Goal: Task Accomplishment & Management: Use online tool/utility

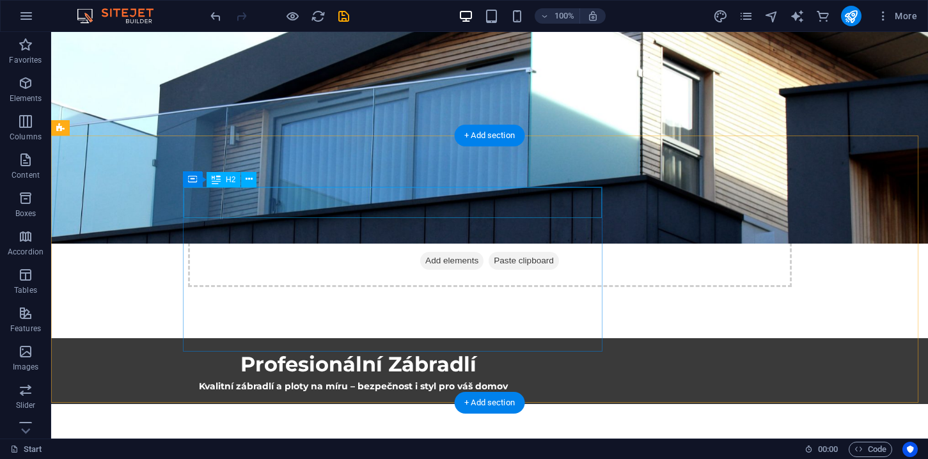
scroll to position [274, 0]
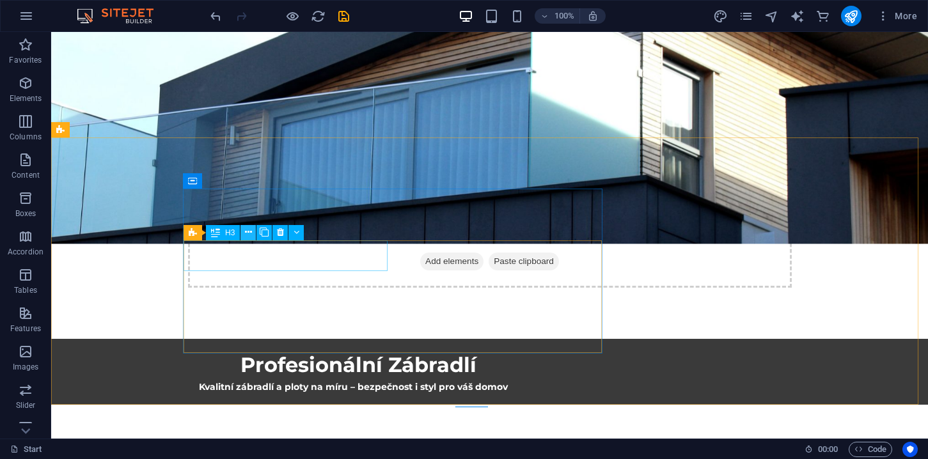
click at [251, 231] on icon at bounding box center [248, 232] width 7 height 13
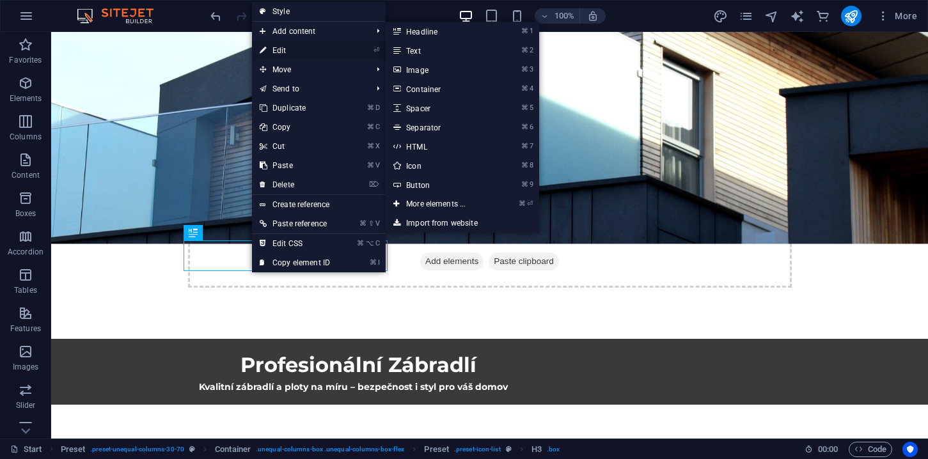
click at [300, 47] on link "⏎ Edit" at bounding box center [295, 50] width 86 height 19
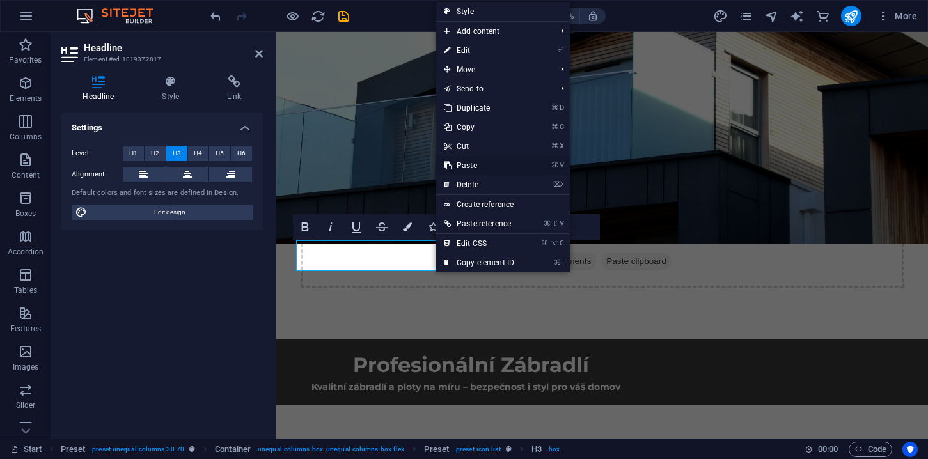
click at [465, 169] on link "⌘ V Paste" at bounding box center [479, 165] width 86 height 19
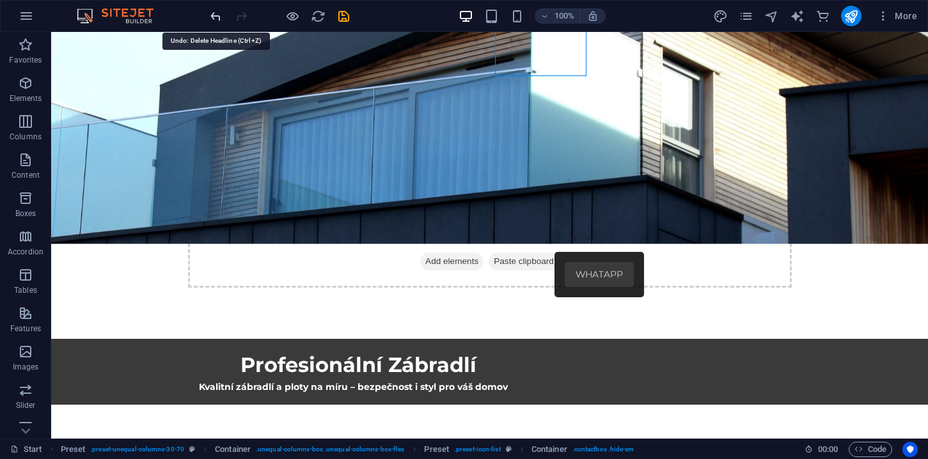
click at [220, 19] on icon "undo" at bounding box center [215, 16] width 15 height 15
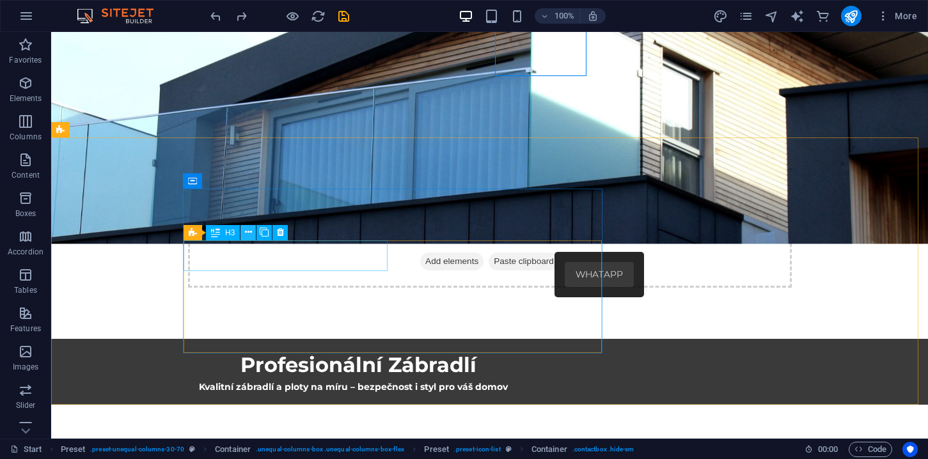
click at [252, 234] on button at bounding box center [247, 232] width 15 height 15
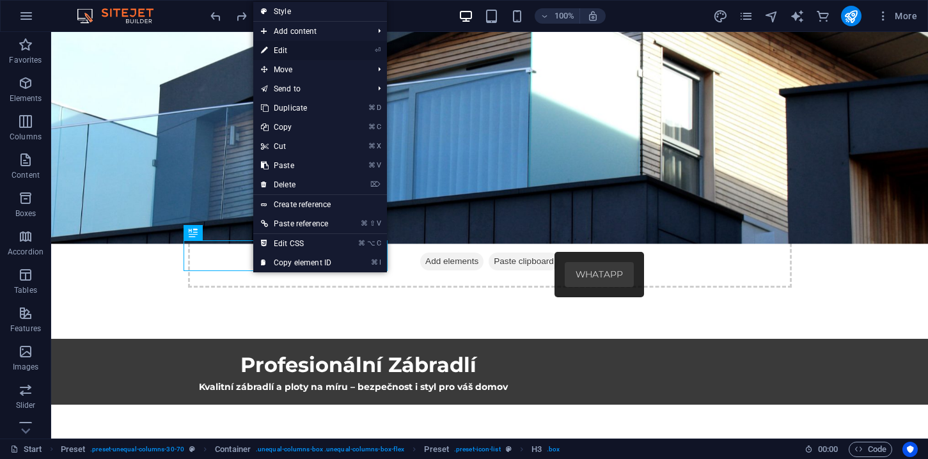
click at [292, 52] on link "⏎ Edit" at bounding box center [296, 50] width 86 height 19
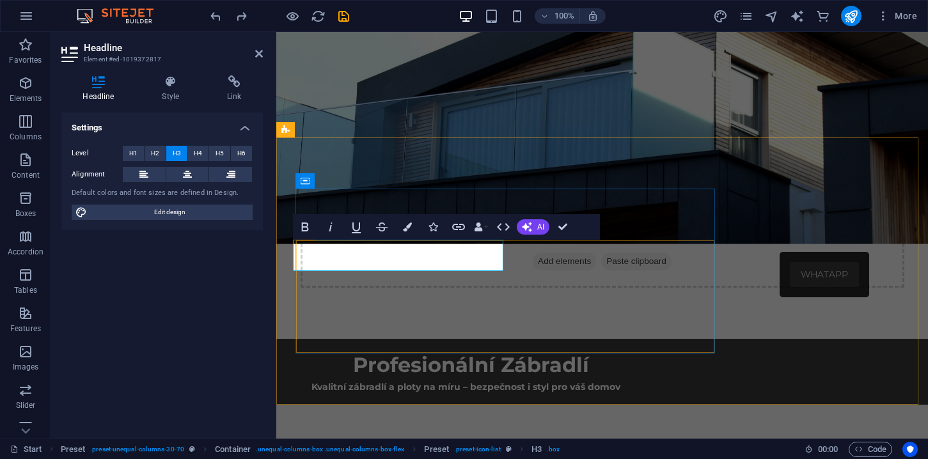
drag, startPoint x: 428, startPoint y: 258, endPoint x: 336, endPoint y: 252, distance: 92.2
click at [310, 231] on icon "button" at bounding box center [304, 226] width 15 height 15
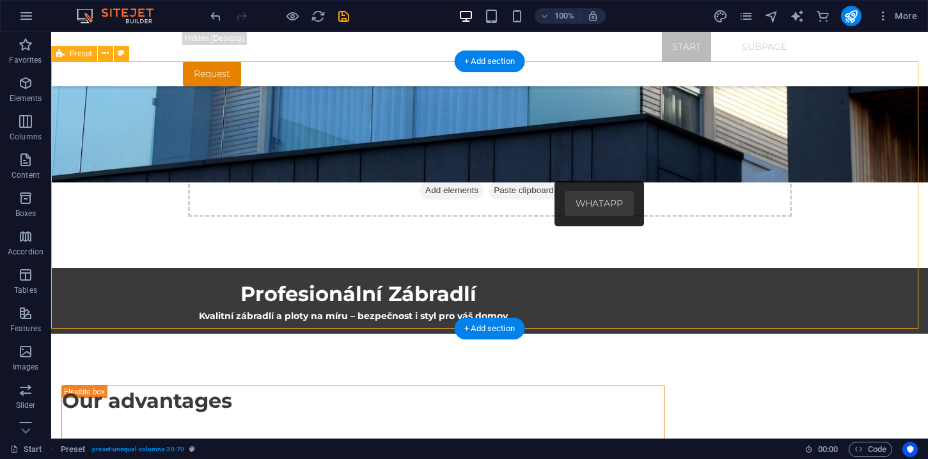
scroll to position [320, 0]
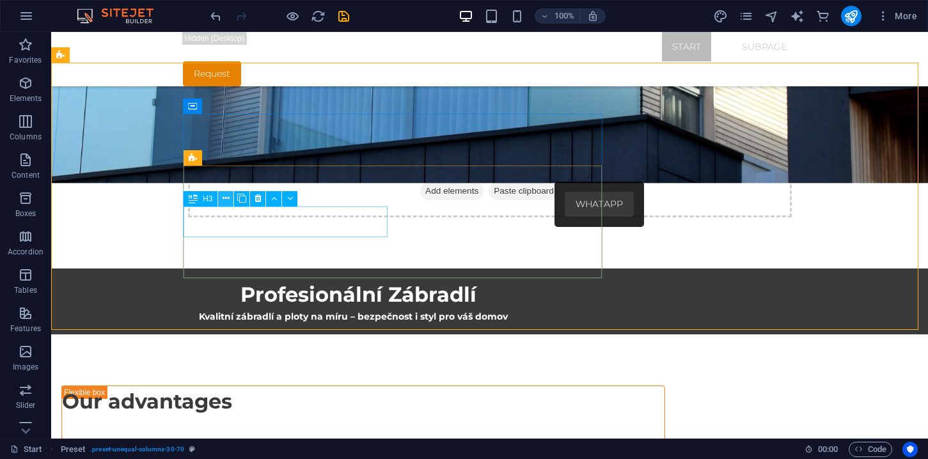
click at [225, 201] on icon at bounding box center [225, 198] width 7 height 13
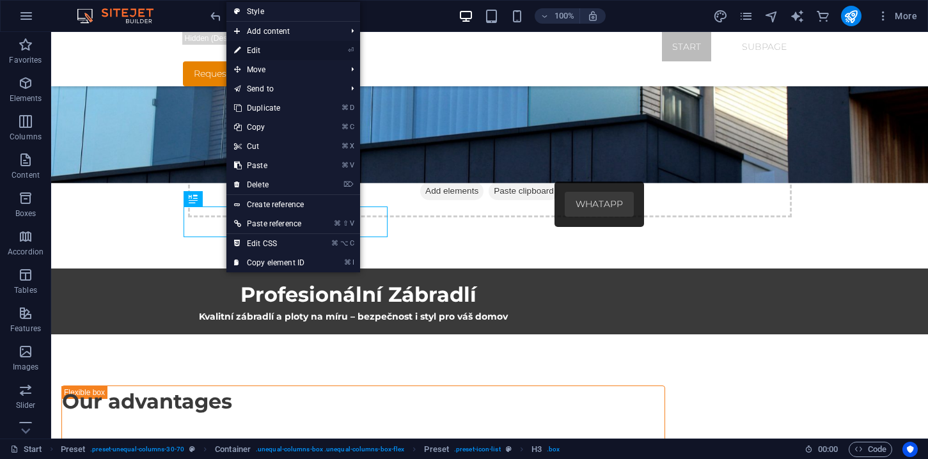
click at [272, 56] on link "⏎ Edit" at bounding box center [269, 50] width 86 height 19
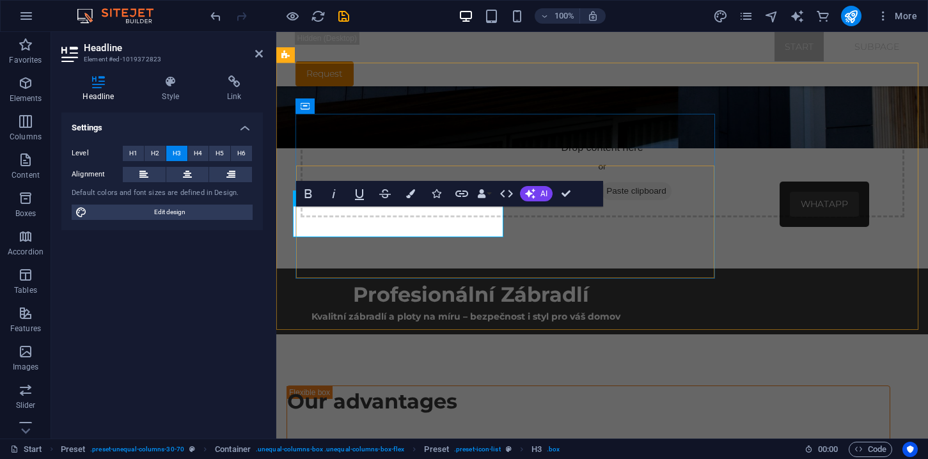
drag, startPoint x: 422, startPoint y: 224, endPoint x: 333, endPoint y: 219, distance: 89.0
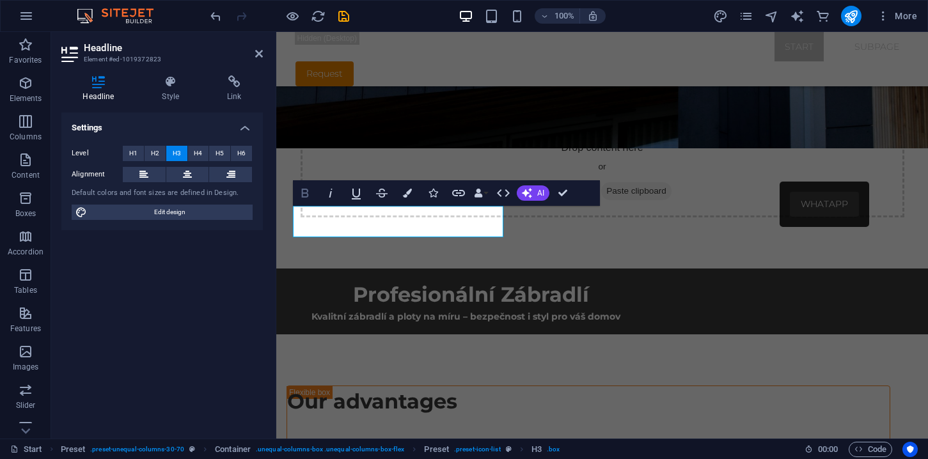
click at [309, 195] on icon "button" at bounding box center [304, 192] width 15 height 15
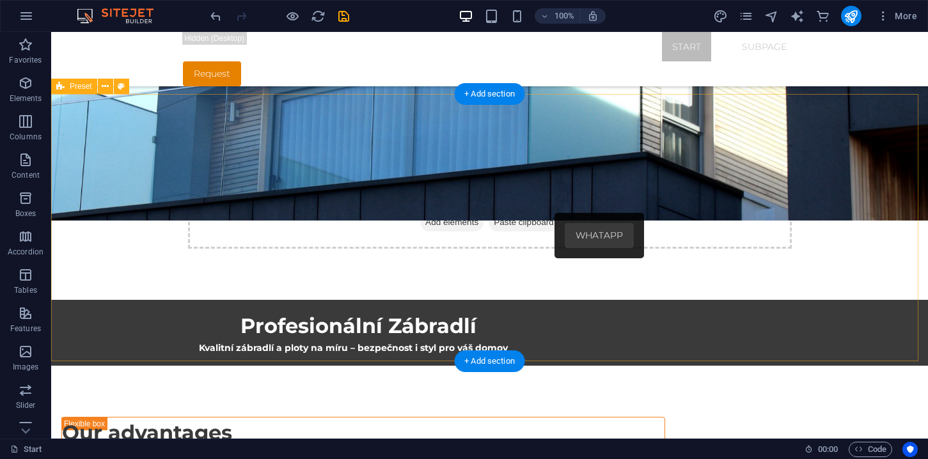
scroll to position [288, 0]
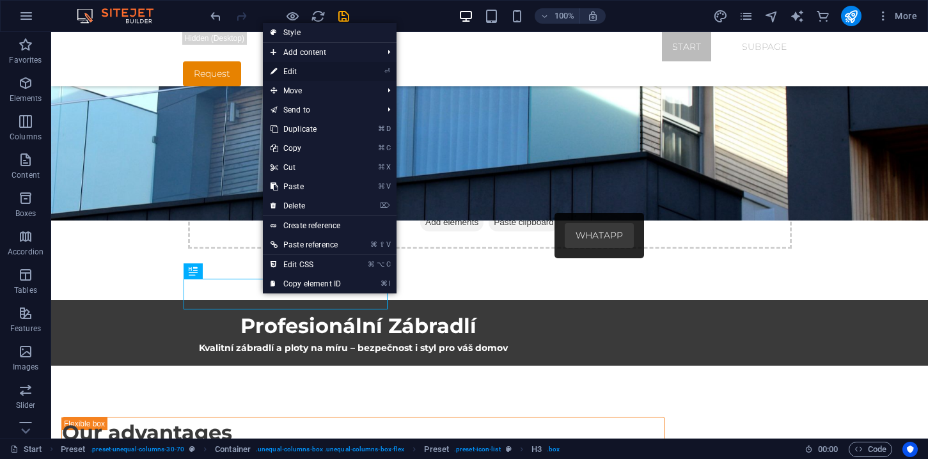
click at [290, 73] on link "⏎ Edit" at bounding box center [306, 71] width 86 height 19
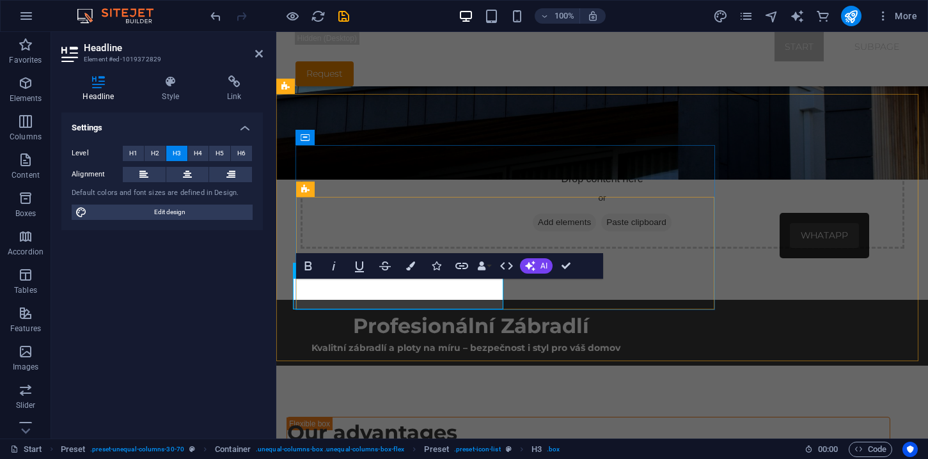
drag, startPoint x: 440, startPoint y: 293, endPoint x: 327, endPoint y: 297, distance: 113.9
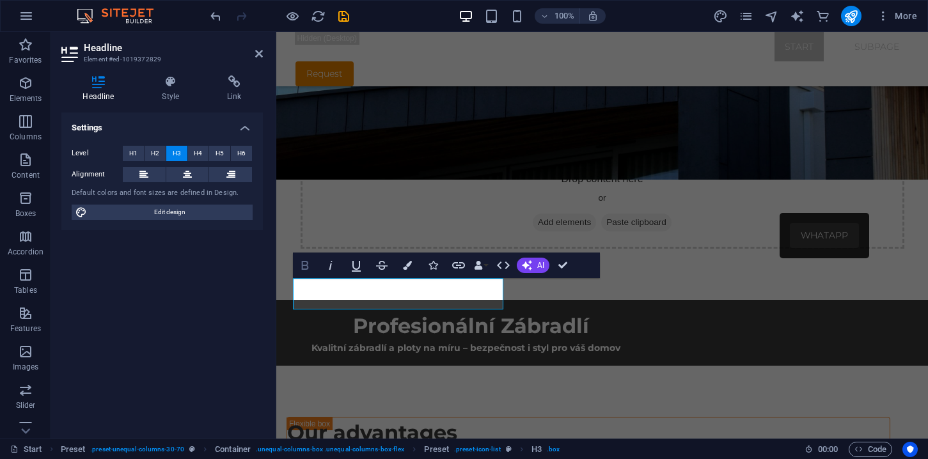
click at [307, 268] on icon "button" at bounding box center [305, 265] width 7 height 9
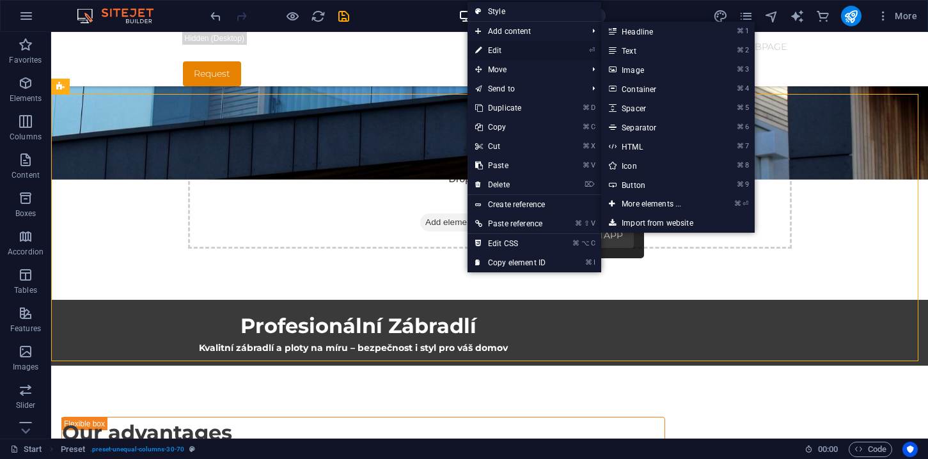
click at [493, 49] on link "⏎ Edit" at bounding box center [510, 50] width 86 height 19
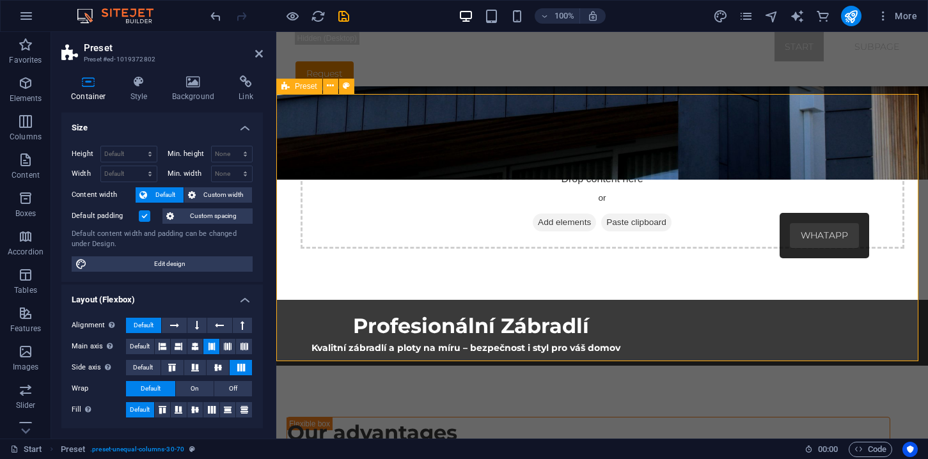
drag, startPoint x: 260, startPoint y: 55, endPoint x: 219, endPoint y: 38, distance: 44.2
click at [260, 55] on icon at bounding box center [259, 54] width 8 height 10
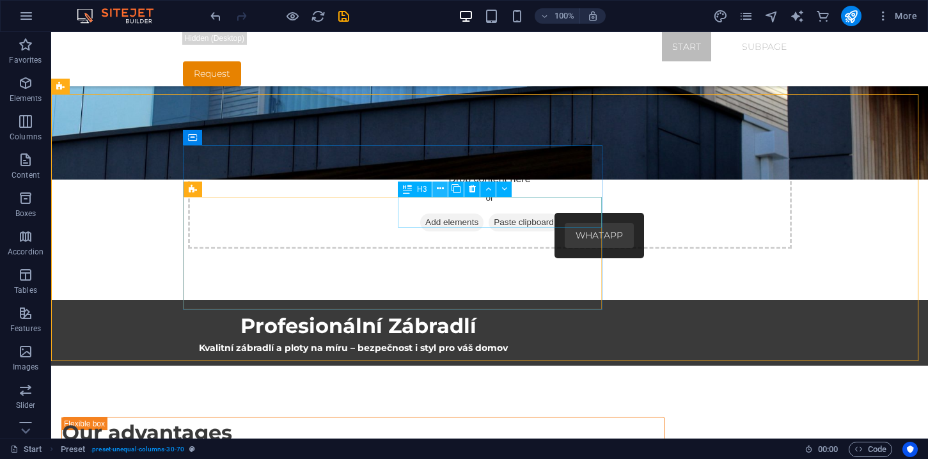
click at [438, 189] on icon at bounding box center [440, 188] width 7 height 13
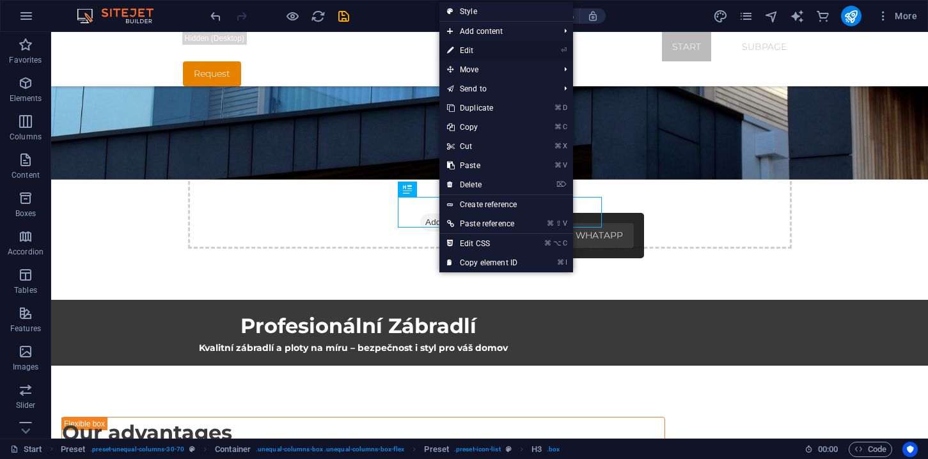
click at [468, 52] on link "⏎ Edit" at bounding box center [482, 50] width 86 height 19
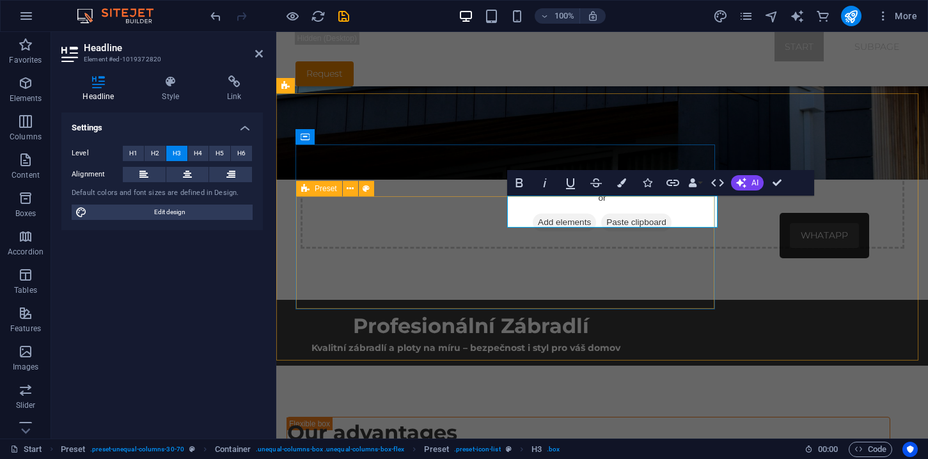
scroll to position [289, 0]
drag, startPoint x: 549, startPoint y: 211, endPoint x: 713, endPoint y: 217, distance: 163.7
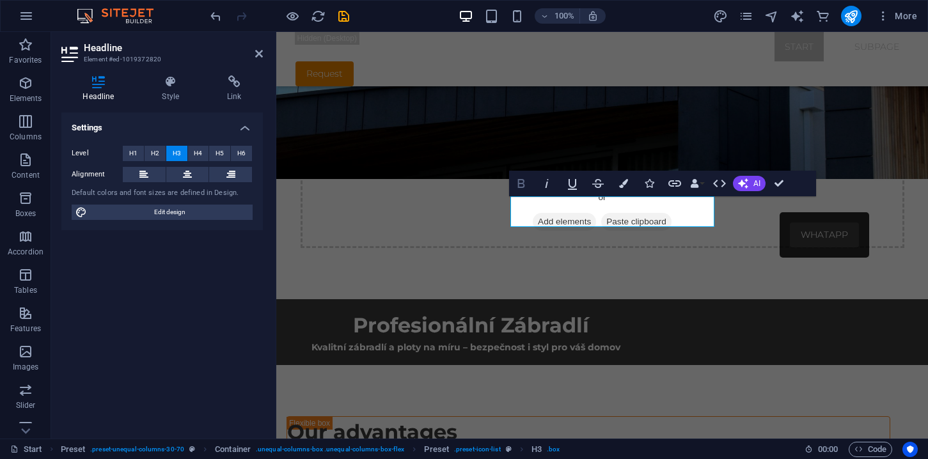
click at [520, 185] on icon "button" at bounding box center [520, 183] width 15 height 15
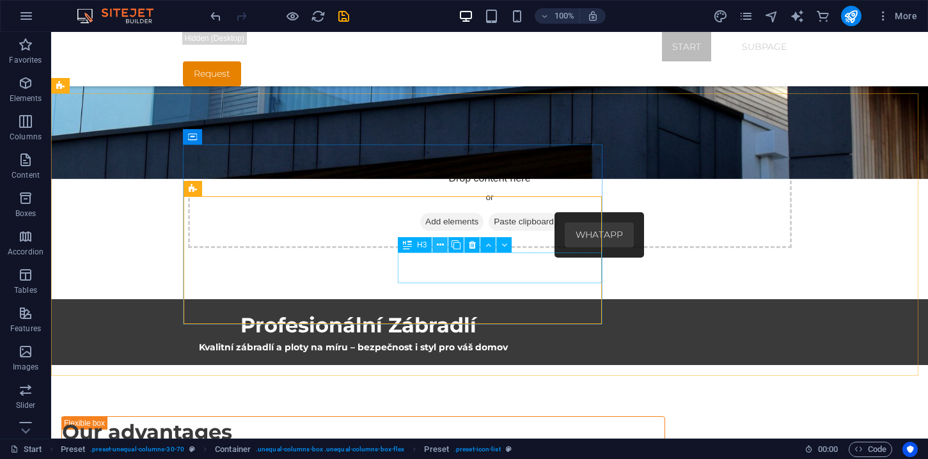
click at [437, 244] on icon at bounding box center [440, 244] width 7 height 13
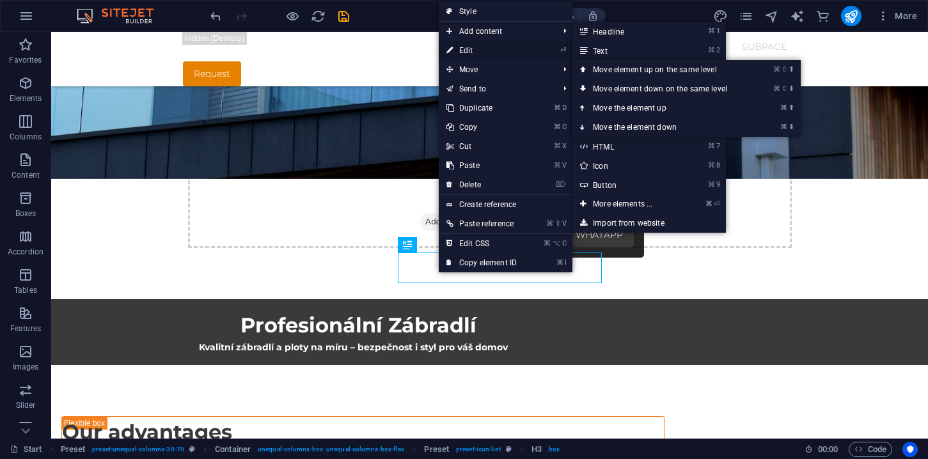
click at [465, 55] on link "⏎ Edit" at bounding box center [482, 50] width 86 height 19
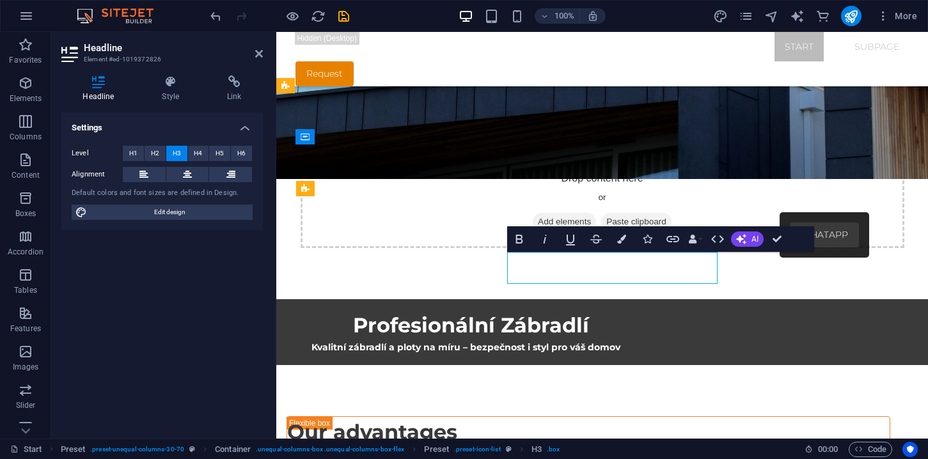
drag, startPoint x: 665, startPoint y: 269, endPoint x: 591, endPoint y: 271, distance: 74.2
drag, startPoint x: 659, startPoint y: 265, endPoint x: 534, endPoint y: 270, distance: 125.4
click at [520, 244] on icon "button" at bounding box center [518, 238] width 15 height 15
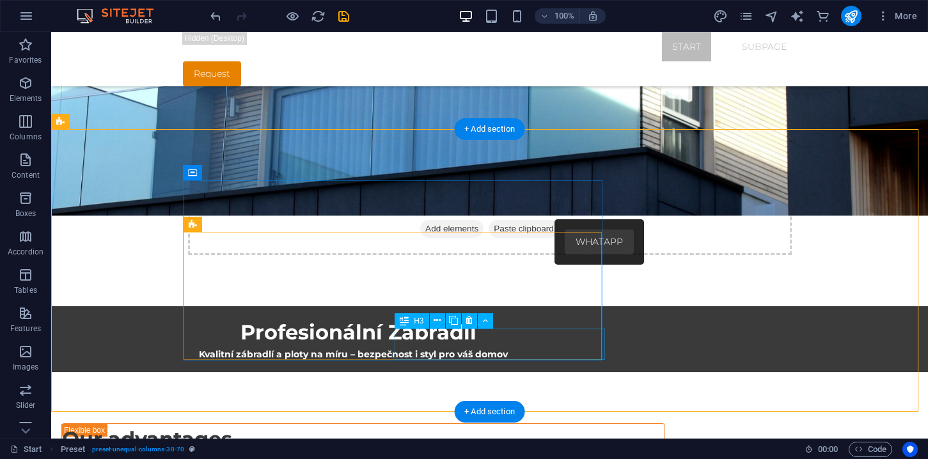
scroll to position [375, 0]
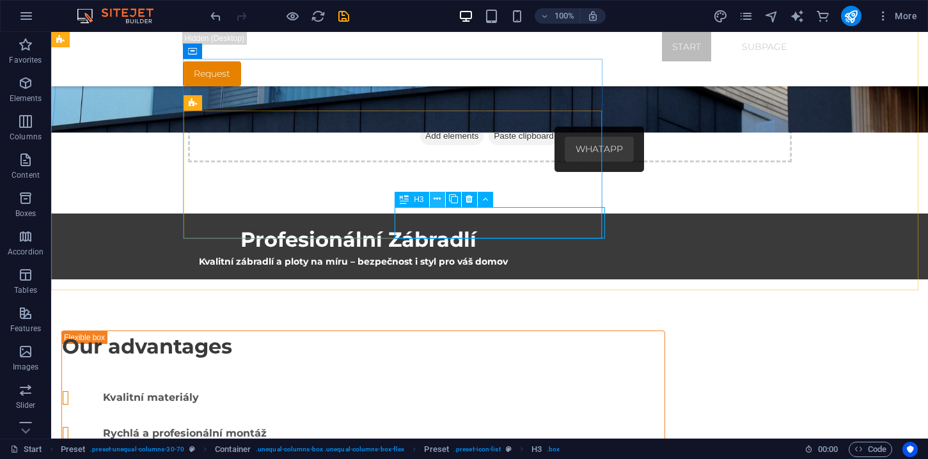
click at [441, 203] on button at bounding box center [437, 199] width 15 height 15
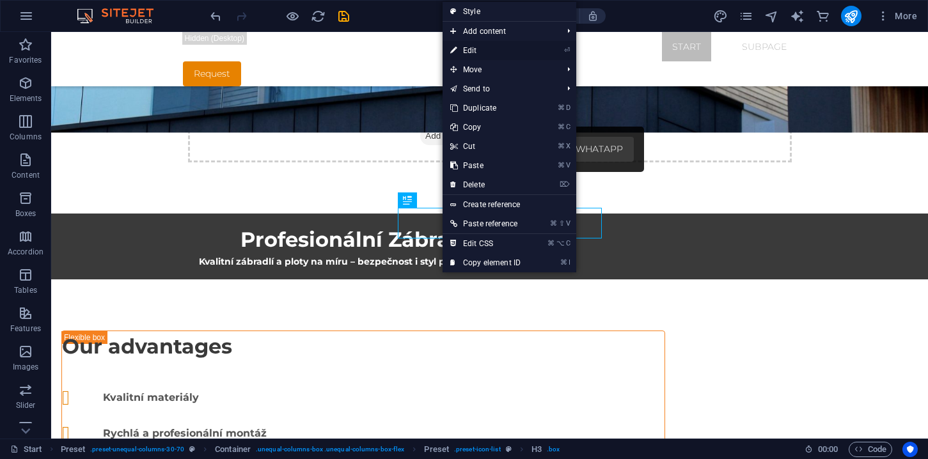
click at [468, 54] on link "⏎ Edit" at bounding box center [485, 50] width 86 height 19
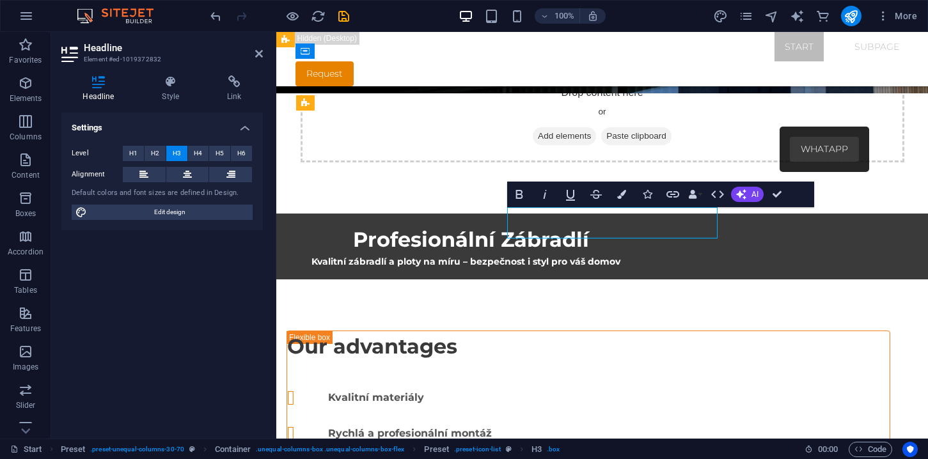
drag, startPoint x: 630, startPoint y: 221, endPoint x: 594, endPoint y: 224, distance: 35.3
drag, startPoint x: 550, startPoint y: 220, endPoint x: 621, endPoint y: 224, distance: 71.7
click at [521, 199] on icon "button" at bounding box center [518, 194] width 15 height 15
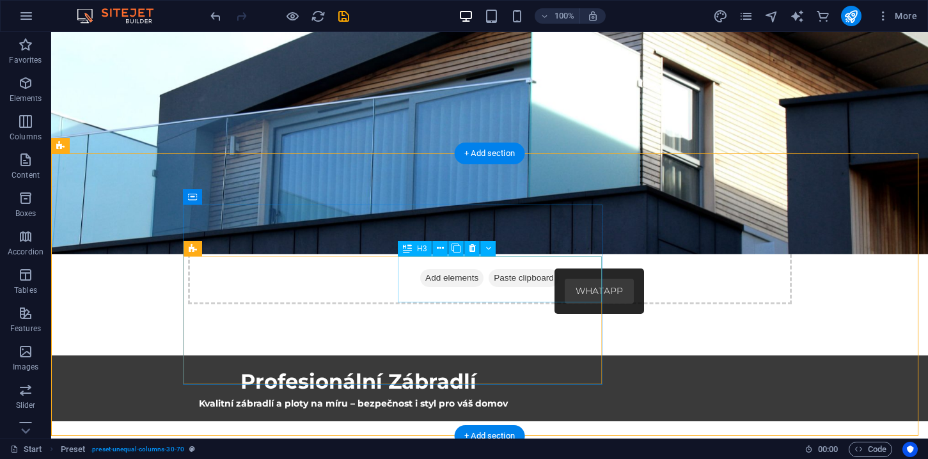
scroll to position [258, 0]
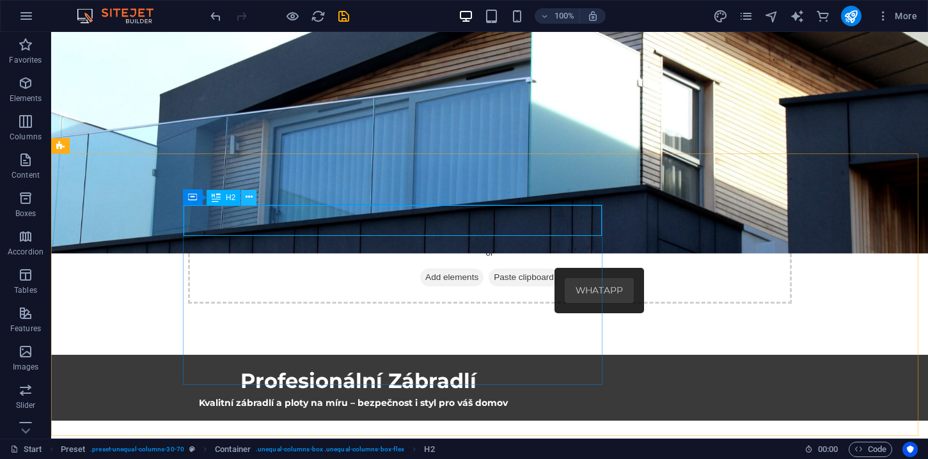
click at [252, 194] on button at bounding box center [248, 197] width 15 height 15
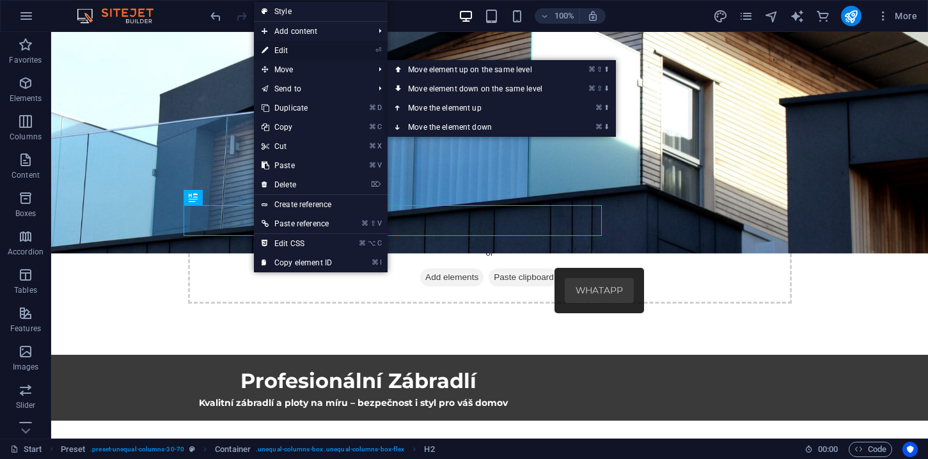
click at [291, 54] on link "⏎ Edit" at bounding box center [297, 50] width 86 height 19
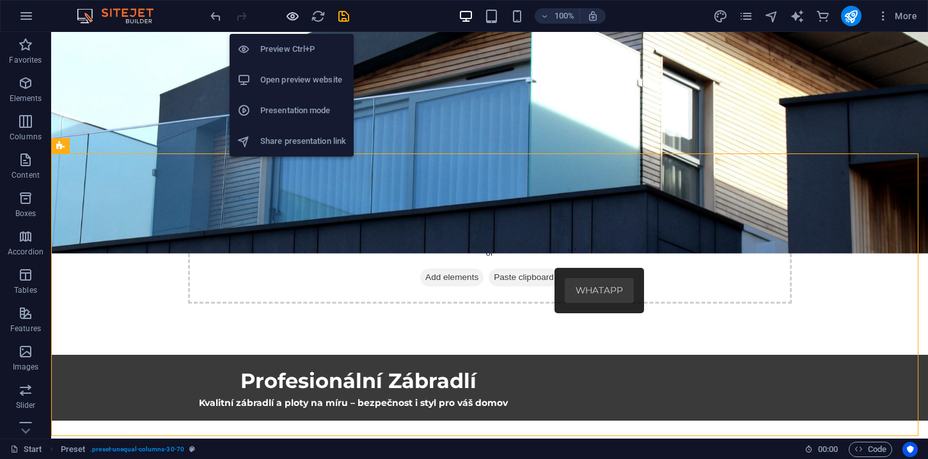
click at [291, 22] on icon "button" at bounding box center [292, 16] width 15 height 15
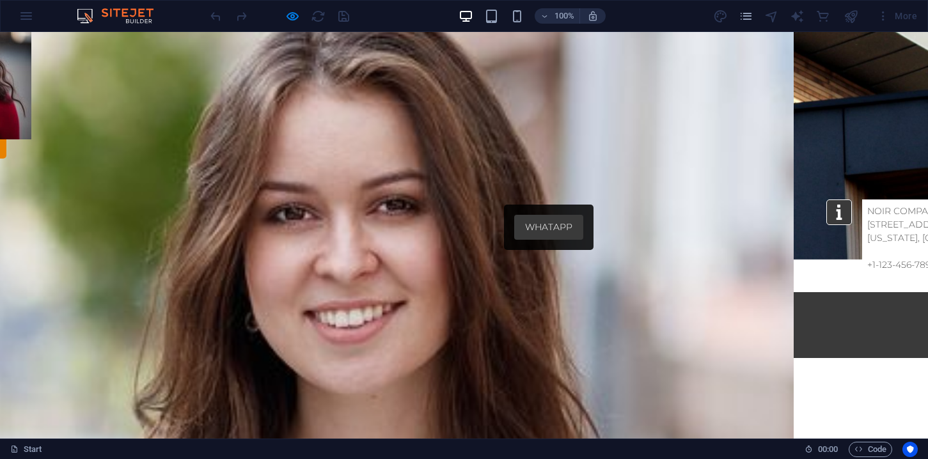
scroll to position [201, 0]
click at [518, 214] on link "WHATAPP" at bounding box center [548, 226] width 69 height 25
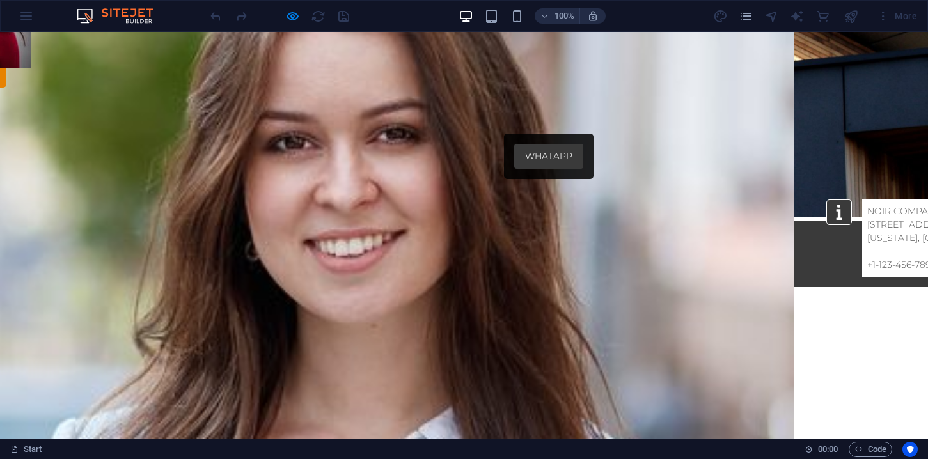
scroll to position [273, 0]
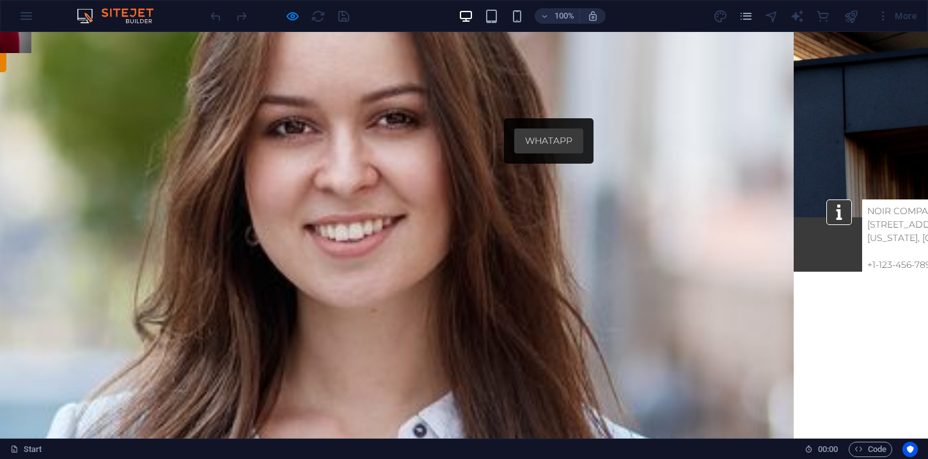
scroll to position [287, 0]
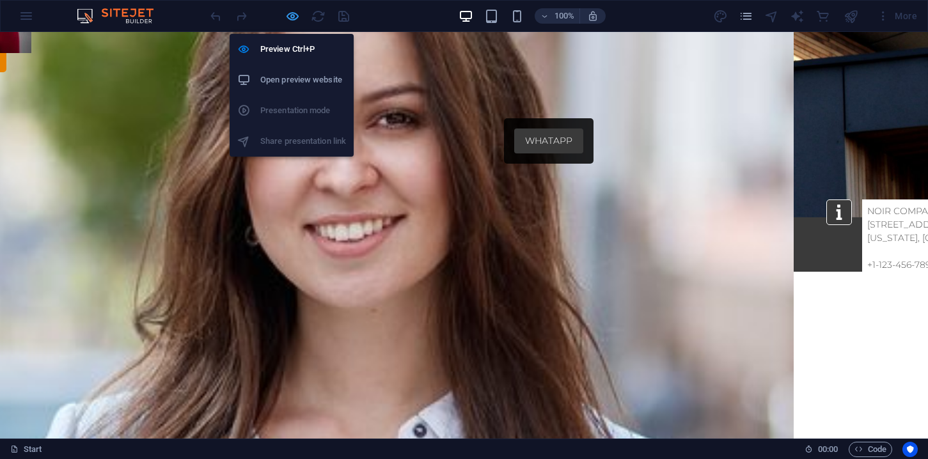
click at [292, 19] on icon "button" at bounding box center [292, 16] width 15 height 15
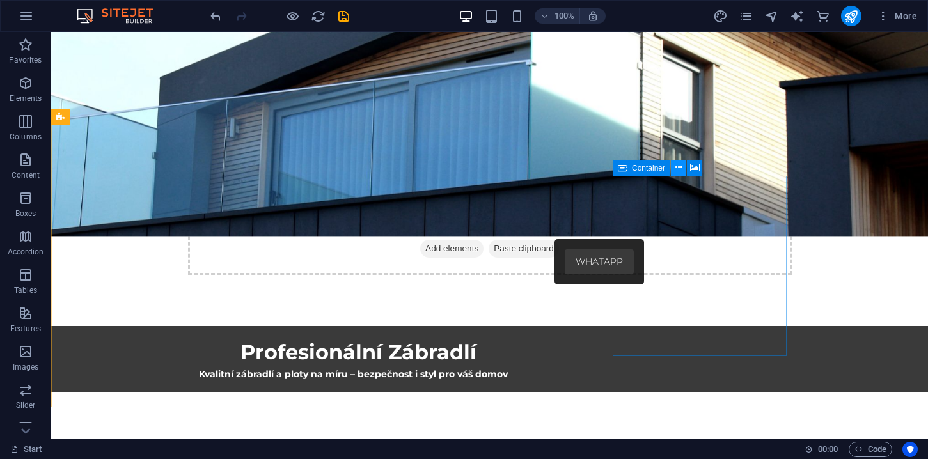
click at [680, 166] on icon at bounding box center [678, 167] width 7 height 13
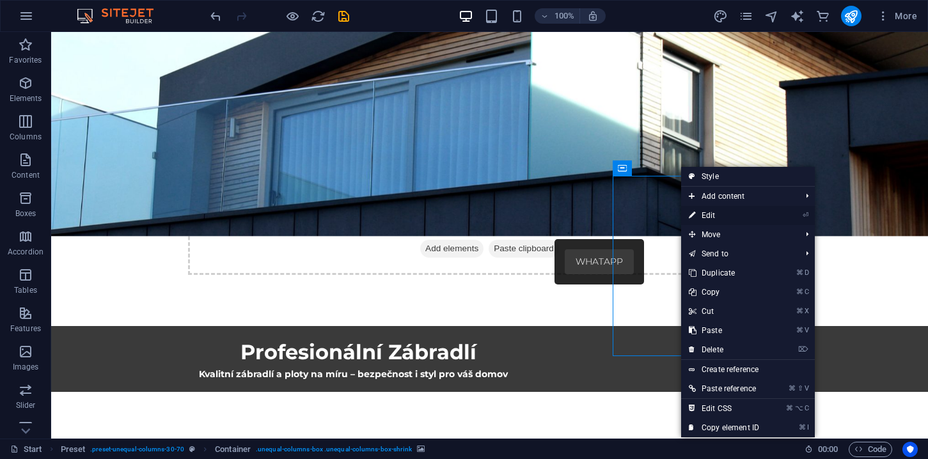
click at [710, 215] on link "⏎ Edit" at bounding box center [724, 215] width 86 height 19
select select "px"
select select "ms"
select select "s"
select select "progressive"
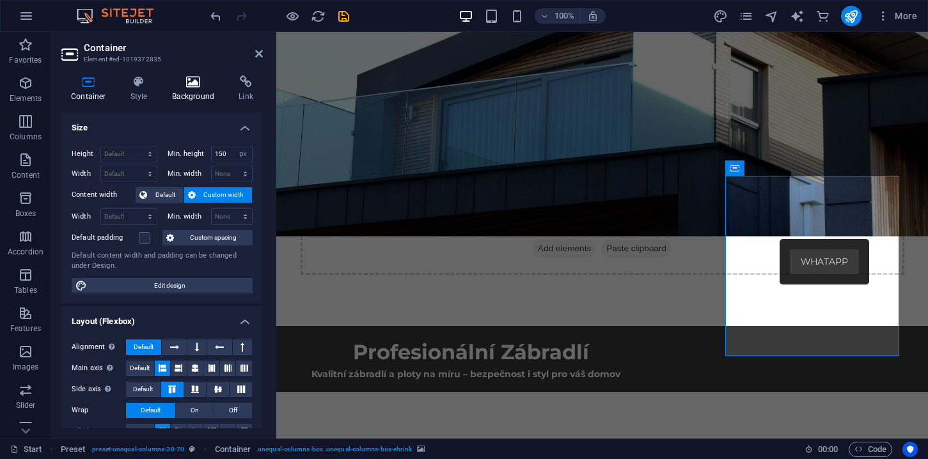
click at [187, 92] on h4 "Background" at bounding box center [195, 88] width 67 height 27
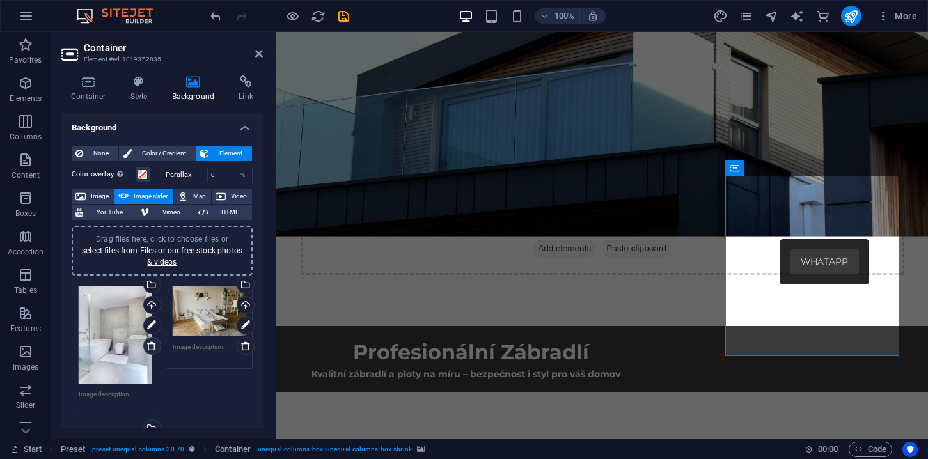
click at [149, 346] on icon at bounding box center [151, 346] width 10 height 10
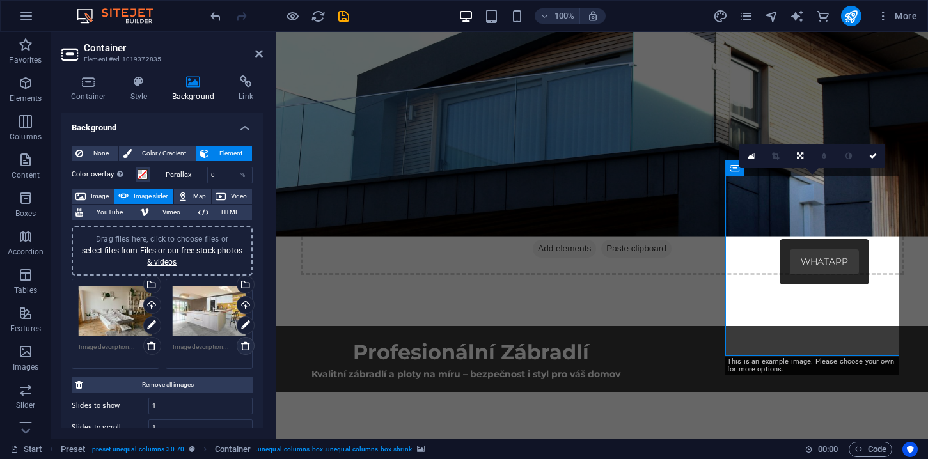
click at [245, 347] on icon at bounding box center [245, 346] width 10 height 10
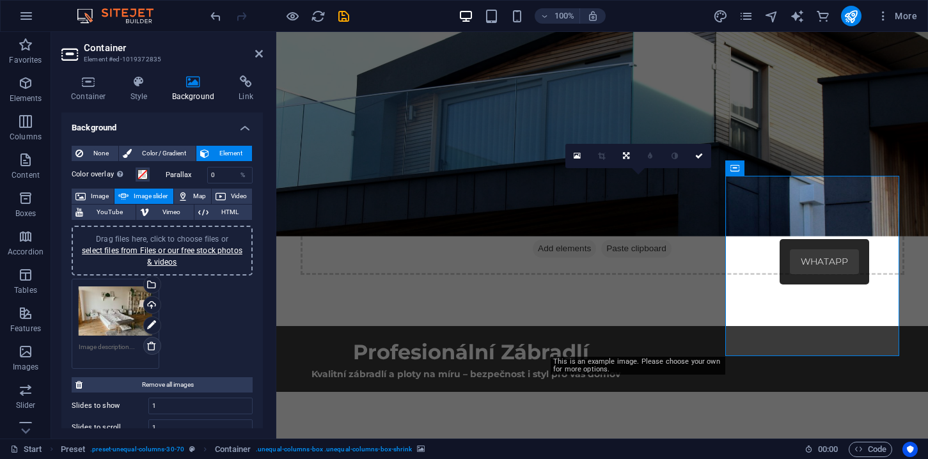
click at [153, 346] on icon at bounding box center [151, 346] width 10 height 10
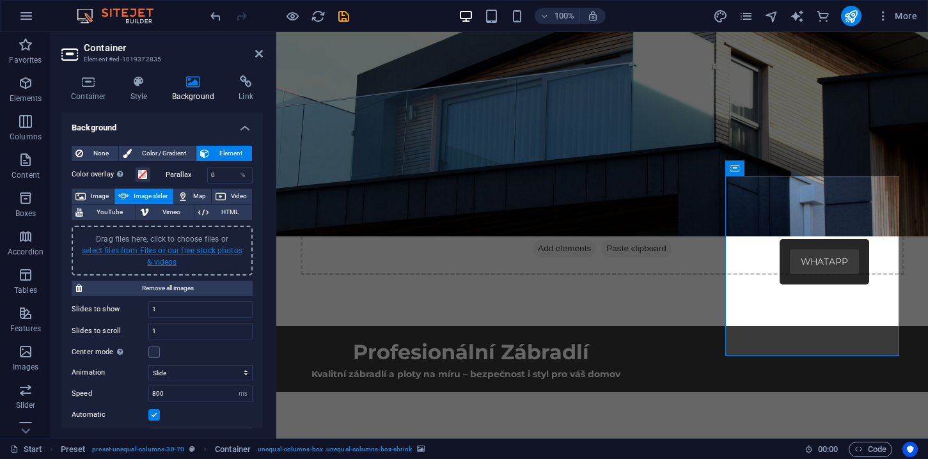
click at [164, 251] on link "select files from Files or our free stock photos & videos" at bounding box center [162, 256] width 160 height 20
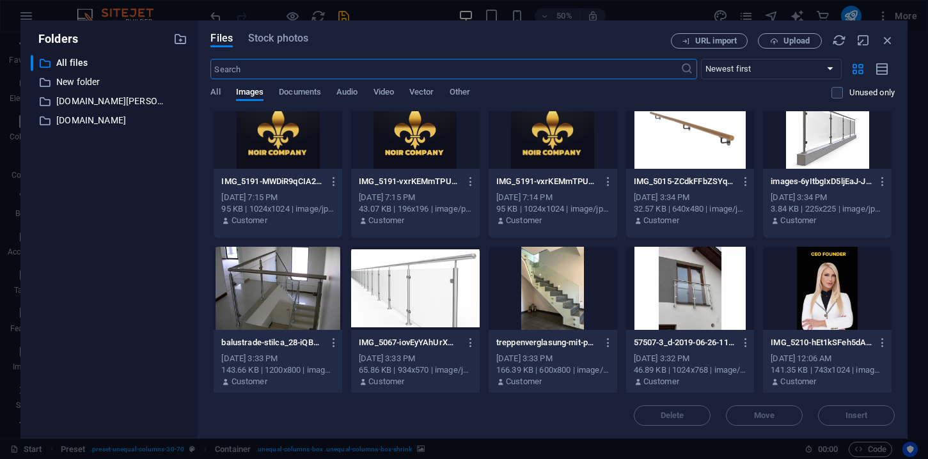
scroll to position [1314, 0]
click at [692, 141] on div at bounding box center [690, 127] width 128 height 83
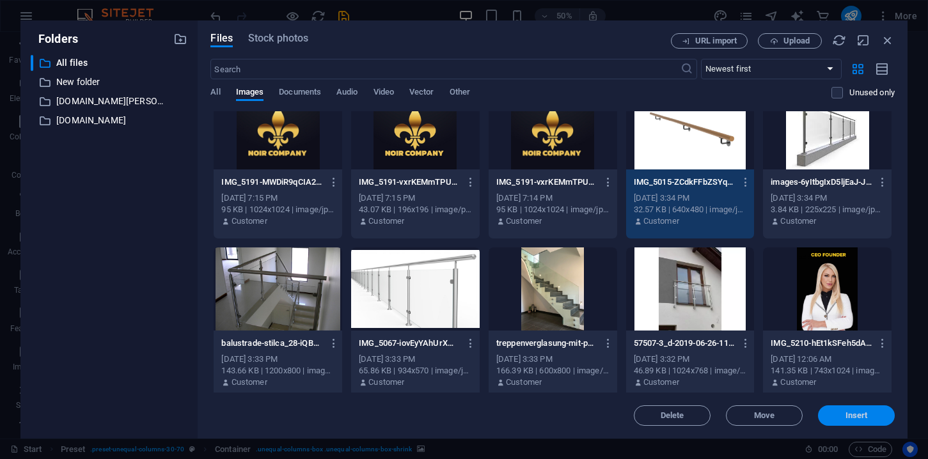
click at [845, 409] on button "Insert" at bounding box center [856, 415] width 77 height 20
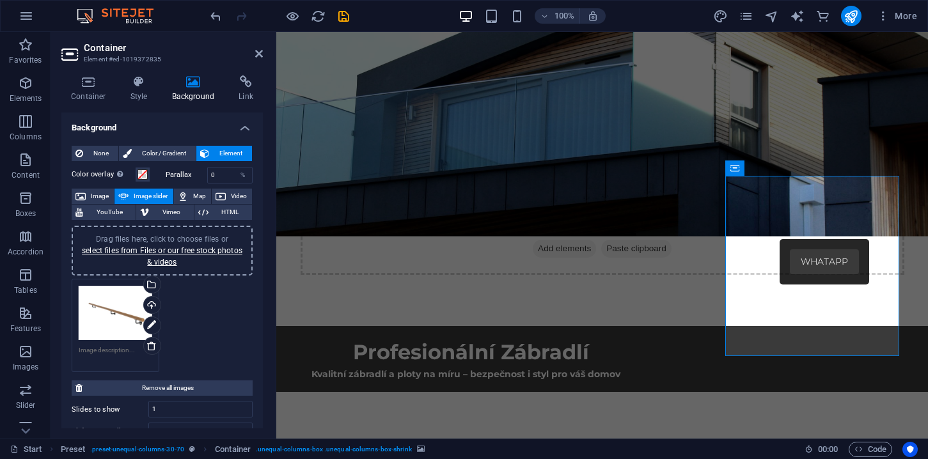
click at [198, 255] on div "Drag files here, click to choose files or select files from Files or our free s…" at bounding box center [162, 250] width 166 height 35
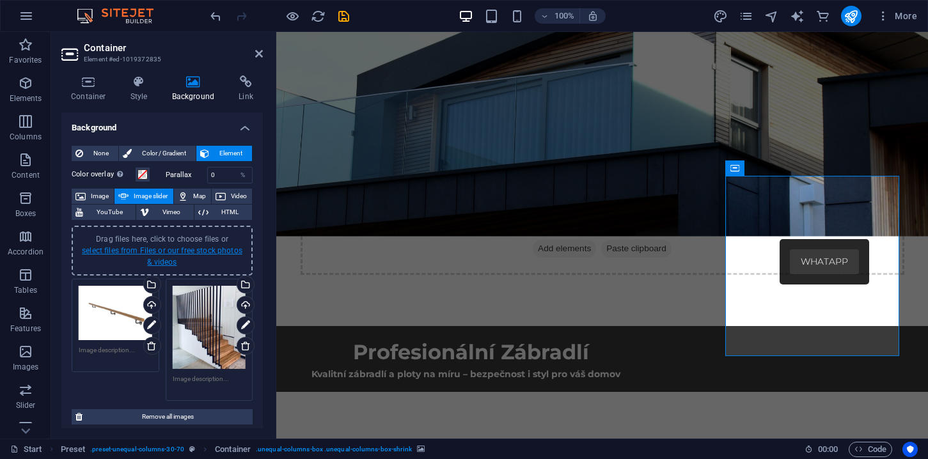
click at [192, 253] on link "select files from Files or our free stock photos & videos" at bounding box center [162, 256] width 160 height 20
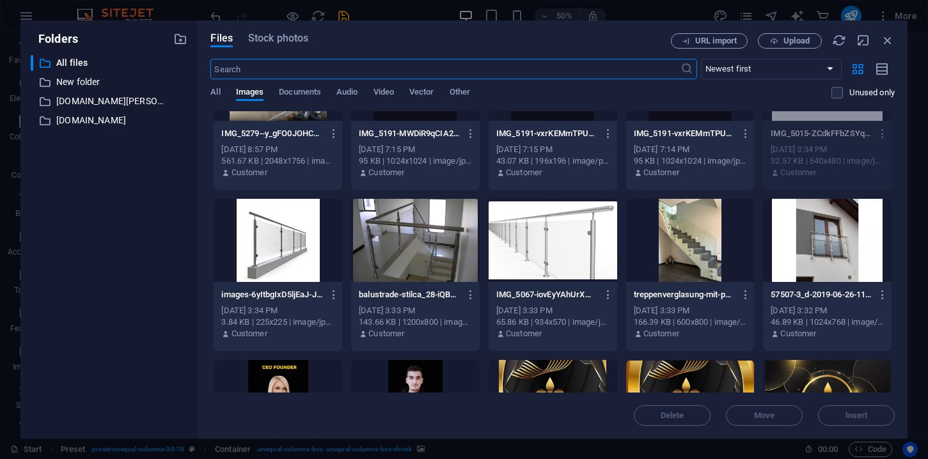
scroll to position [1548, 0]
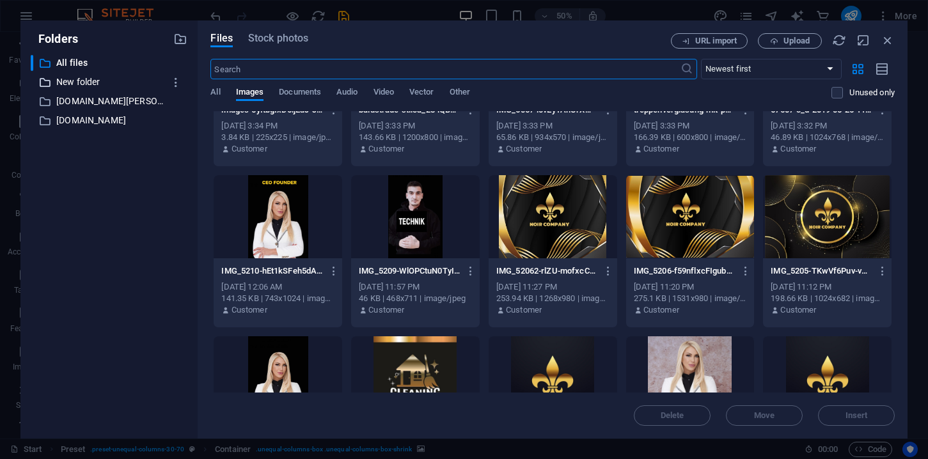
click at [82, 84] on p "New folder" at bounding box center [110, 82] width 108 height 15
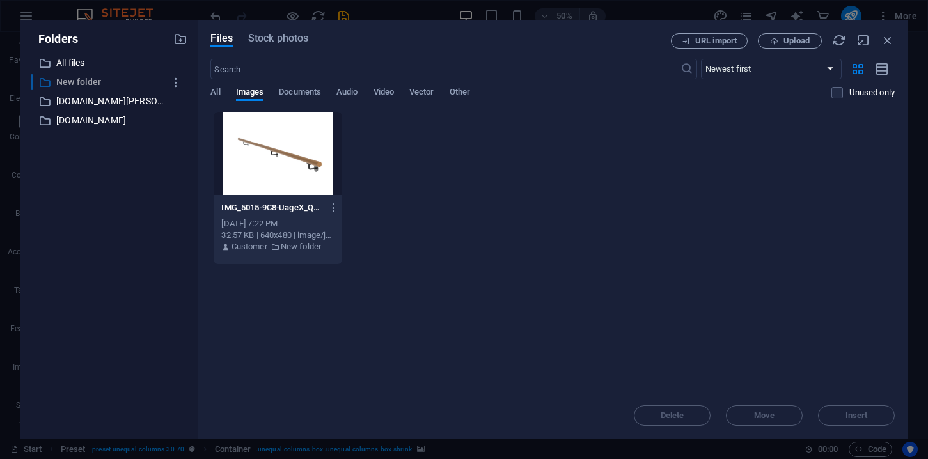
scroll to position [0, 0]
click at [83, 98] on p "[DOMAIN_NAME][PERSON_NAME]" at bounding box center [110, 101] width 108 height 15
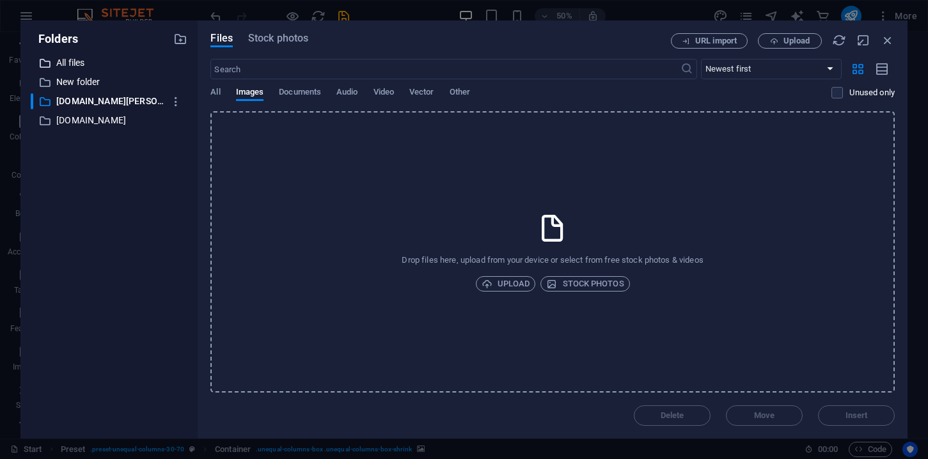
click at [64, 70] on p "All files" at bounding box center [110, 63] width 108 height 15
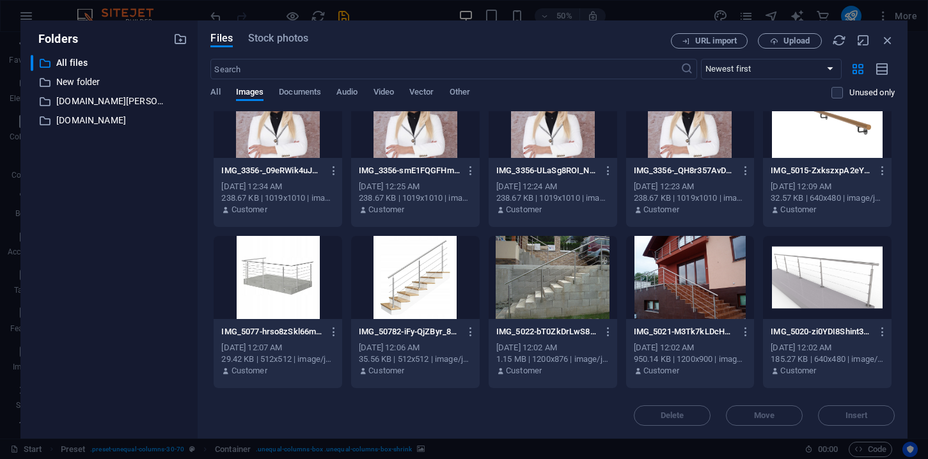
scroll to position [2136, 0]
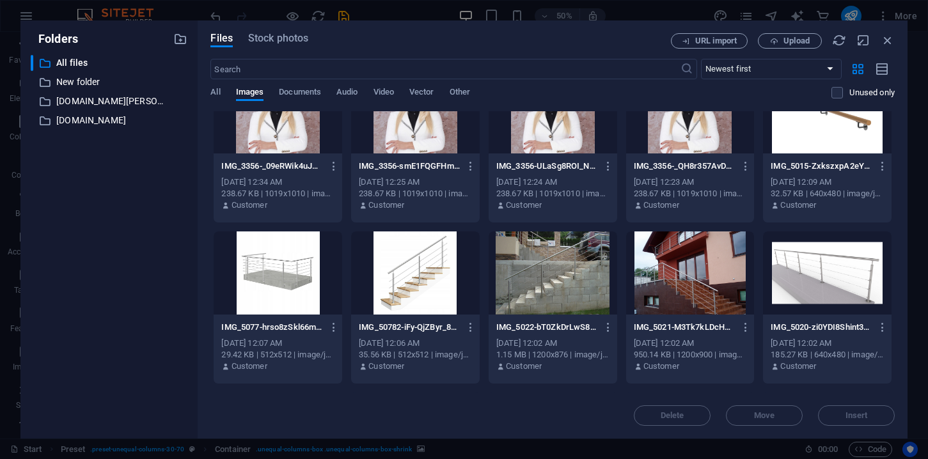
click at [414, 279] on div at bounding box center [415, 272] width 128 height 83
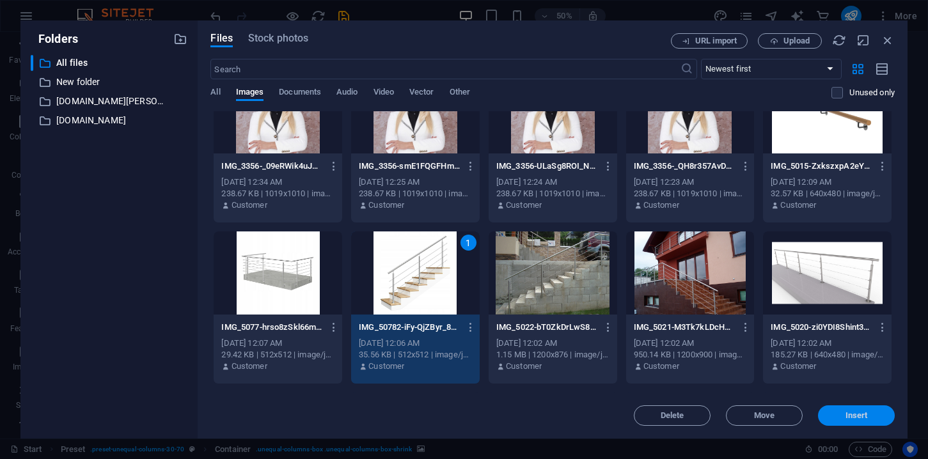
drag, startPoint x: 855, startPoint y: 417, endPoint x: 579, endPoint y: 385, distance: 278.6
click at [855, 417] on span "Insert" at bounding box center [856, 416] width 22 height 8
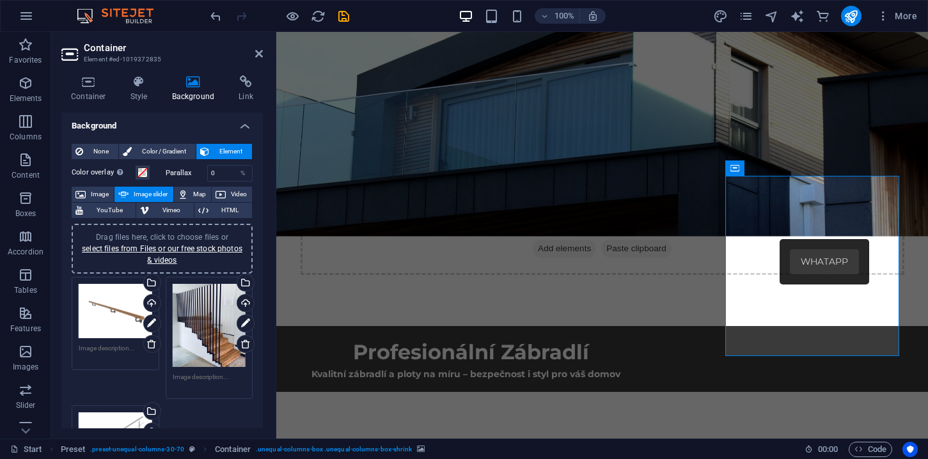
scroll to position [3, 0]
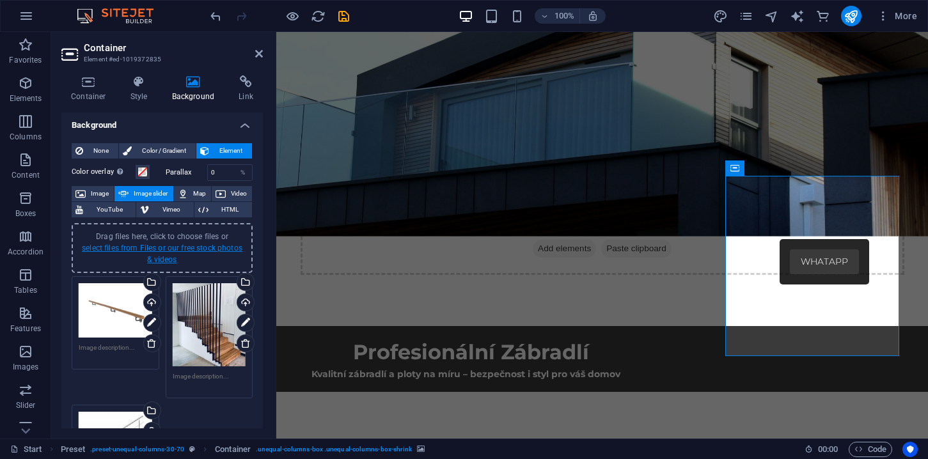
click at [200, 247] on link "select files from Files or our free stock photos & videos" at bounding box center [162, 254] width 160 height 20
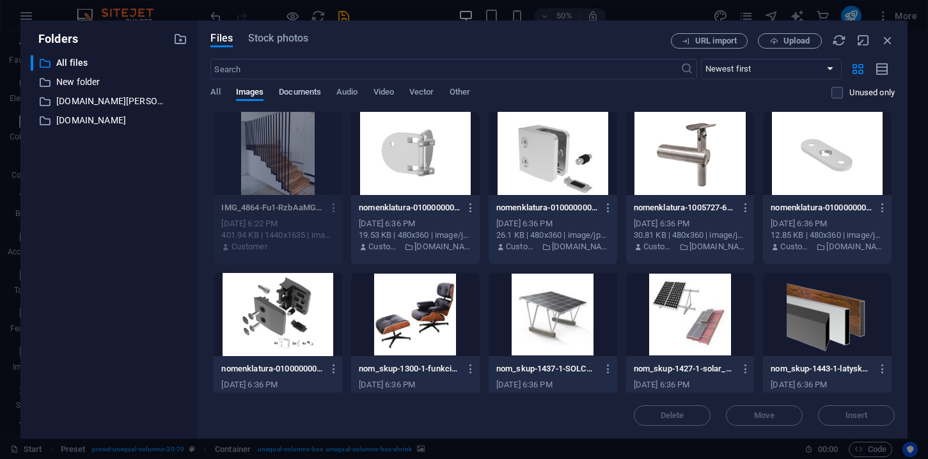
click at [309, 95] on span "Documents" at bounding box center [300, 93] width 42 height 18
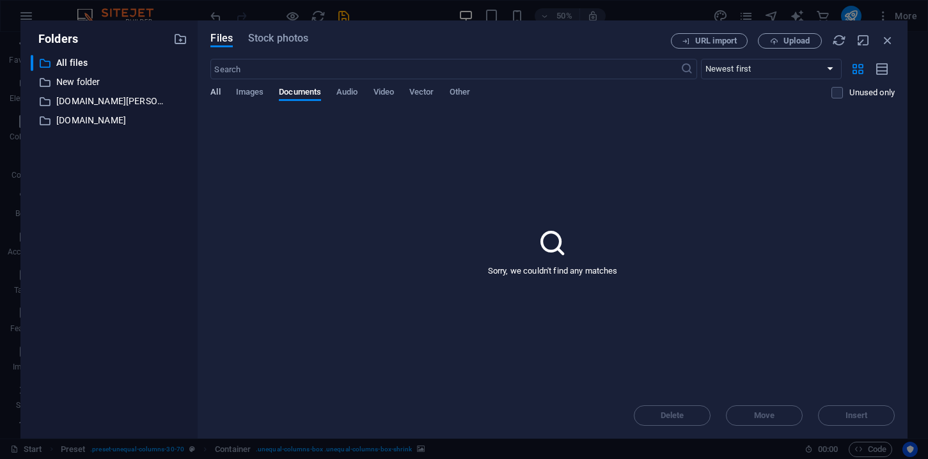
click at [218, 94] on span "All" at bounding box center [215, 93] width 10 height 18
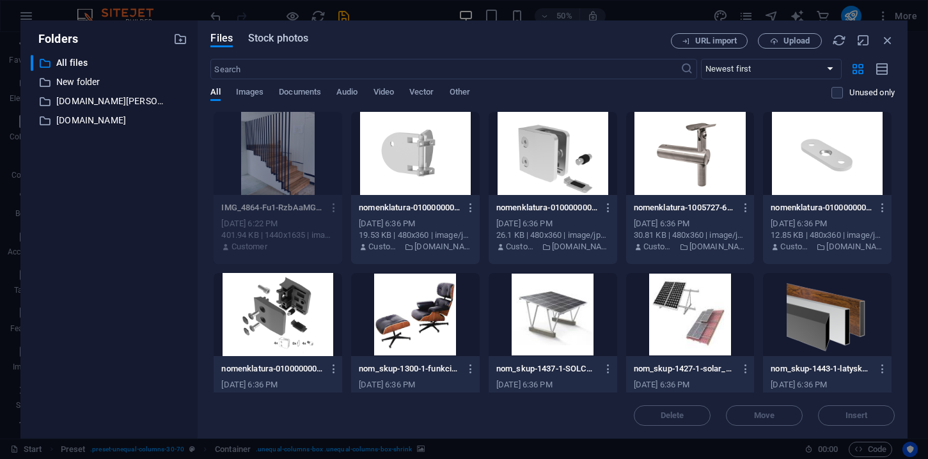
click at [267, 42] on span "Stock photos" at bounding box center [278, 38] width 60 height 15
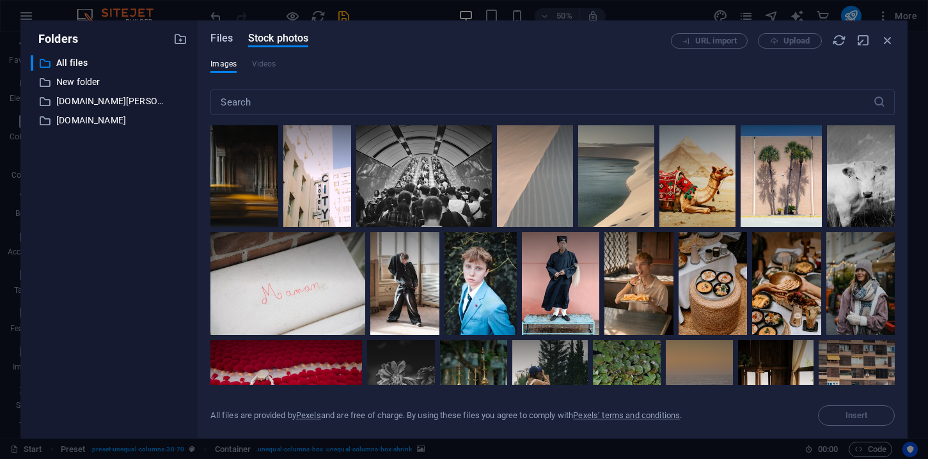
click at [222, 36] on span "Files" at bounding box center [221, 38] width 22 height 15
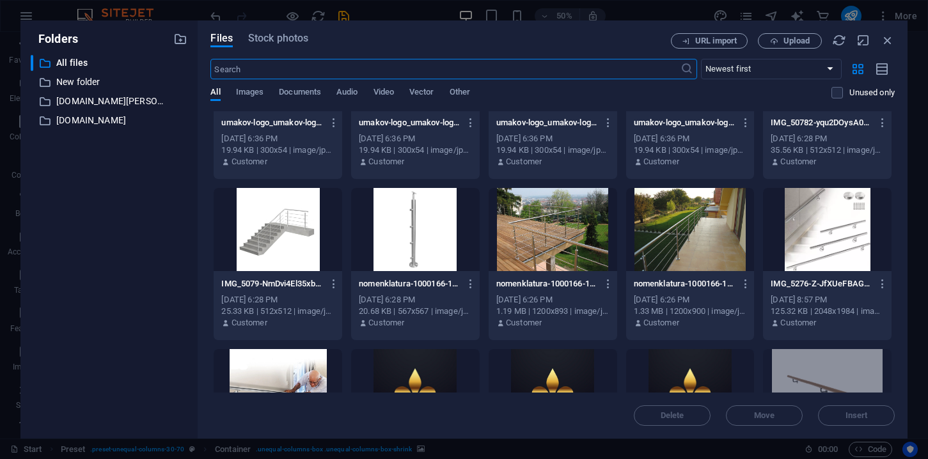
scroll to position [1061, 0]
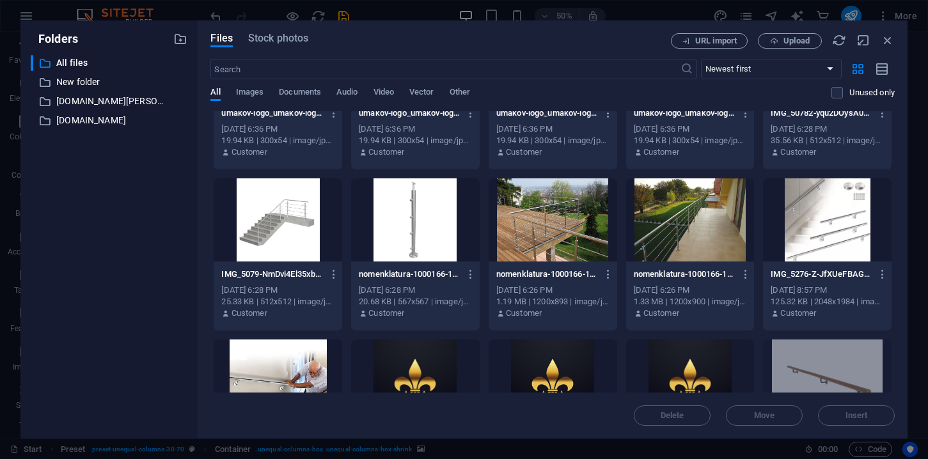
click at [555, 229] on div at bounding box center [552, 219] width 128 height 83
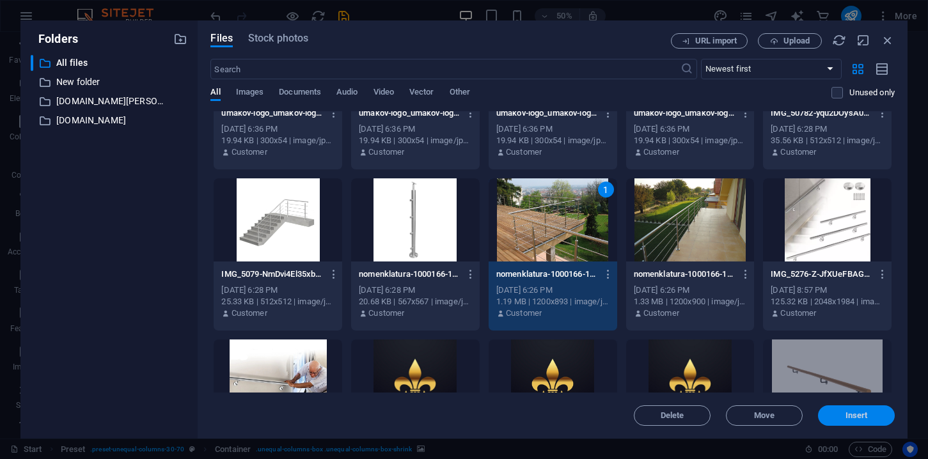
click at [843, 418] on span "Insert" at bounding box center [856, 416] width 66 height 8
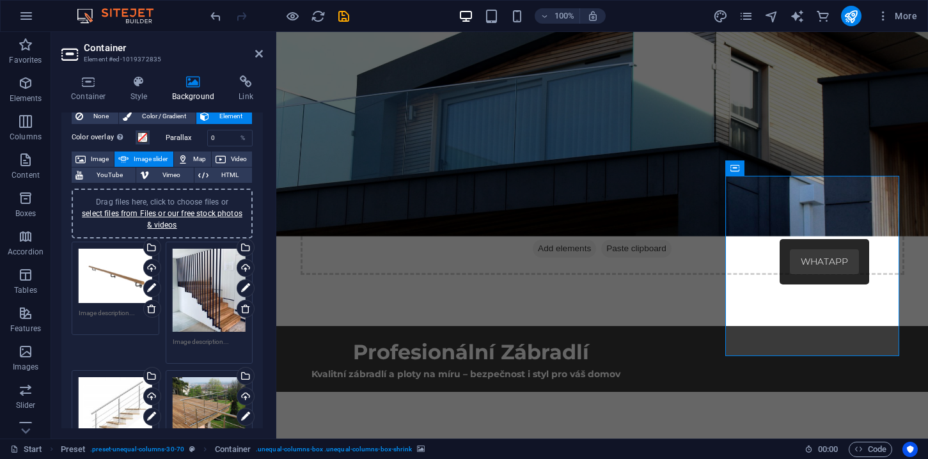
scroll to position [36, 0]
click at [199, 217] on link "select files from Files or our free stock photos & videos" at bounding box center [162, 220] width 160 height 20
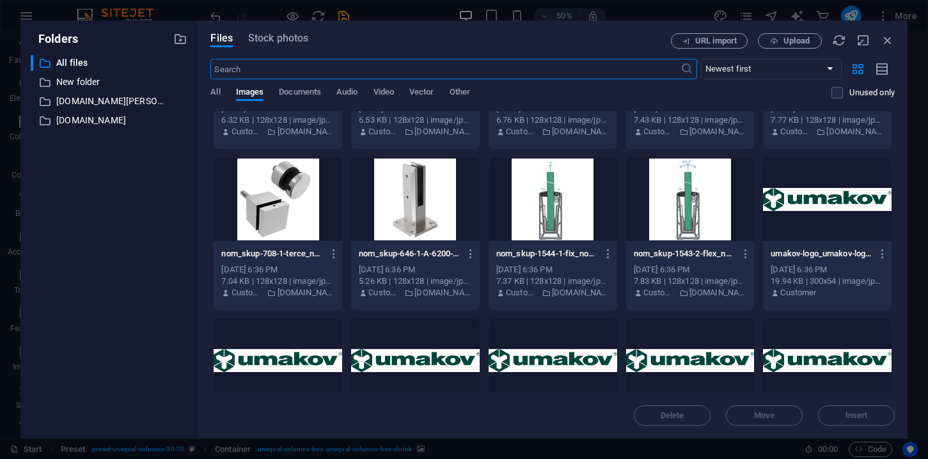
scroll to position [603, 0]
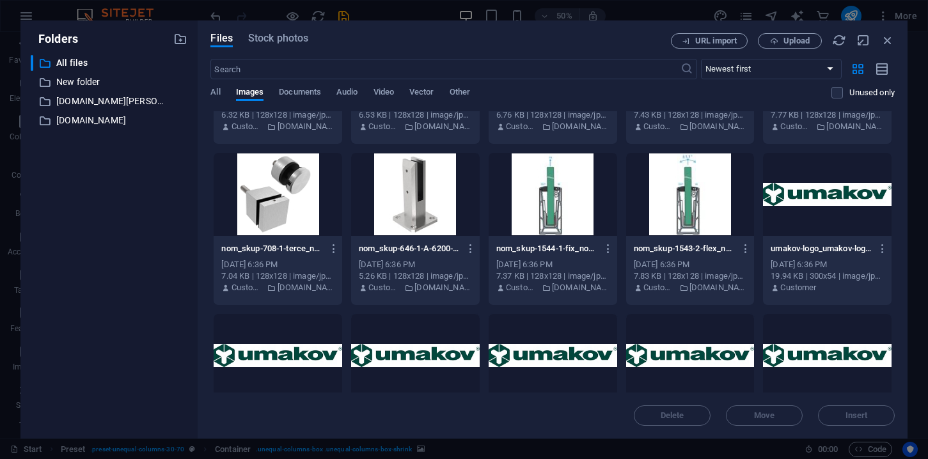
click at [284, 197] on div at bounding box center [278, 194] width 128 height 83
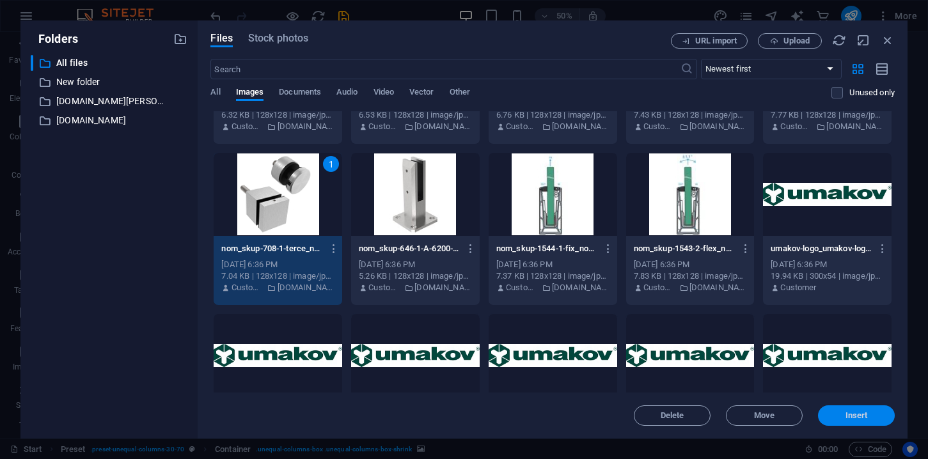
click at [842, 420] on button "Insert" at bounding box center [856, 415] width 77 height 20
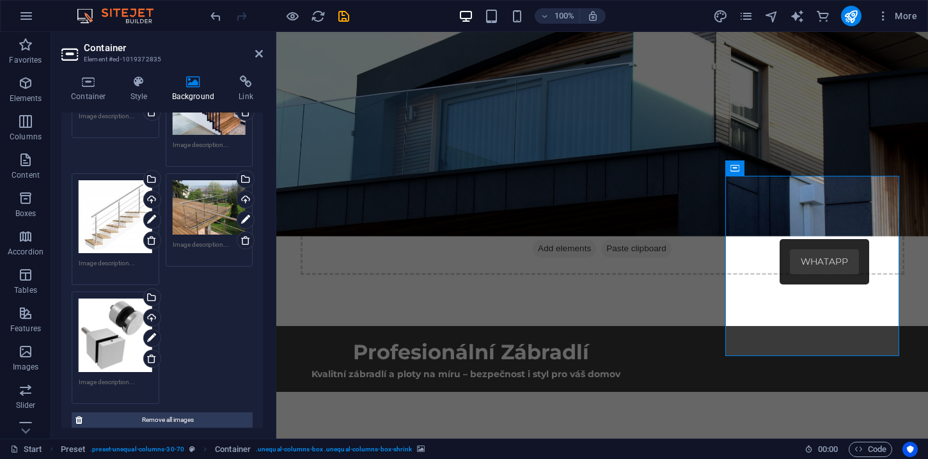
scroll to position [0, 0]
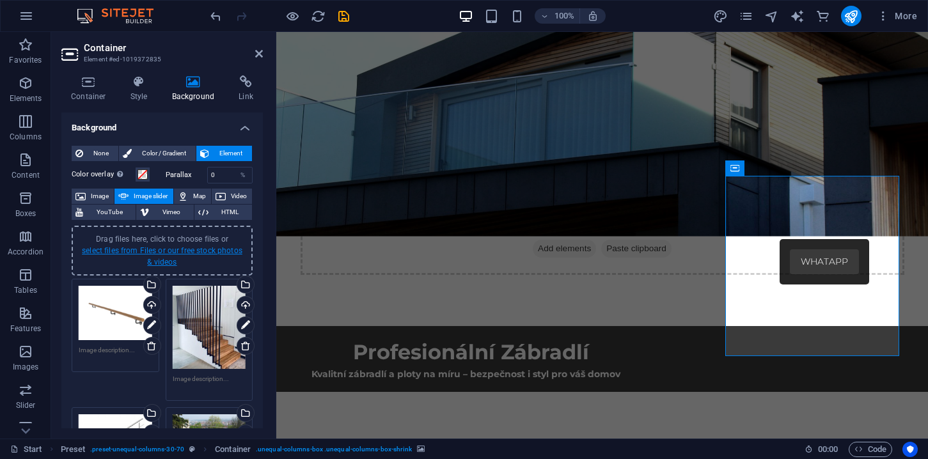
click at [194, 253] on link "select files from Files or our free stock photos & videos" at bounding box center [162, 256] width 160 height 20
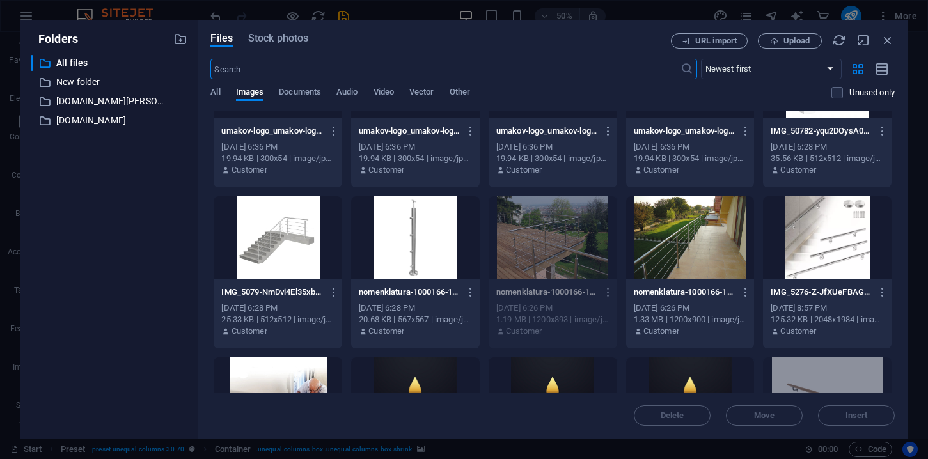
scroll to position [1114, 0]
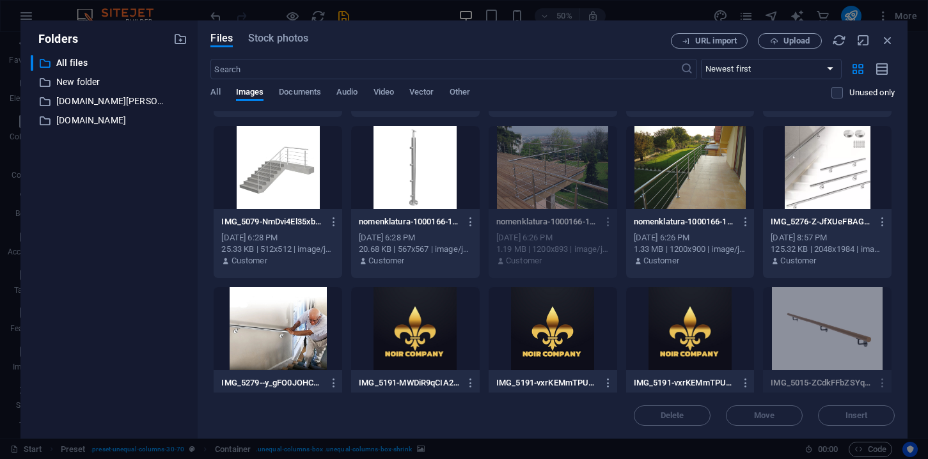
click at [671, 168] on div at bounding box center [690, 167] width 128 height 83
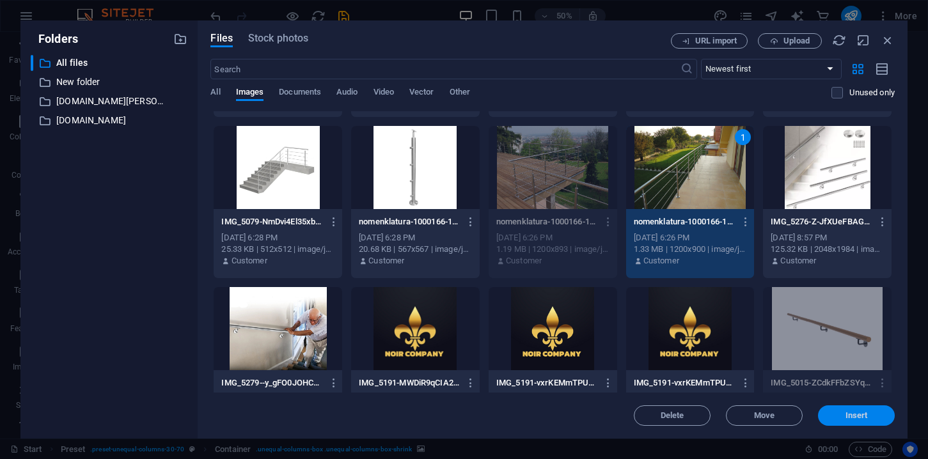
click at [850, 417] on span "Insert" at bounding box center [856, 416] width 22 height 8
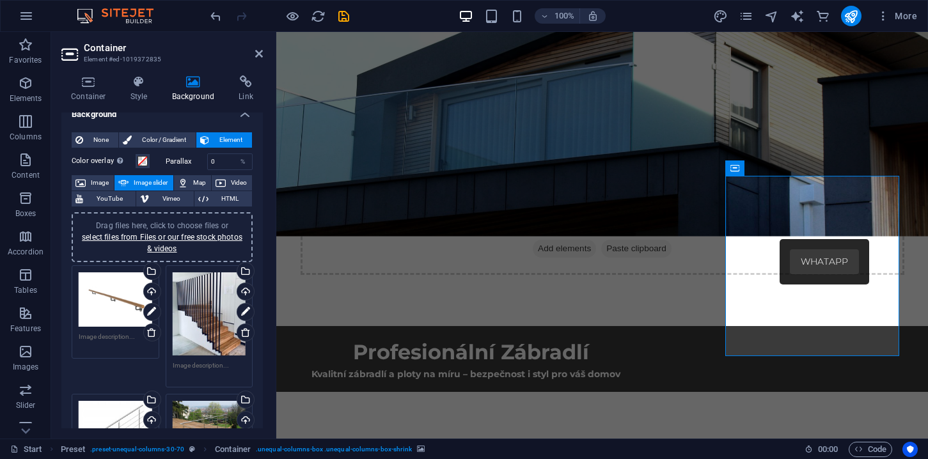
scroll to position [0, 0]
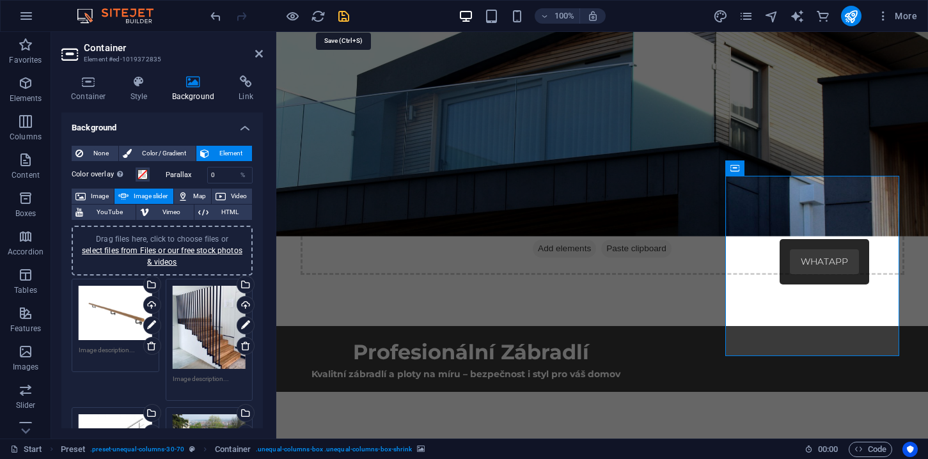
click at [342, 17] on icon "save" at bounding box center [343, 16] width 15 height 15
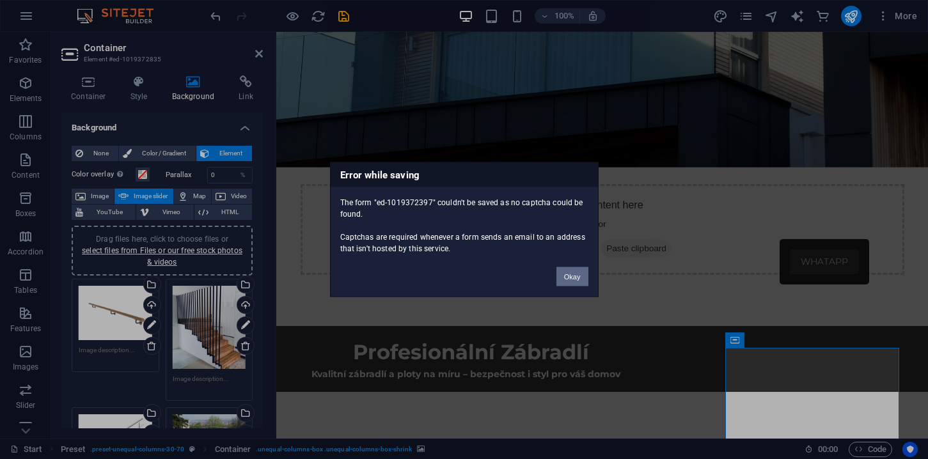
scroll to position [115, 0]
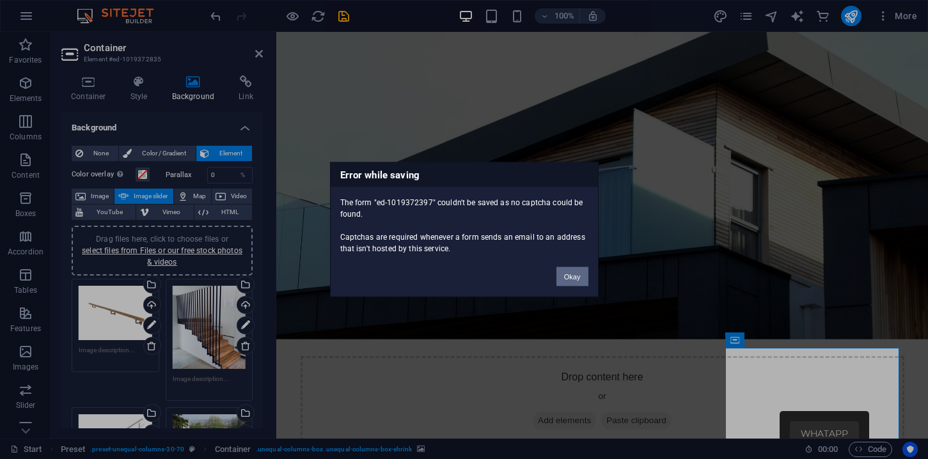
drag, startPoint x: 574, startPoint y: 279, endPoint x: 297, endPoint y: 247, distance: 278.6
click at [574, 279] on button "Okay" at bounding box center [572, 276] width 32 height 19
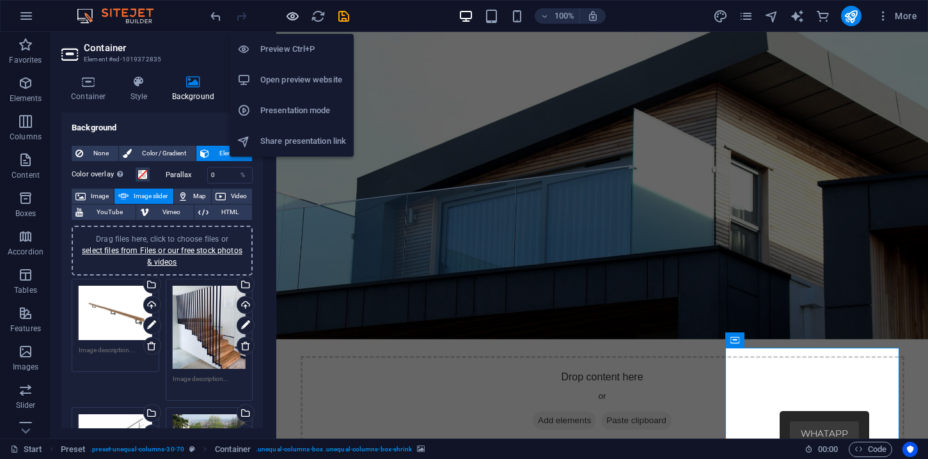
click at [292, 20] on icon "button" at bounding box center [292, 16] width 15 height 15
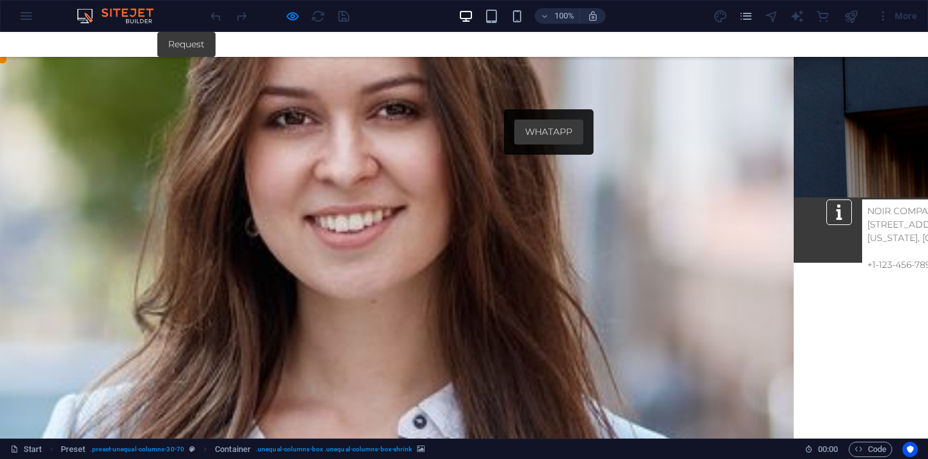
scroll to position [293, 0]
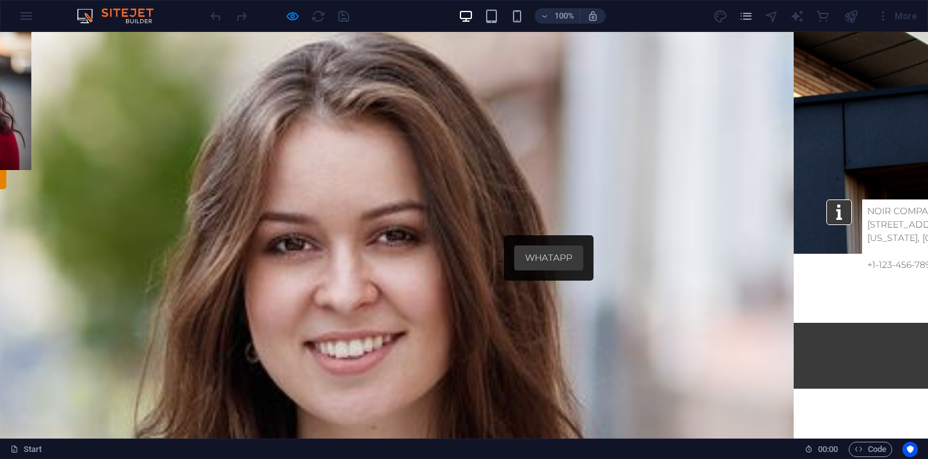
scroll to position [196, 0]
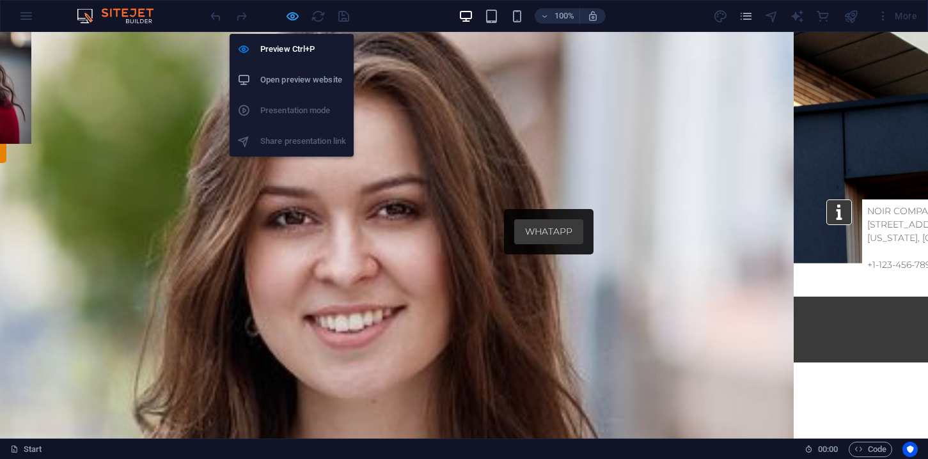
click at [293, 12] on icon "button" at bounding box center [292, 16] width 15 height 15
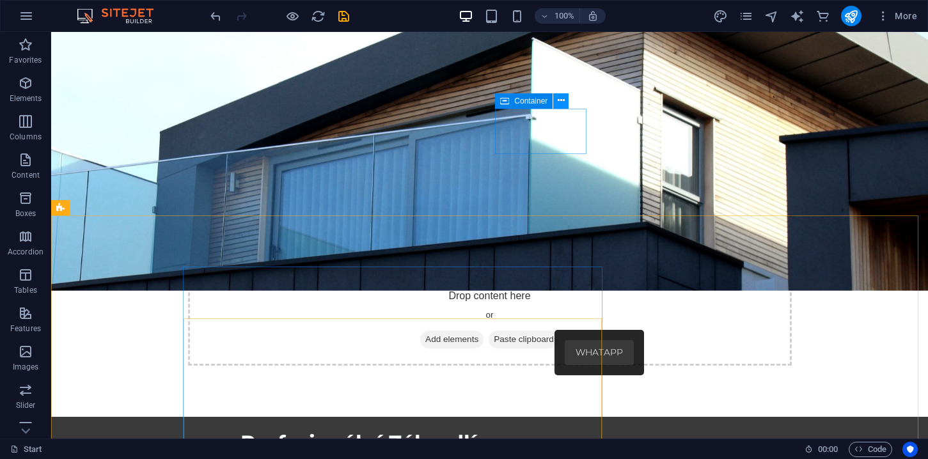
click at [562, 104] on icon at bounding box center [560, 100] width 7 height 13
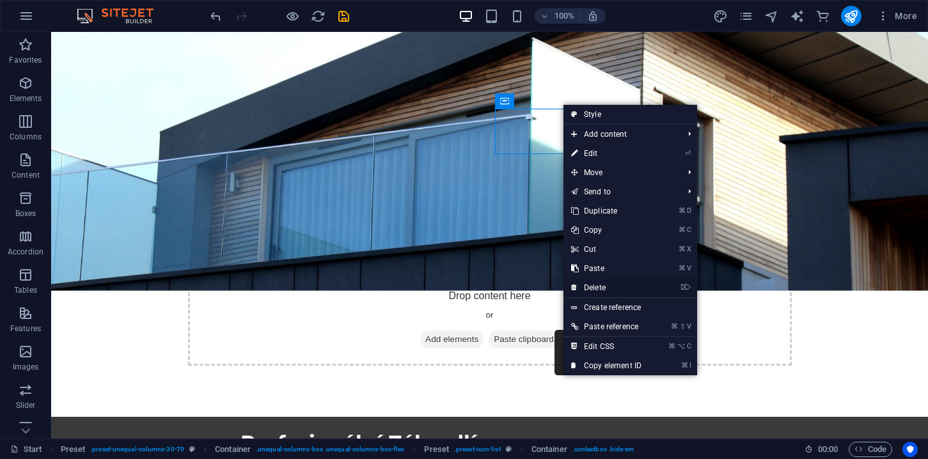
click at [604, 284] on link "⌦ Delete" at bounding box center [606, 287] width 86 height 19
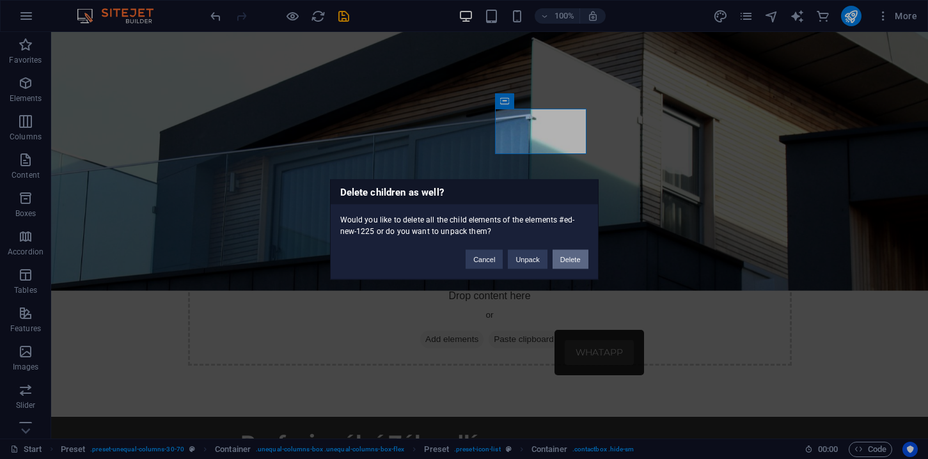
click at [575, 261] on button "Delete" at bounding box center [570, 259] width 36 height 19
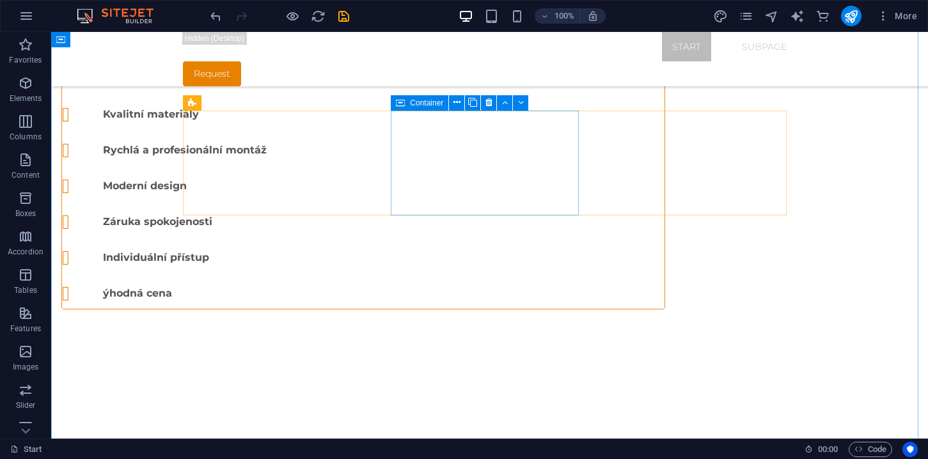
scroll to position [658, 0]
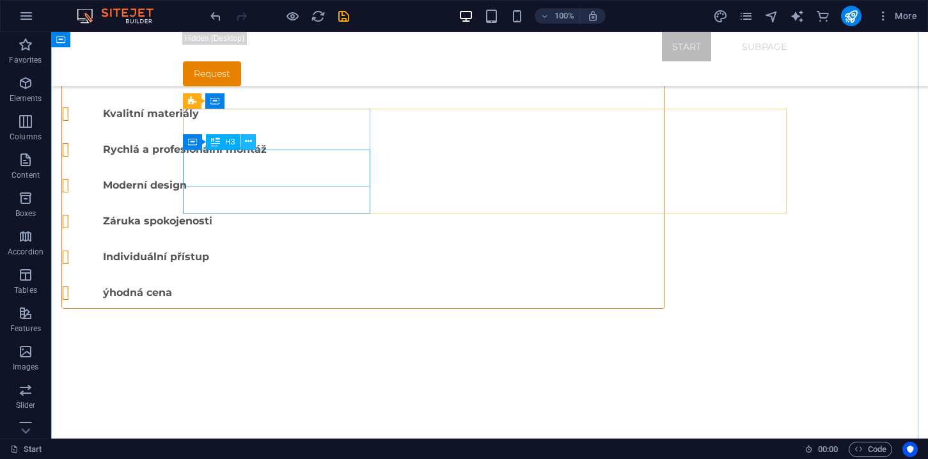
click at [248, 144] on icon at bounding box center [248, 141] width 7 height 13
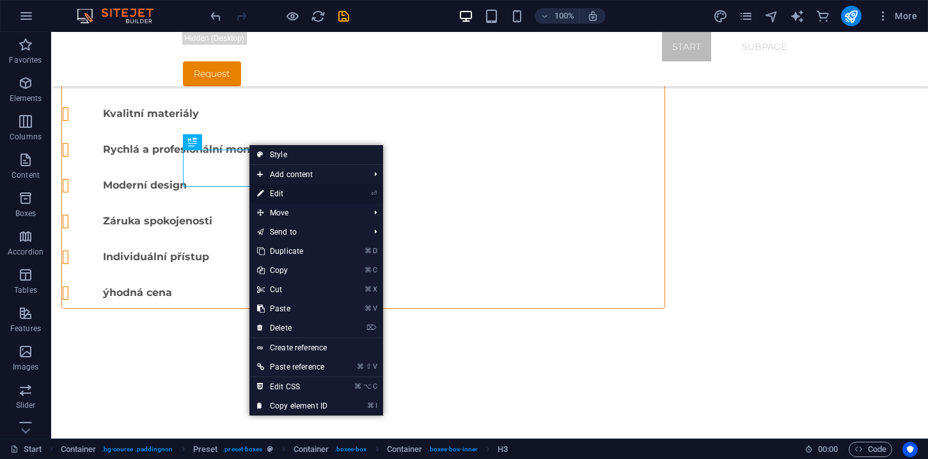
click at [280, 195] on link "⏎ Edit" at bounding box center [292, 193] width 86 height 19
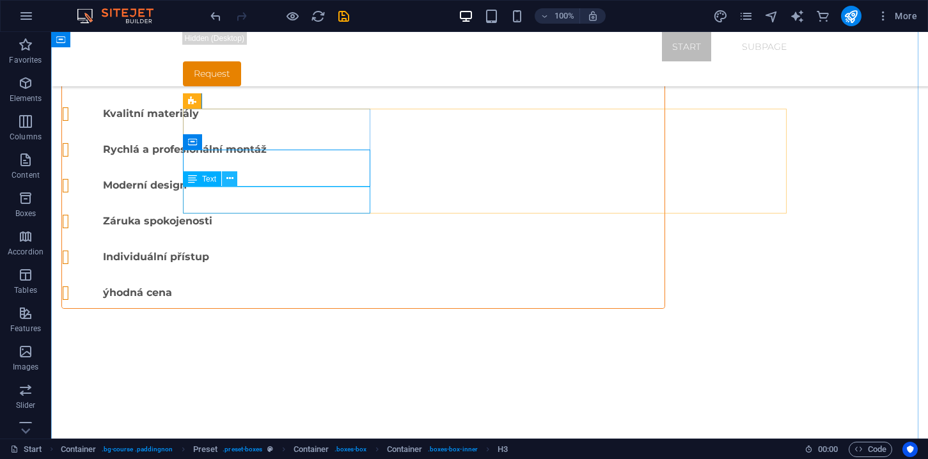
click at [231, 178] on icon at bounding box center [229, 178] width 7 height 13
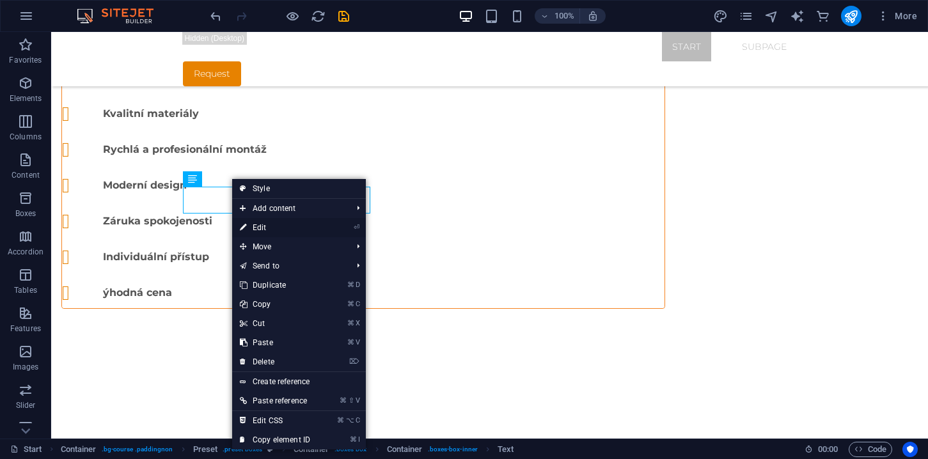
click at [265, 229] on link "⏎ Edit" at bounding box center [275, 227] width 86 height 19
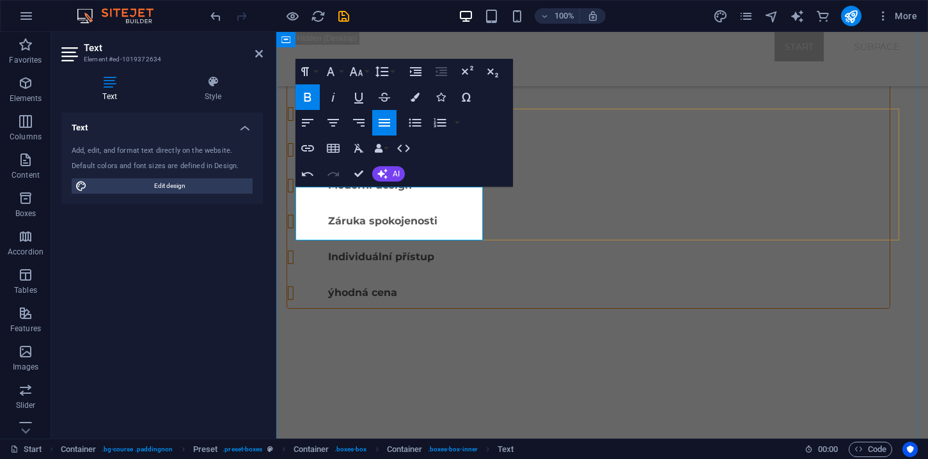
drag, startPoint x: 379, startPoint y: 195, endPoint x: 453, endPoint y: 236, distance: 84.7
click at [313, 97] on icon "button" at bounding box center [307, 96] width 15 height 15
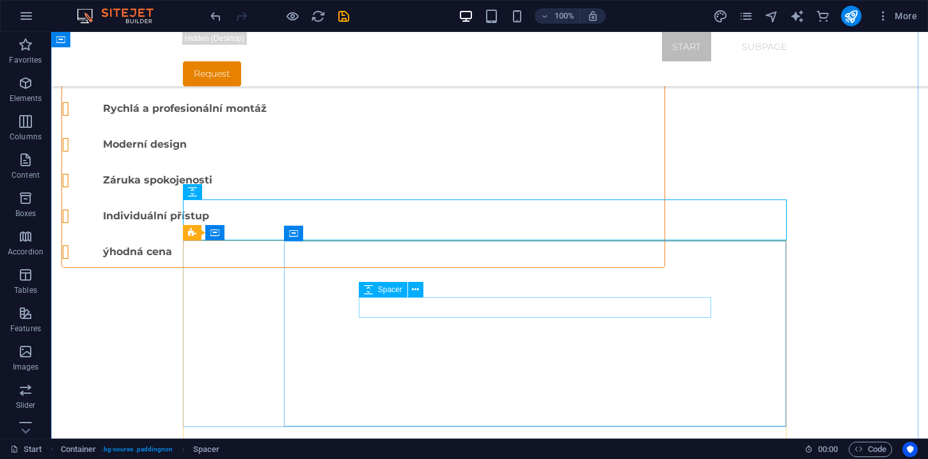
scroll to position [697, 0]
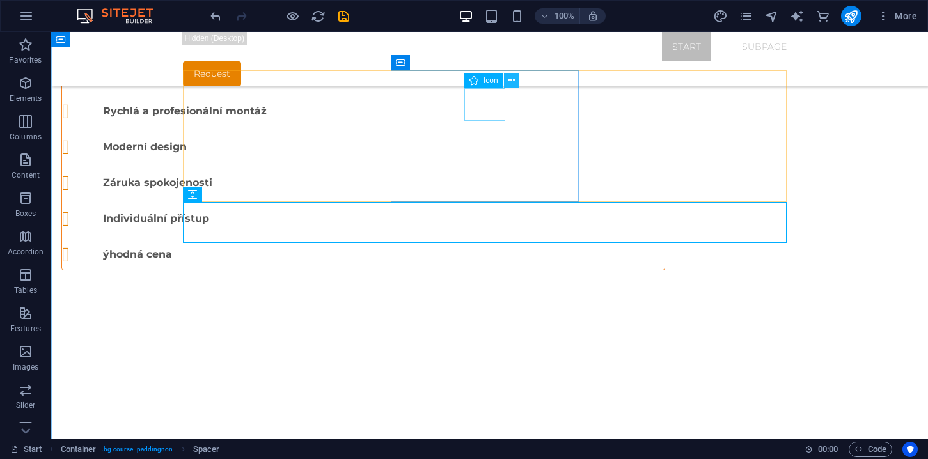
click at [511, 80] on icon at bounding box center [511, 80] width 7 height 13
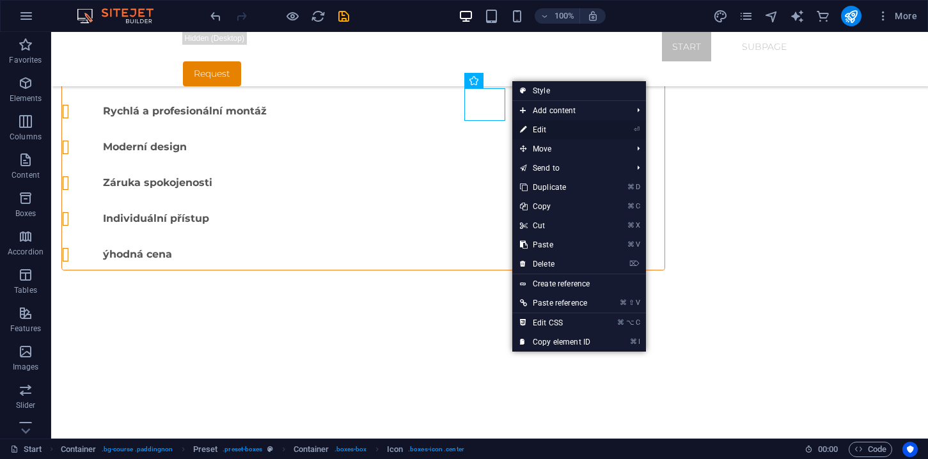
click at [535, 128] on link "⏎ Edit" at bounding box center [555, 129] width 86 height 19
select select "xMidYMid"
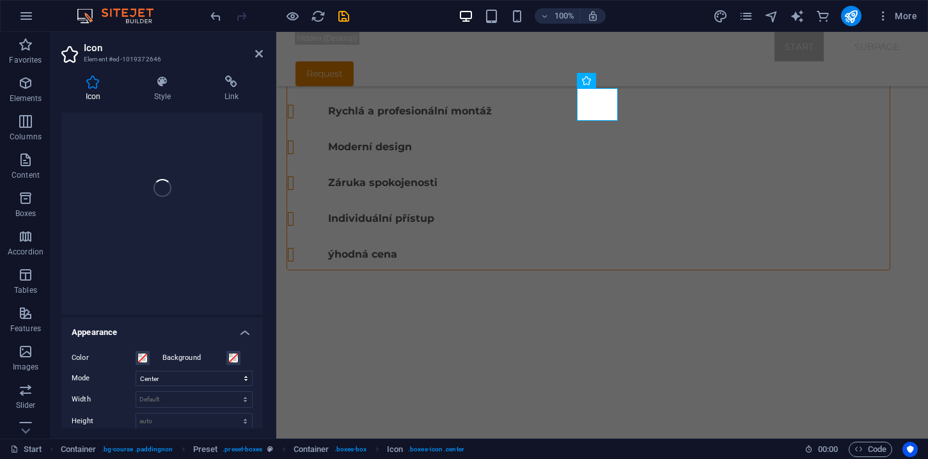
scroll to position [0, 0]
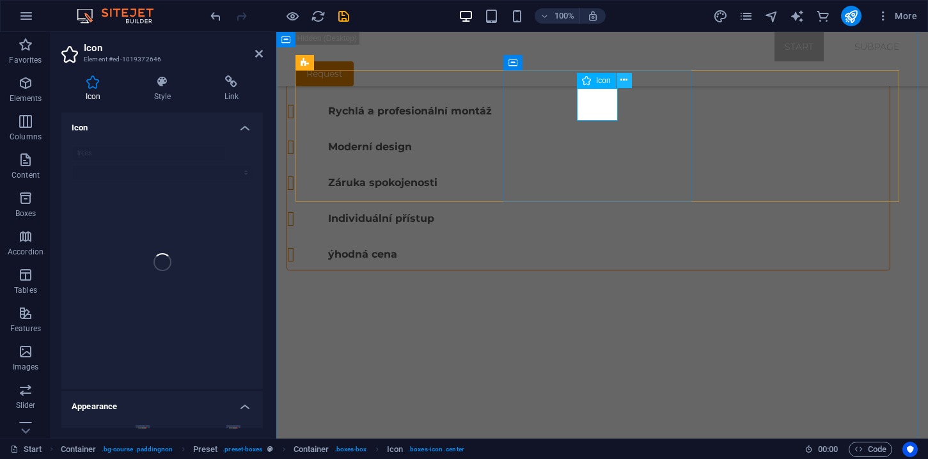
click at [621, 84] on icon at bounding box center [623, 80] width 7 height 13
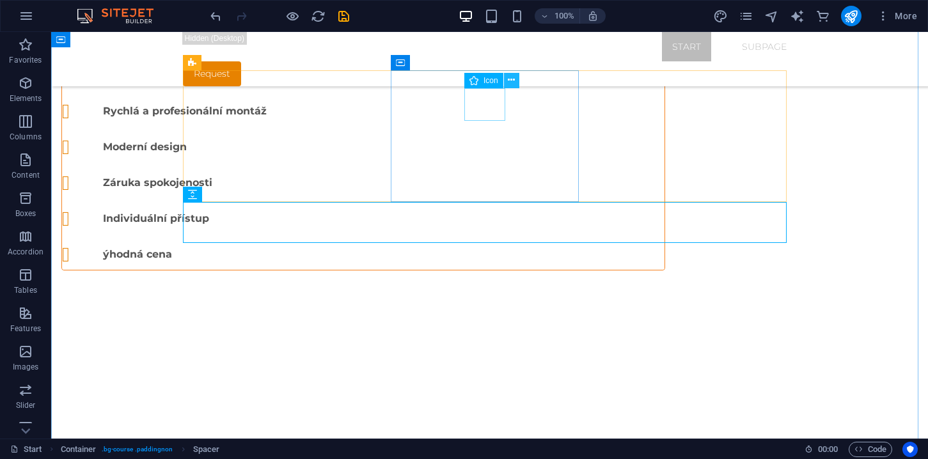
click at [511, 79] on icon at bounding box center [511, 80] width 7 height 13
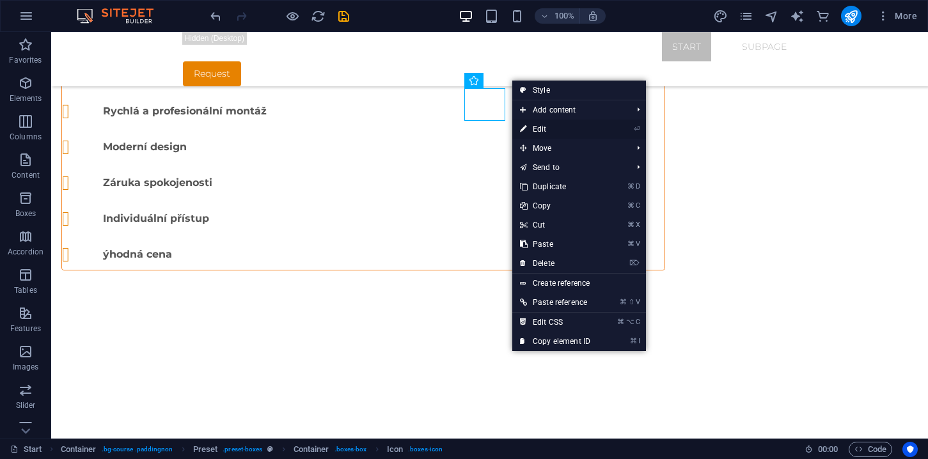
click at [550, 127] on link "⏎ Edit" at bounding box center [555, 129] width 86 height 19
select select "xMidYMid"
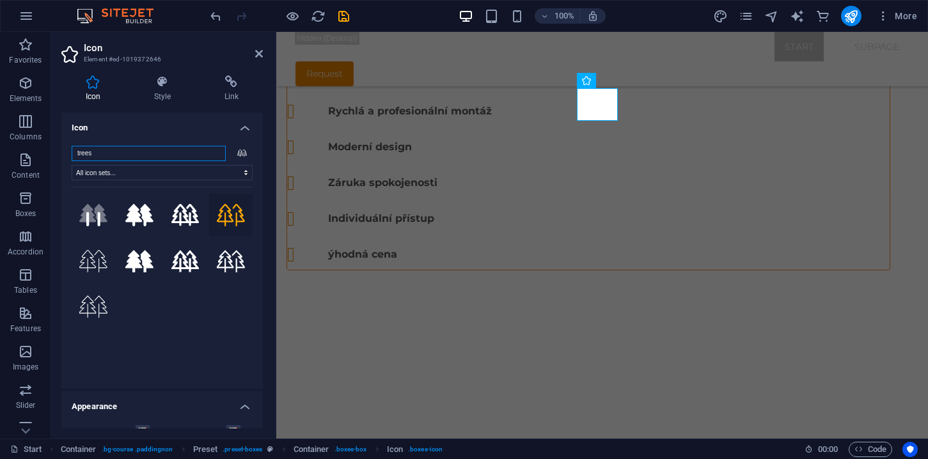
click at [159, 153] on input "trees" at bounding box center [149, 153] width 154 height 15
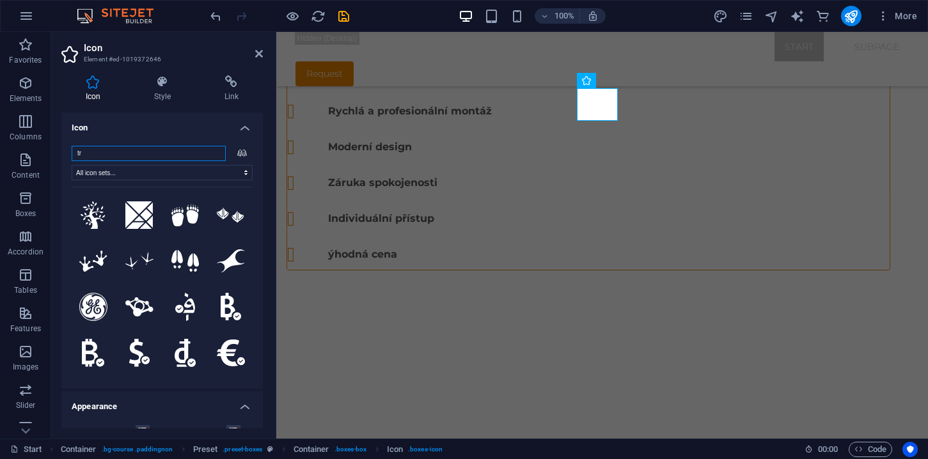
type input "t"
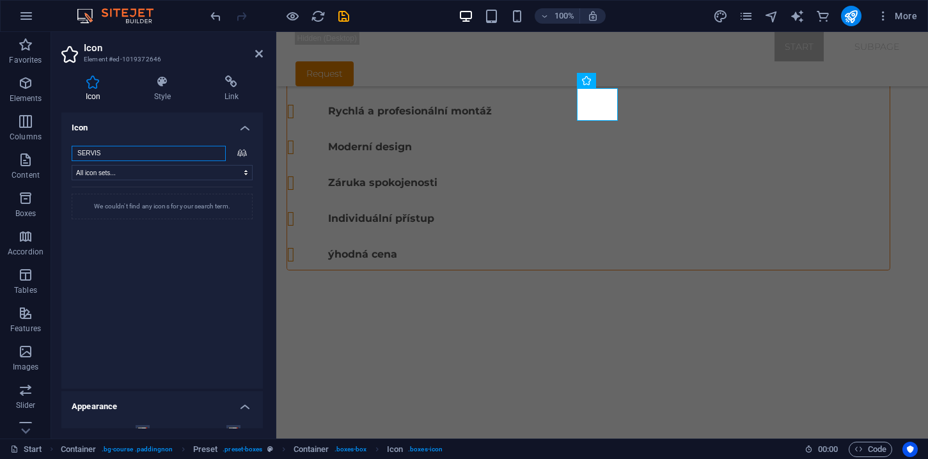
type input "SERVI"
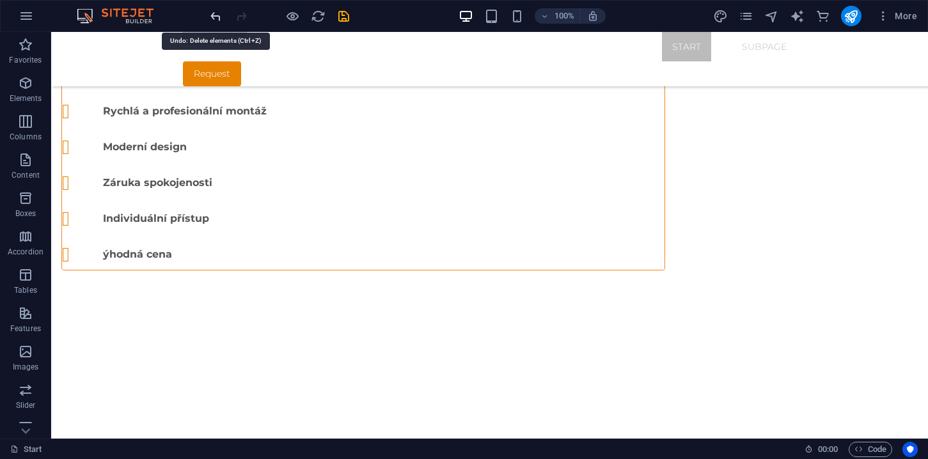
click at [221, 20] on icon "undo" at bounding box center [215, 16] width 15 height 15
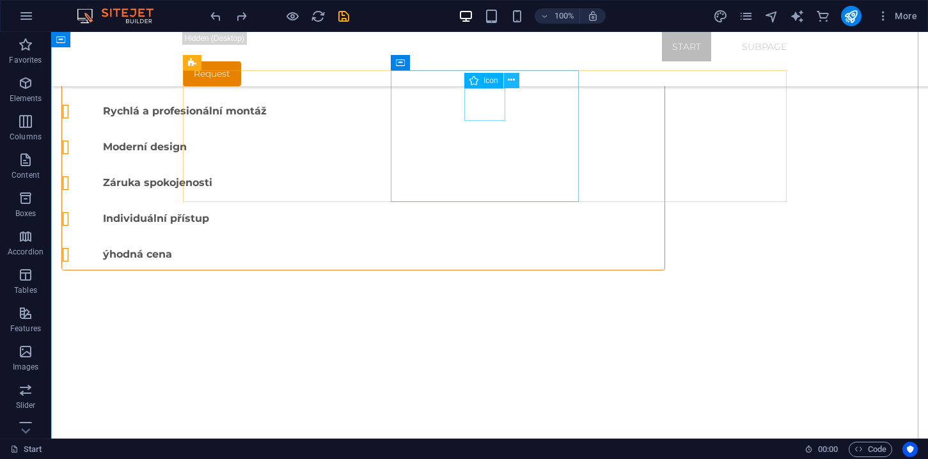
click at [512, 84] on icon at bounding box center [511, 80] width 7 height 13
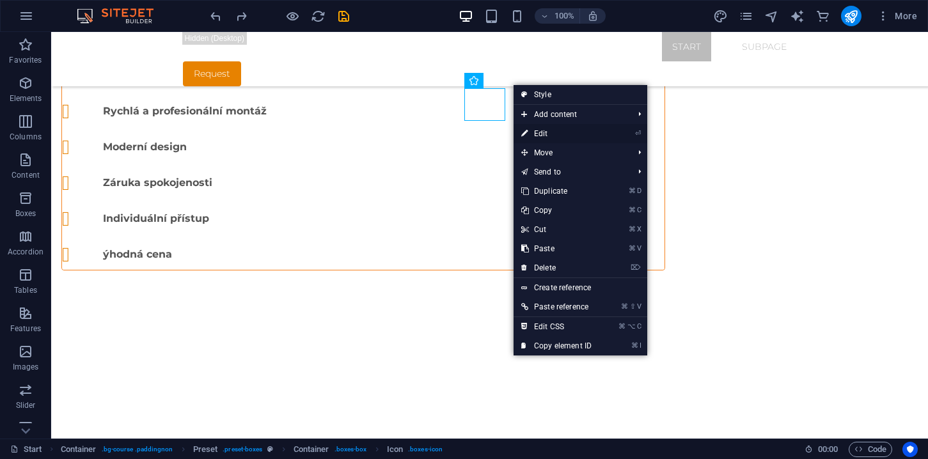
drag, startPoint x: 552, startPoint y: 136, endPoint x: 276, endPoint y: 105, distance: 277.8
click at [552, 136] on link "⏎ Edit" at bounding box center [556, 133] width 86 height 19
select select "xMidYMid"
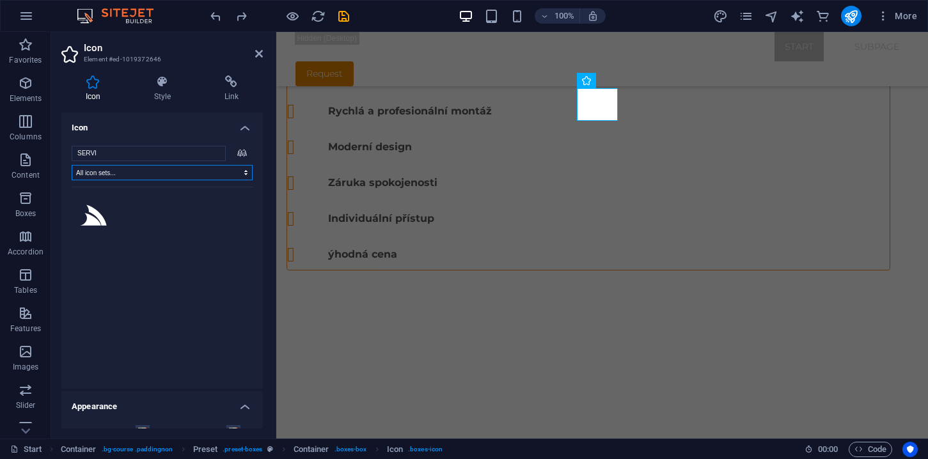
click at [240, 173] on select "All icon sets... IcoFont Ionicons FontAwesome Brands FontAwesome Duotone FontAw…" at bounding box center [162, 172] width 181 height 15
click at [195, 154] on input "SERVI" at bounding box center [149, 153] width 154 height 15
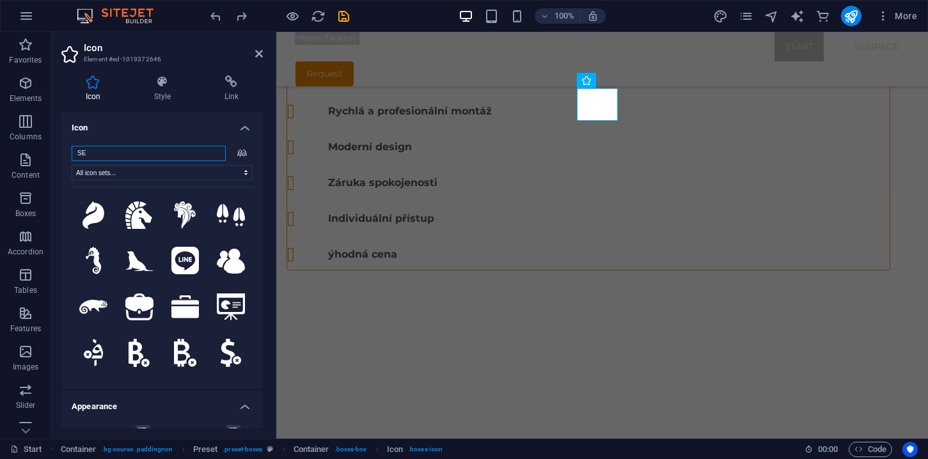
type input "S"
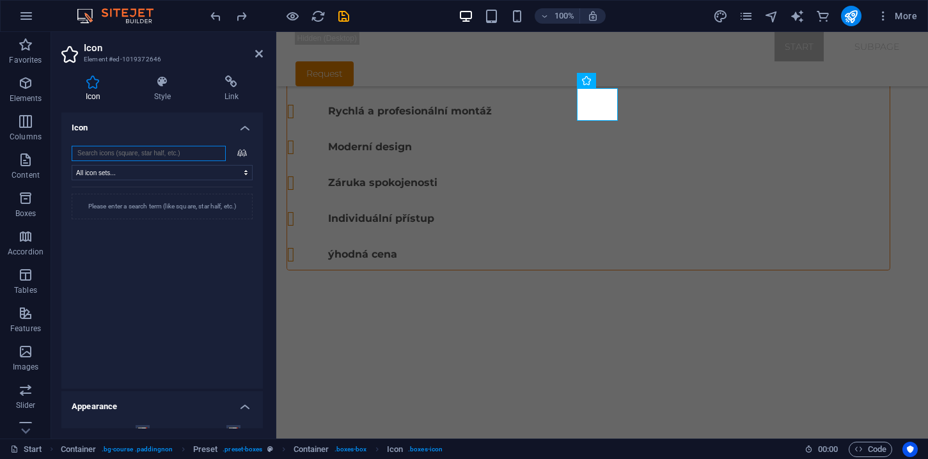
type input "M"
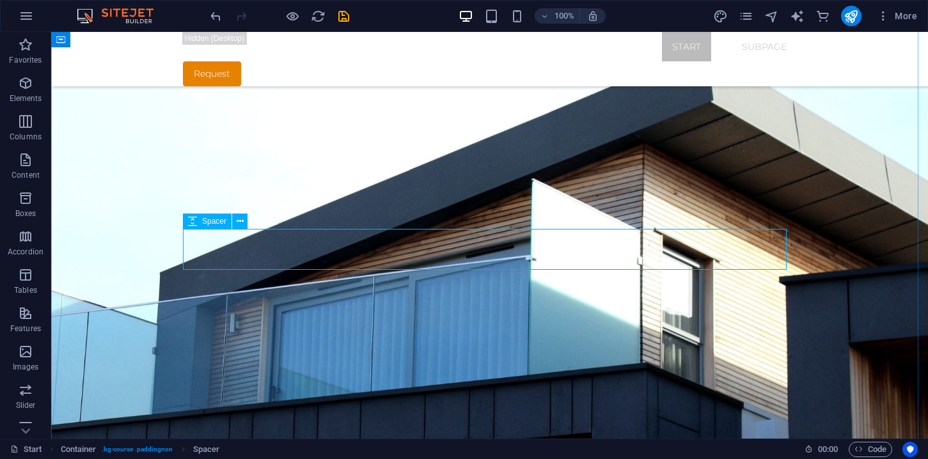
scroll to position [683, 0]
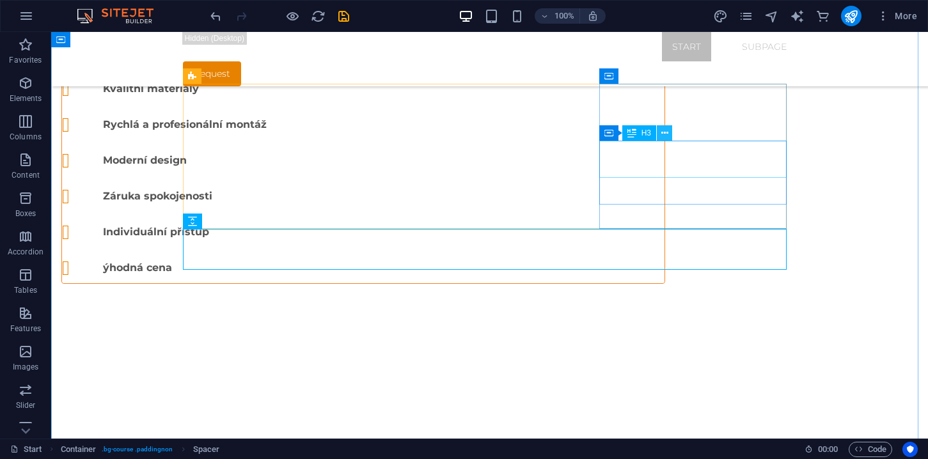
click at [665, 134] on icon at bounding box center [664, 133] width 7 height 13
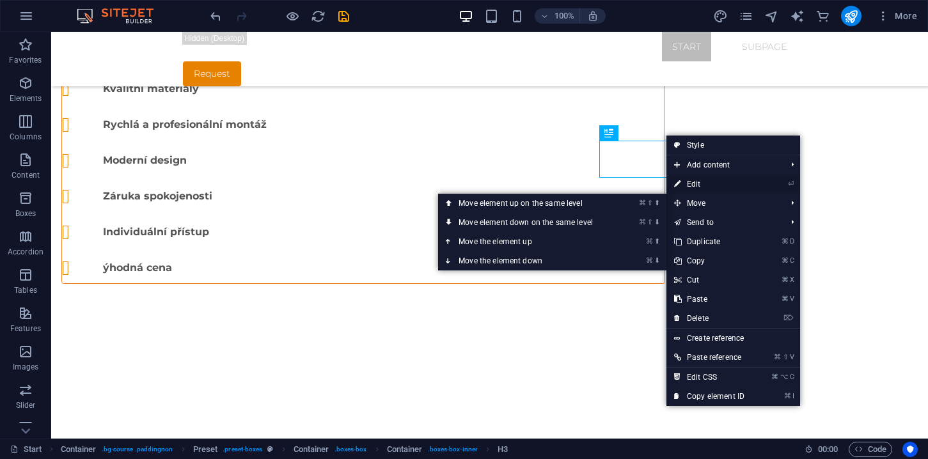
click at [693, 189] on link "⏎ Edit" at bounding box center [709, 184] width 86 height 19
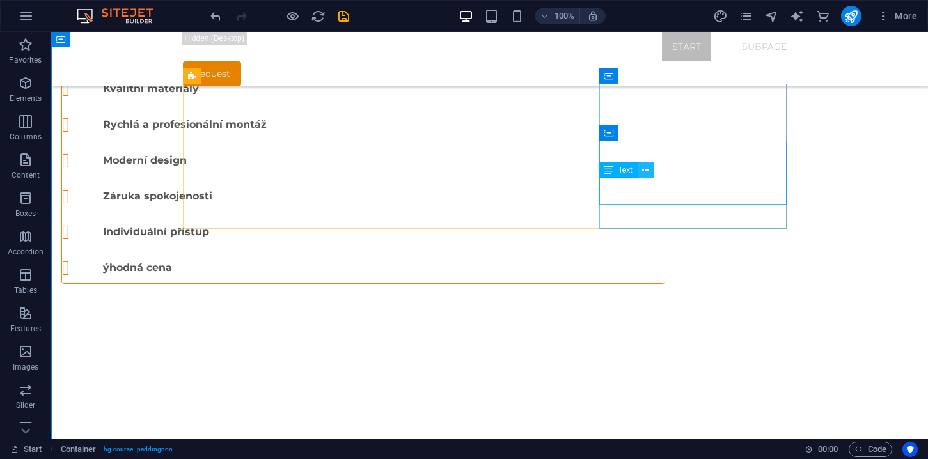
click at [646, 174] on icon at bounding box center [645, 170] width 7 height 13
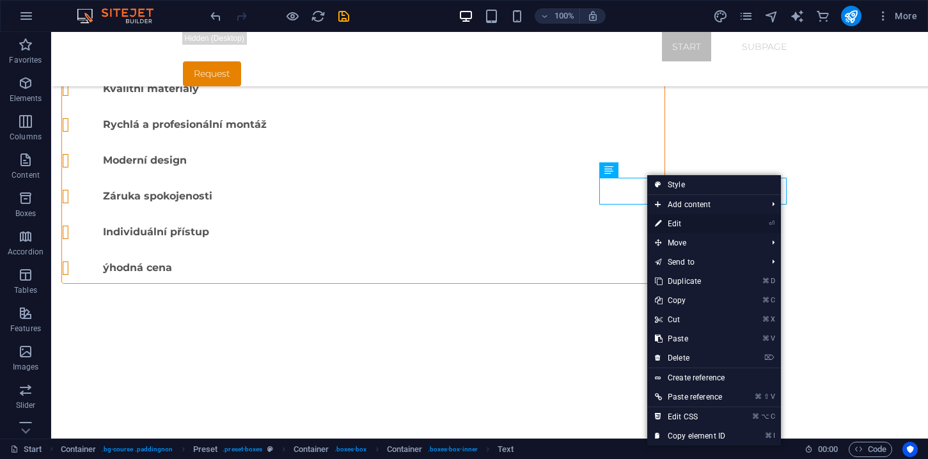
click at [685, 230] on link "⏎ Edit" at bounding box center [690, 223] width 86 height 19
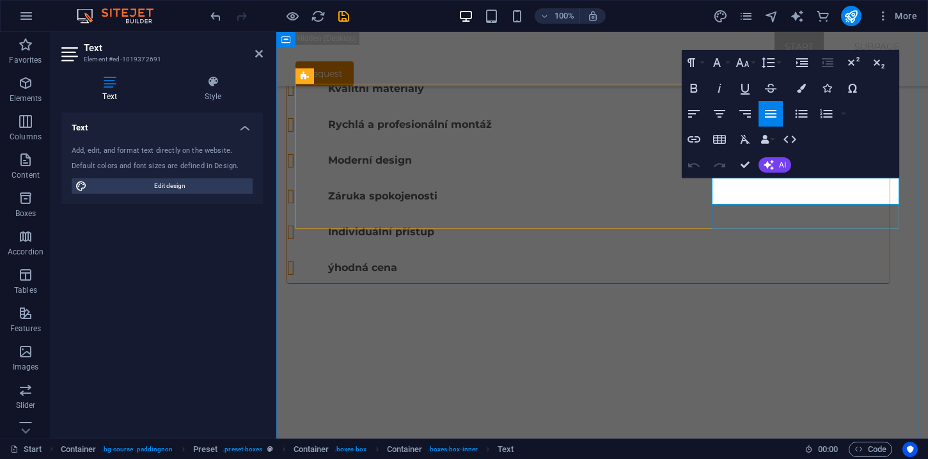
drag, startPoint x: 743, startPoint y: 185, endPoint x: 860, endPoint y: 208, distance: 118.6
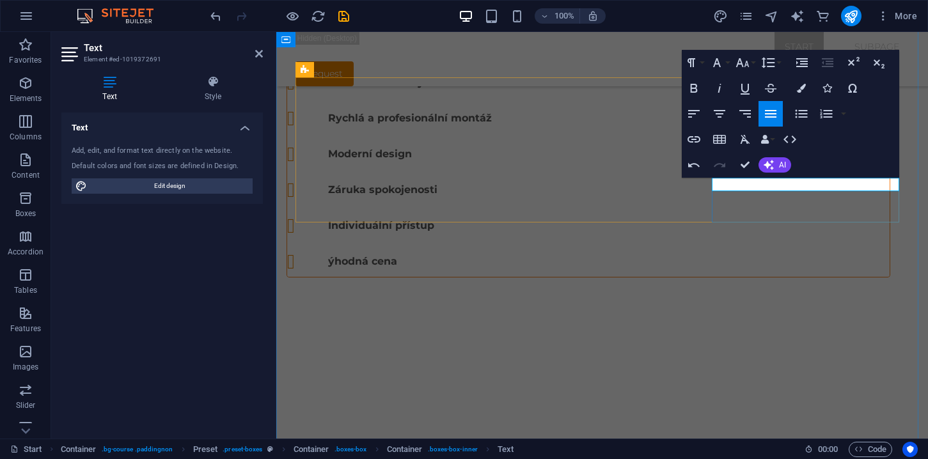
scroll to position [663, 0]
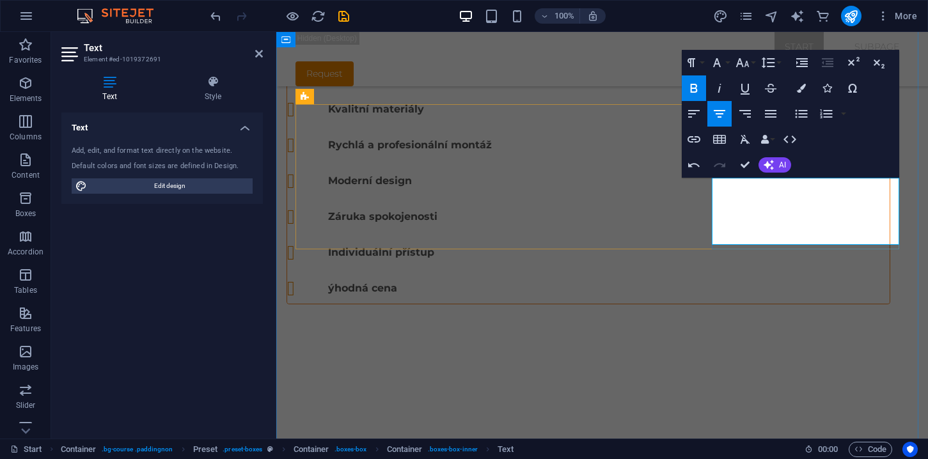
scroll to position [670, 0]
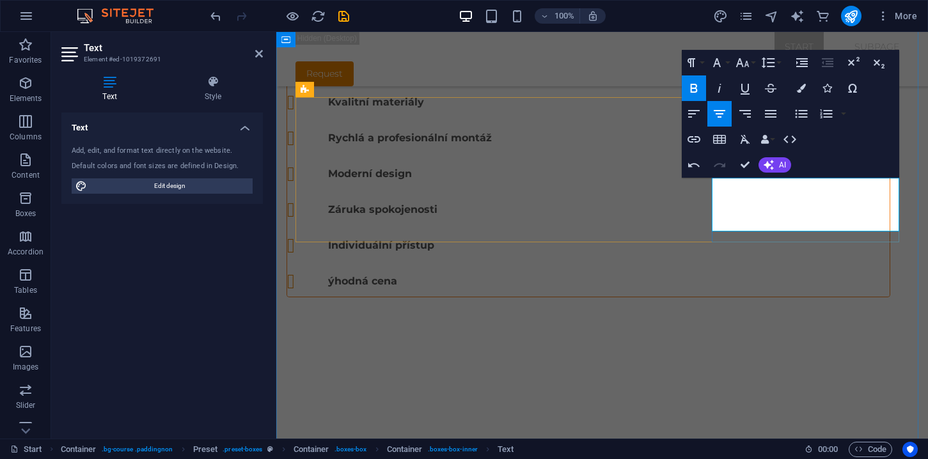
drag, startPoint x: 862, startPoint y: 187, endPoint x: 876, endPoint y: 226, distance: 42.3
click at [695, 91] on icon "button" at bounding box center [693, 88] width 7 height 9
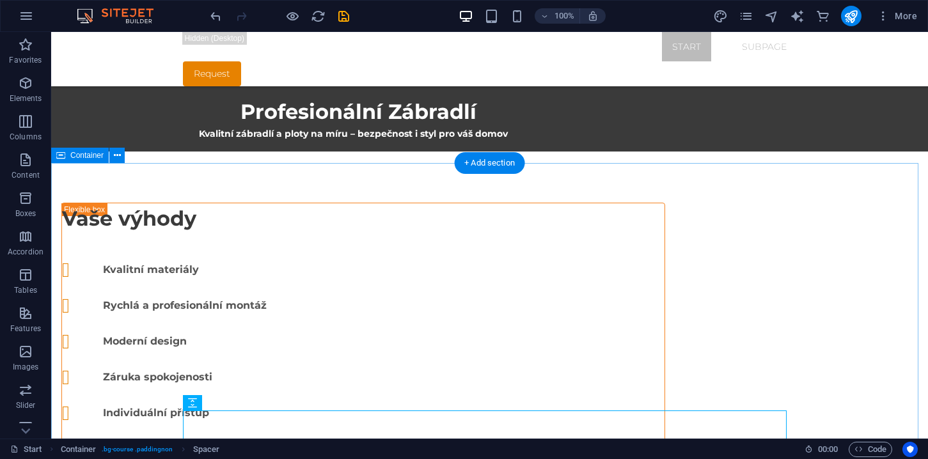
scroll to position [500, 0]
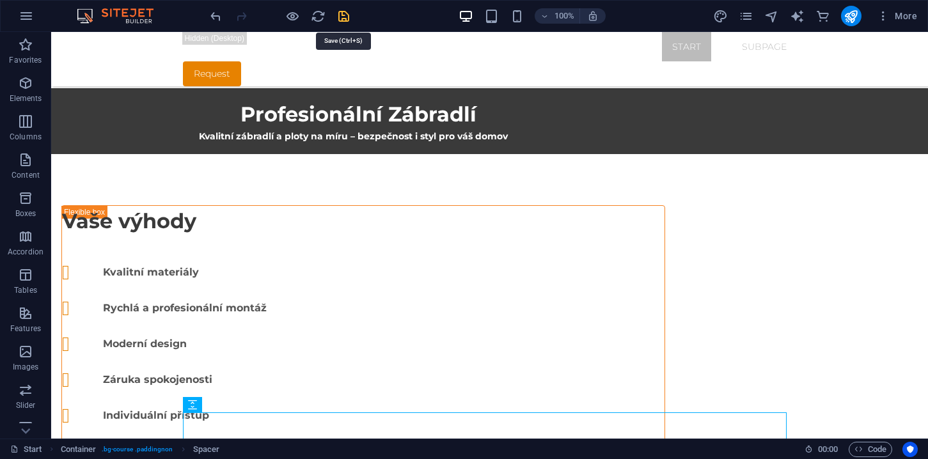
click at [345, 20] on icon "save" at bounding box center [343, 16] width 15 height 15
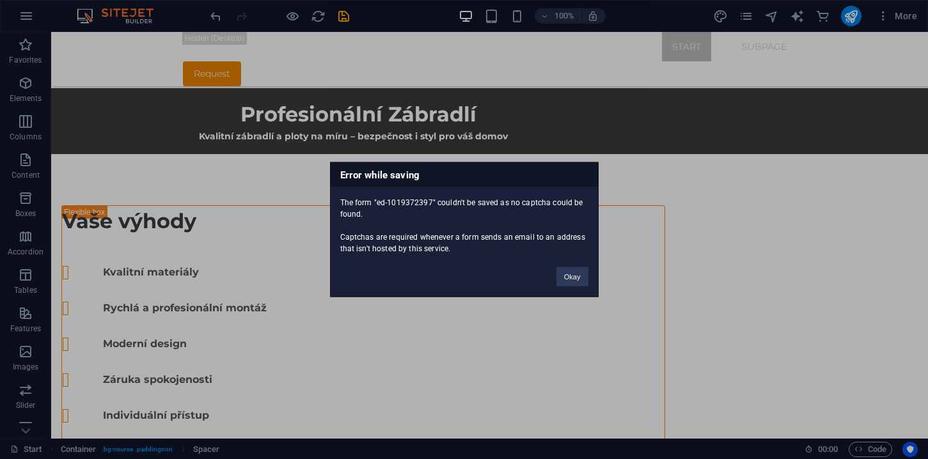
scroll to position [86, 0]
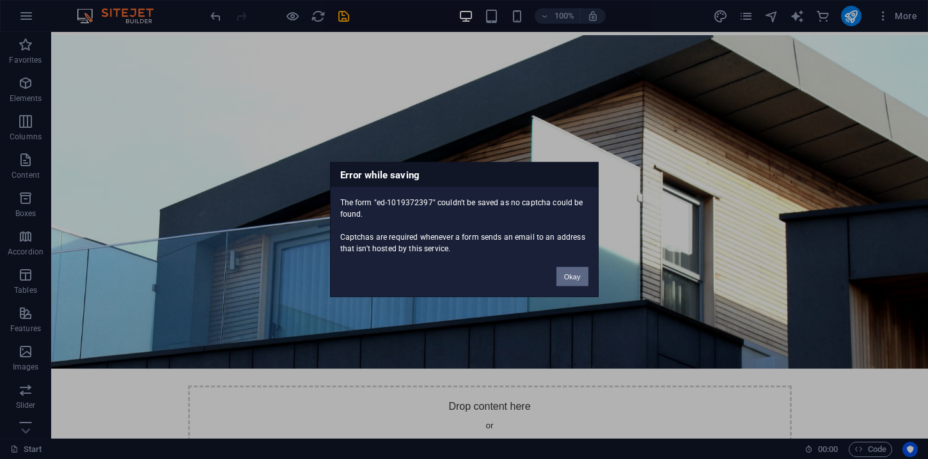
click at [577, 279] on button "Okay" at bounding box center [572, 276] width 32 height 19
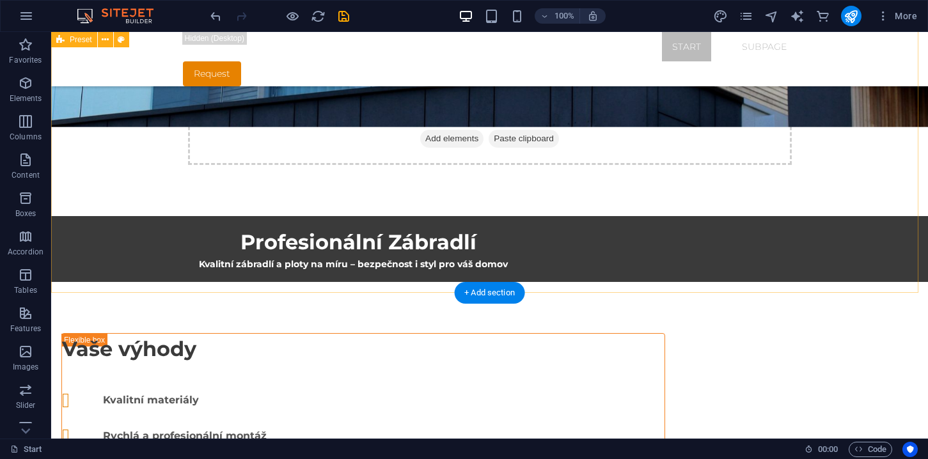
scroll to position [373, 0]
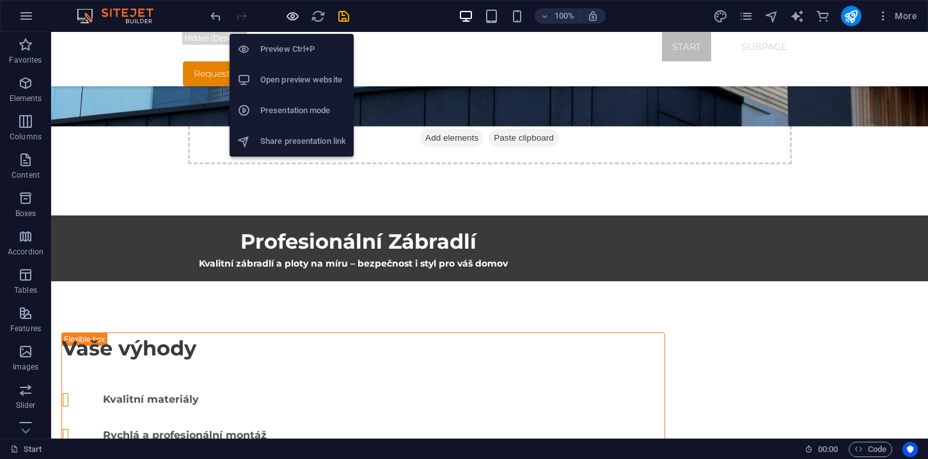
click at [291, 17] on icon "button" at bounding box center [292, 16] width 15 height 15
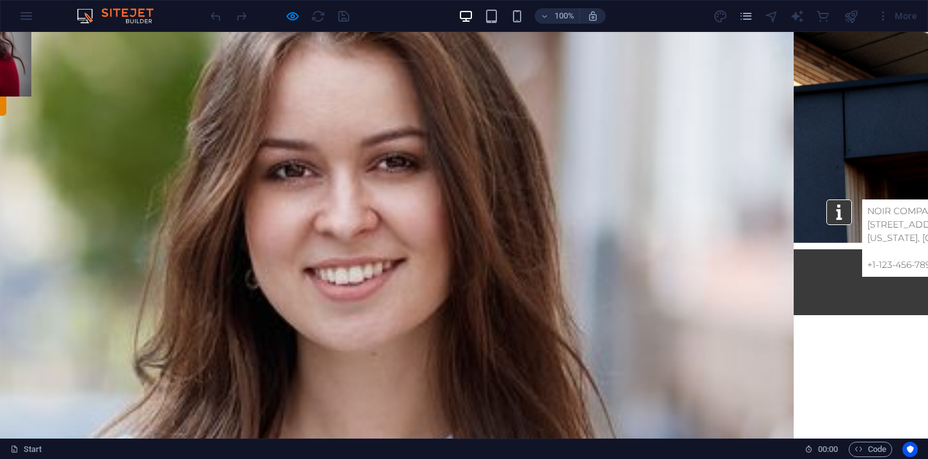
scroll to position [239, 0]
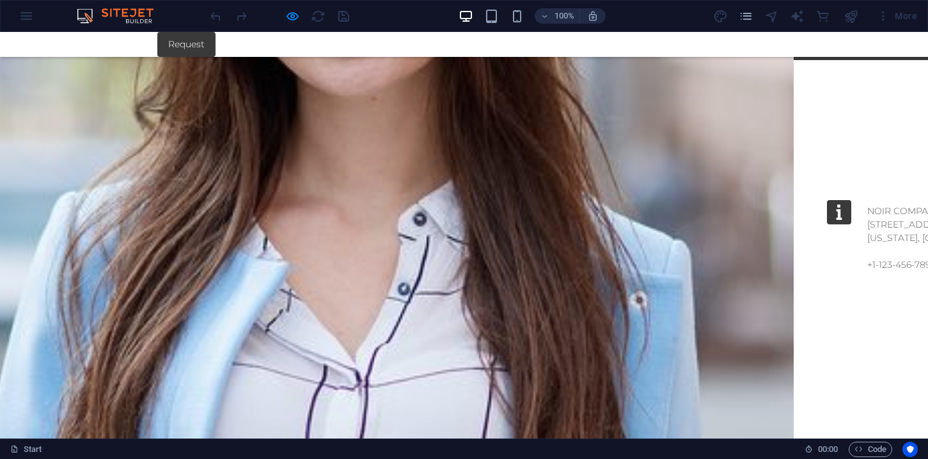
scroll to position [612, 0]
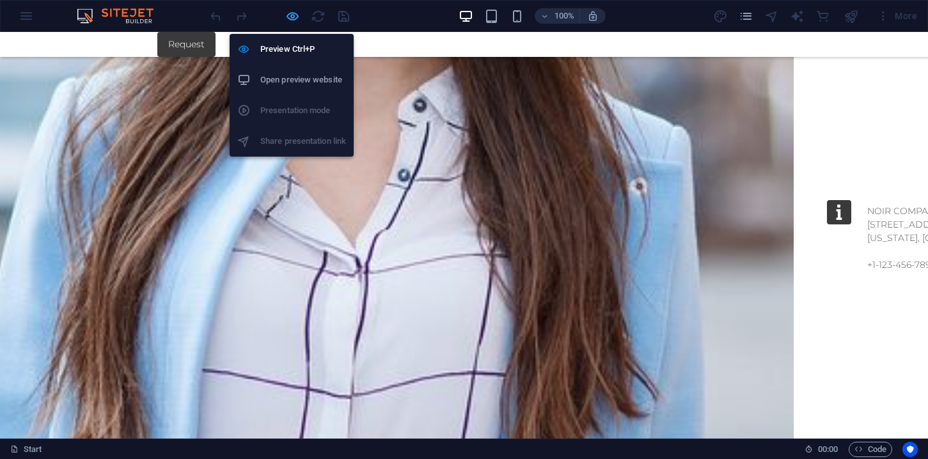
click at [293, 20] on icon "button" at bounding box center [292, 16] width 15 height 15
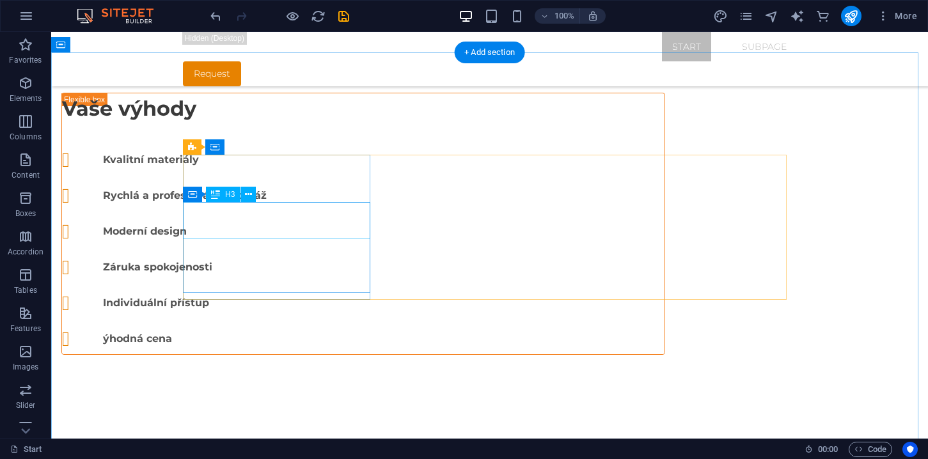
scroll to position [615, 0]
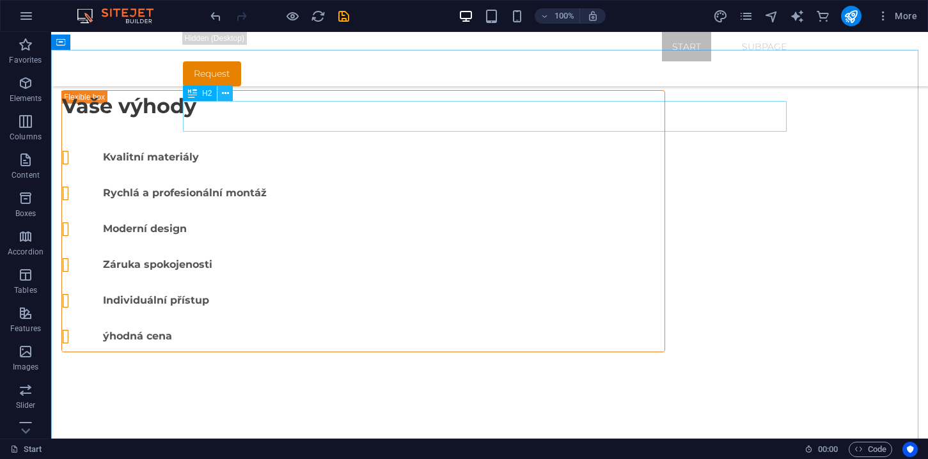
click at [226, 97] on icon at bounding box center [225, 93] width 7 height 13
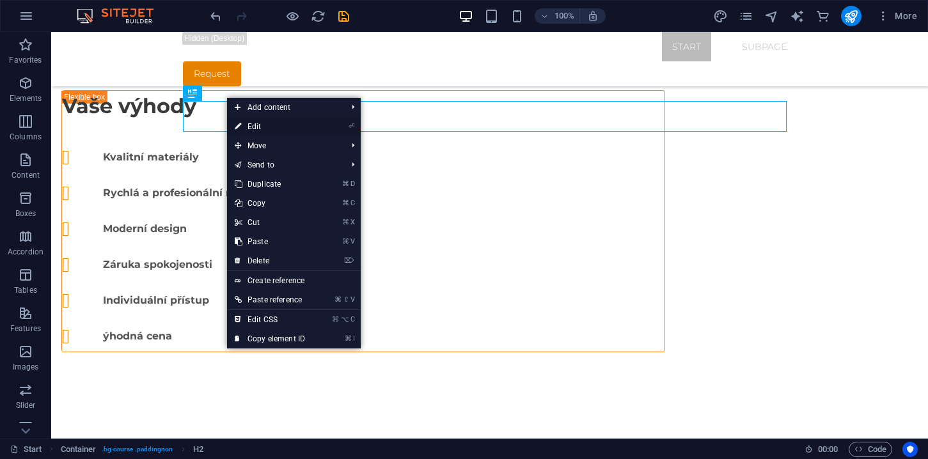
click at [280, 133] on link "⏎ Edit" at bounding box center [270, 126] width 86 height 19
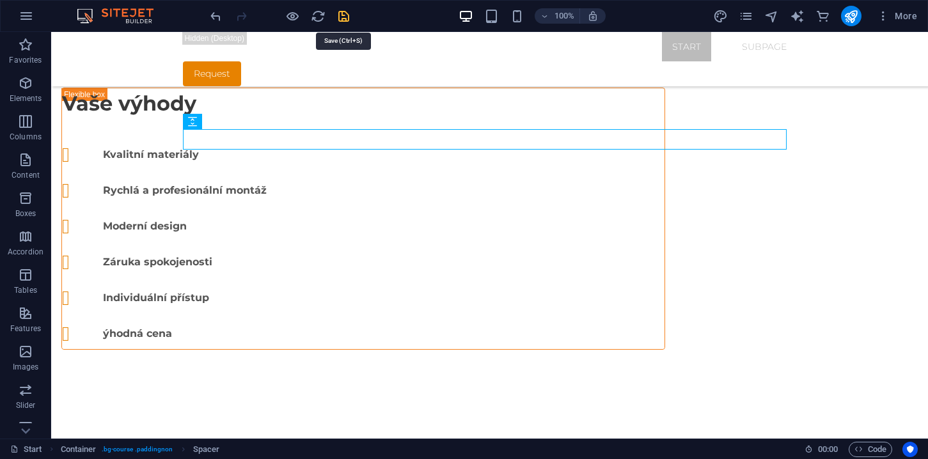
click at [346, 16] on icon "save" at bounding box center [343, 16] width 15 height 15
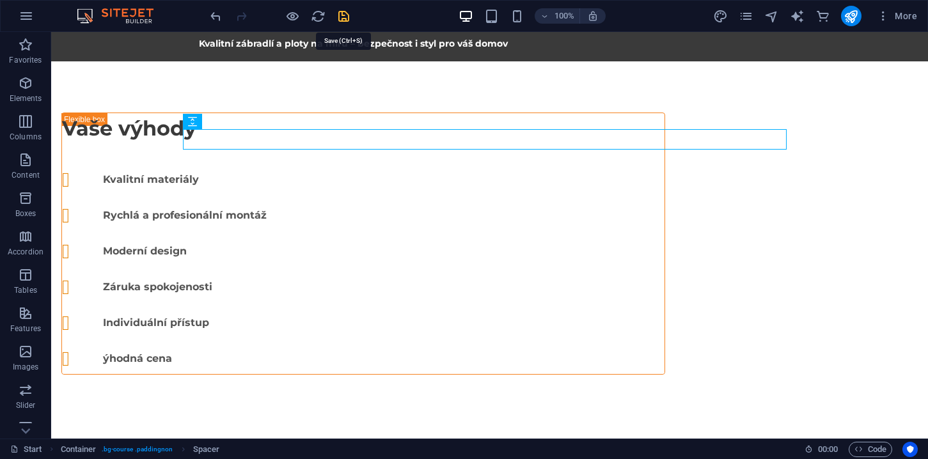
scroll to position [86, 0]
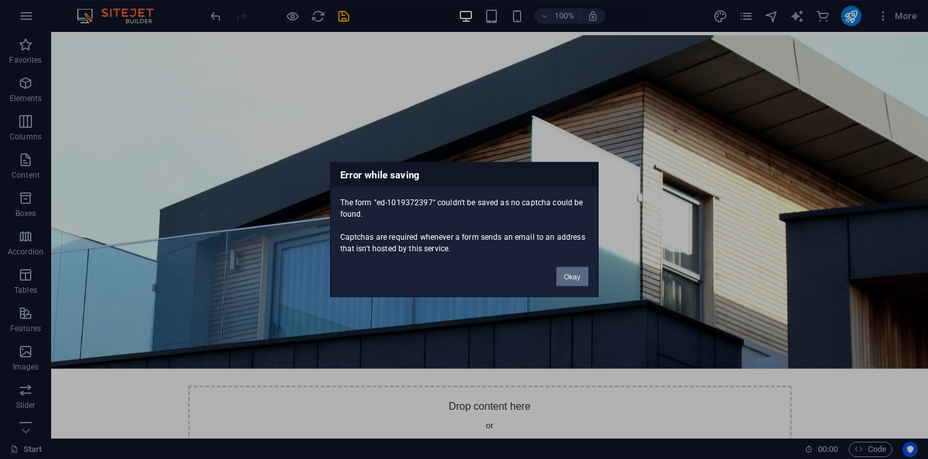
click at [579, 282] on button "Okay" at bounding box center [572, 276] width 32 height 19
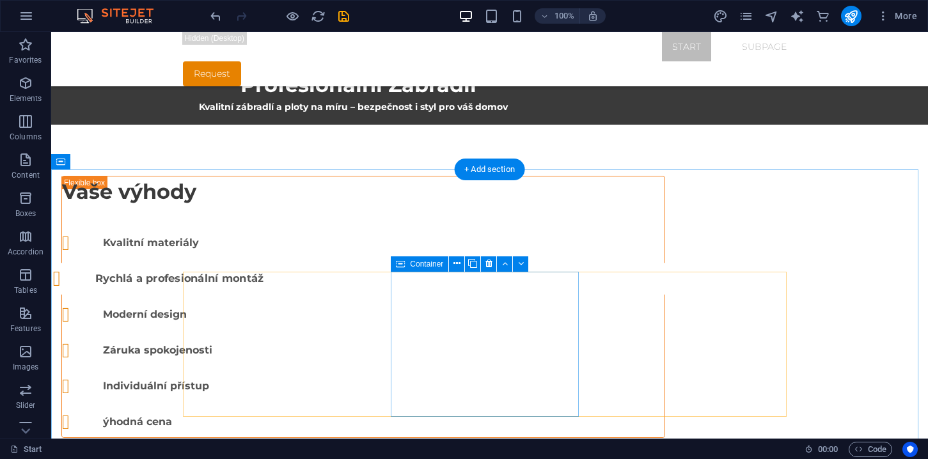
scroll to position [568, 0]
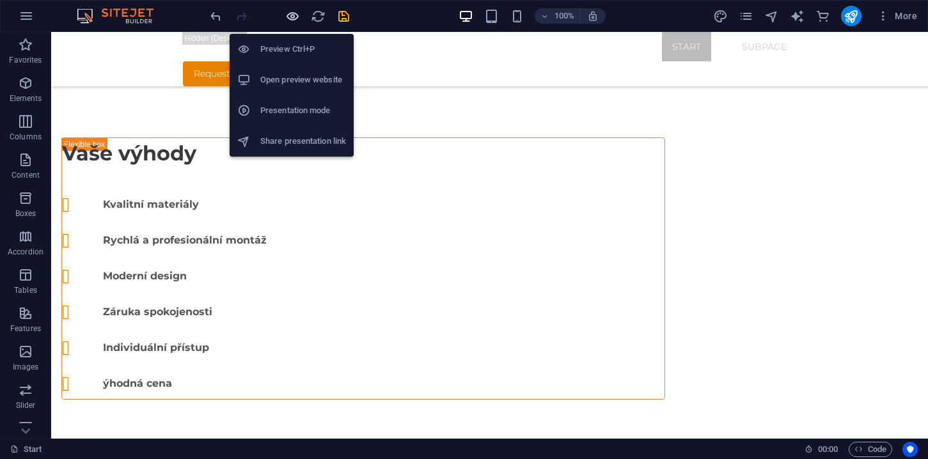
click at [291, 13] on icon "button" at bounding box center [292, 16] width 15 height 15
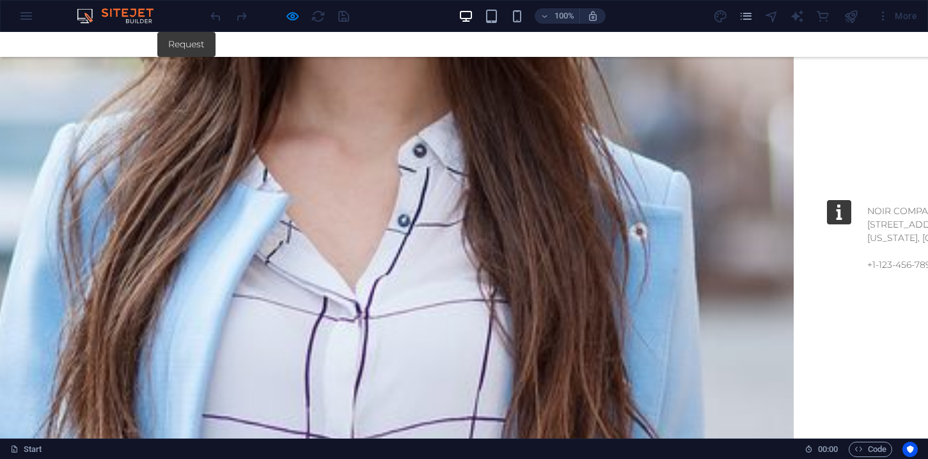
scroll to position [592, 0]
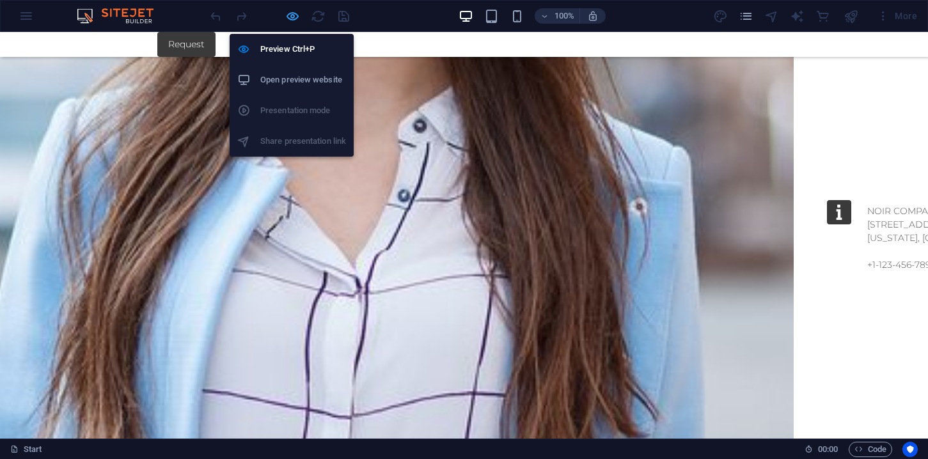
click at [295, 19] on icon "button" at bounding box center [292, 16] width 15 height 15
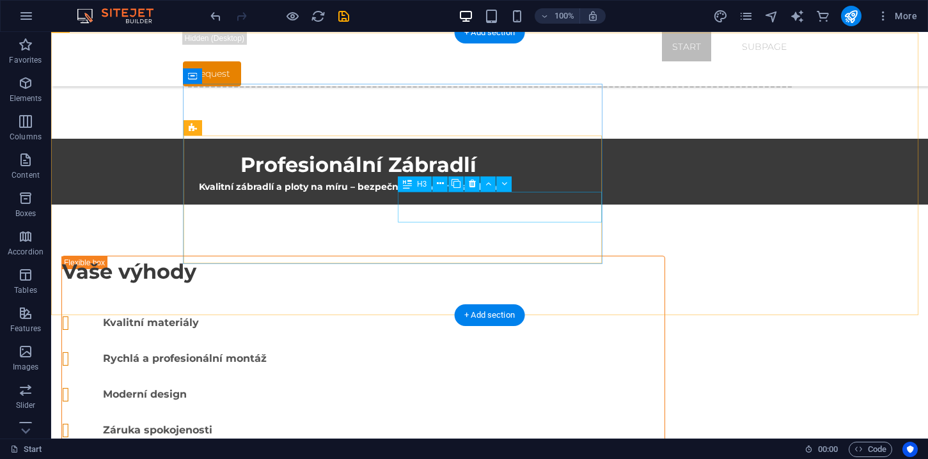
scroll to position [350, 0]
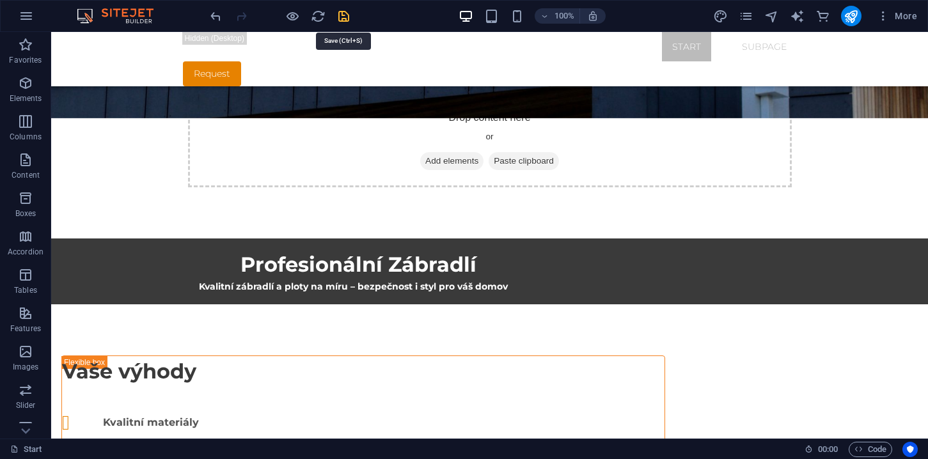
click at [341, 19] on icon "save" at bounding box center [343, 16] width 15 height 15
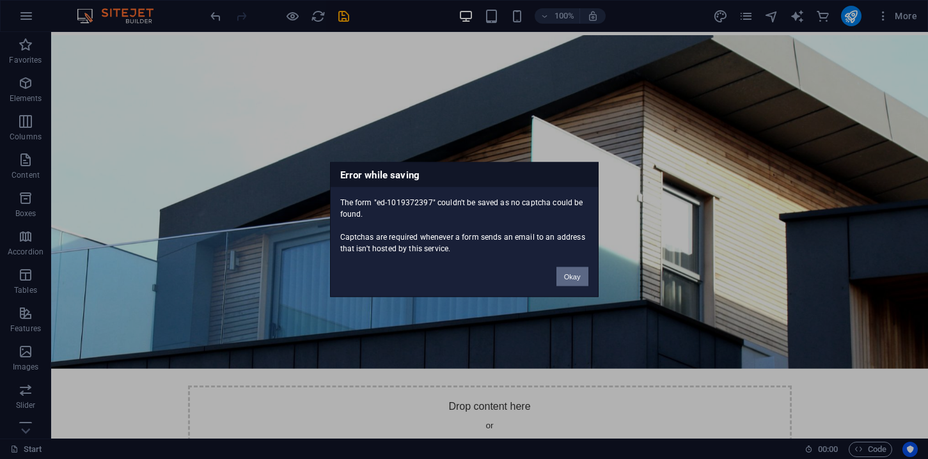
drag, startPoint x: 561, startPoint y: 275, endPoint x: 511, endPoint y: 242, distance: 59.0
click at [561, 275] on button "Okay" at bounding box center [572, 276] width 32 height 19
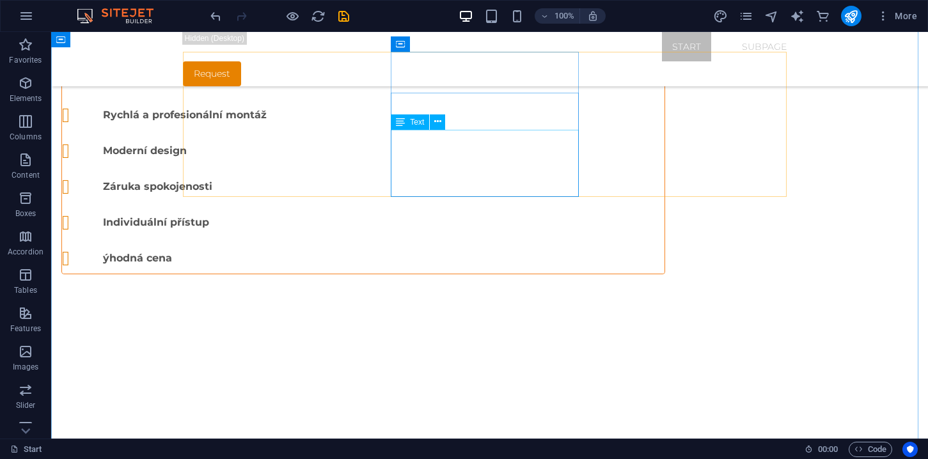
scroll to position [665, 0]
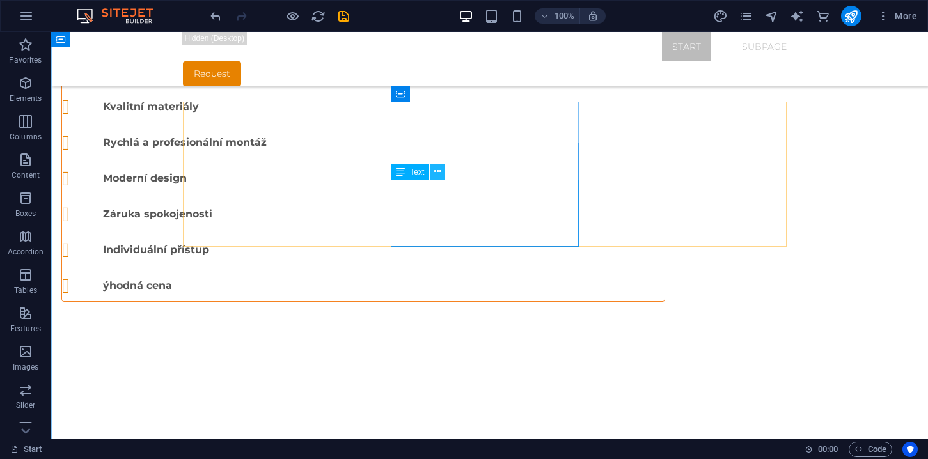
click at [439, 174] on icon at bounding box center [437, 171] width 7 height 13
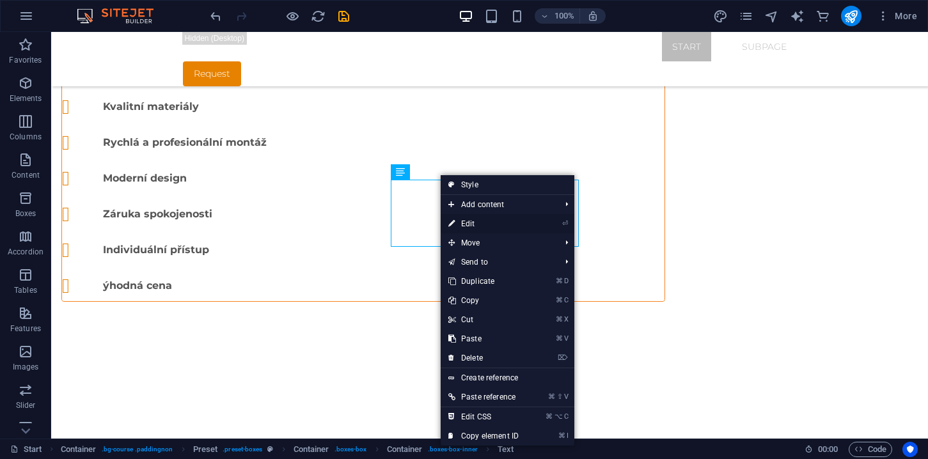
click at [479, 228] on link "⏎ Edit" at bounding box center [483, 223] width 86 height 19
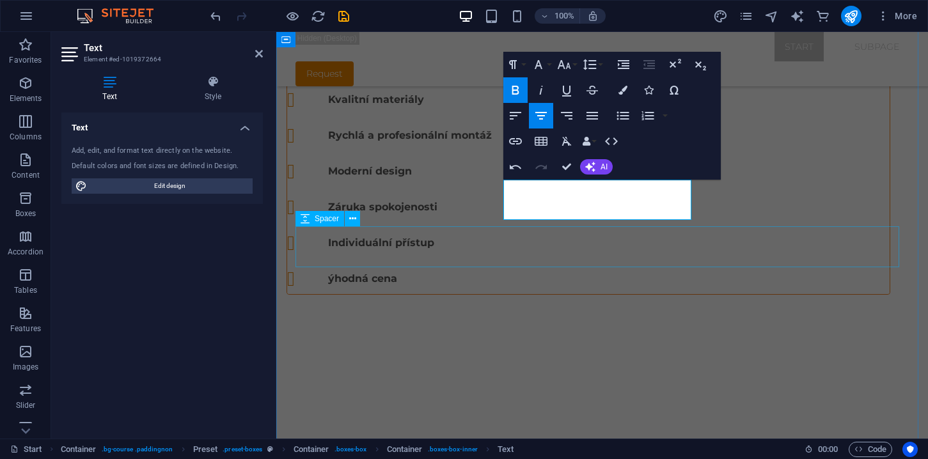
scroll to position [679, 0]
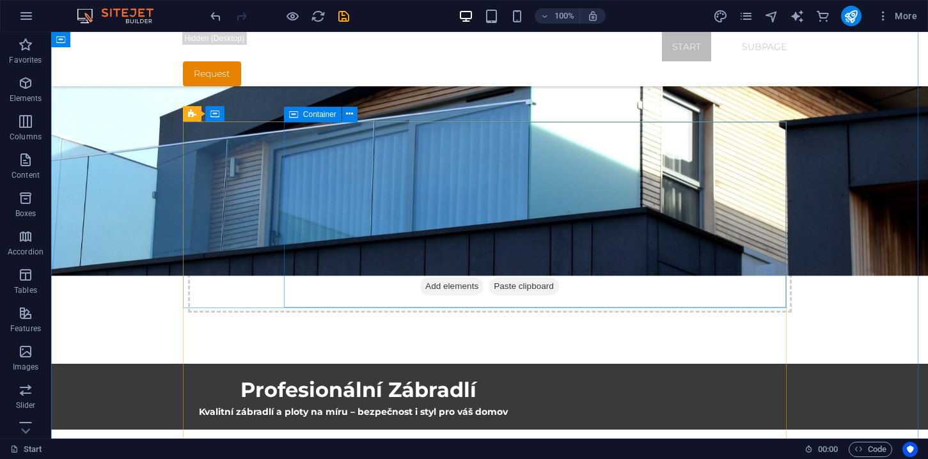
scroll to position [132, 0]
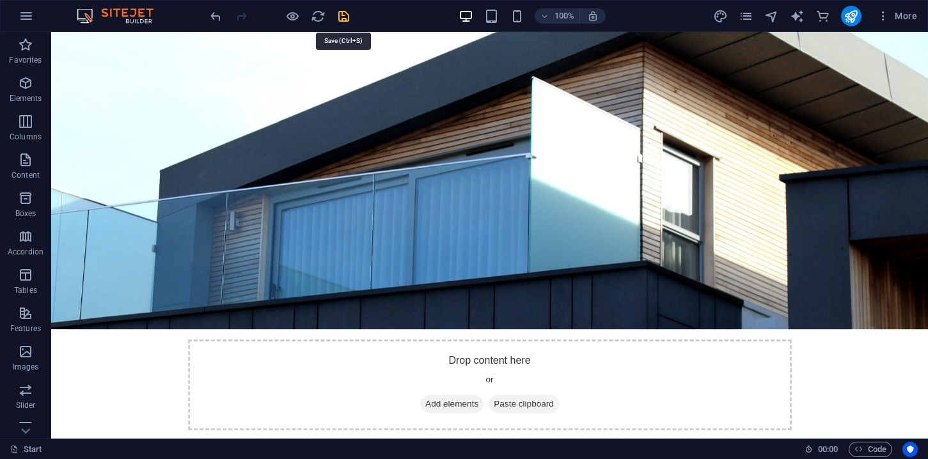
click at [344, 15] on icon "save" at bounding box center [343, 16] width 15 height 15
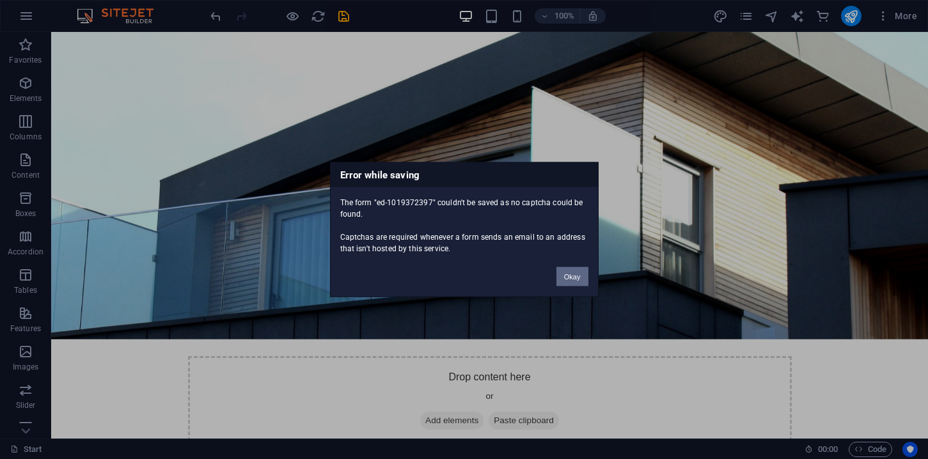
click at [579, 276] on button "Okay" at bounding box center [572, 276] width 32 height 19
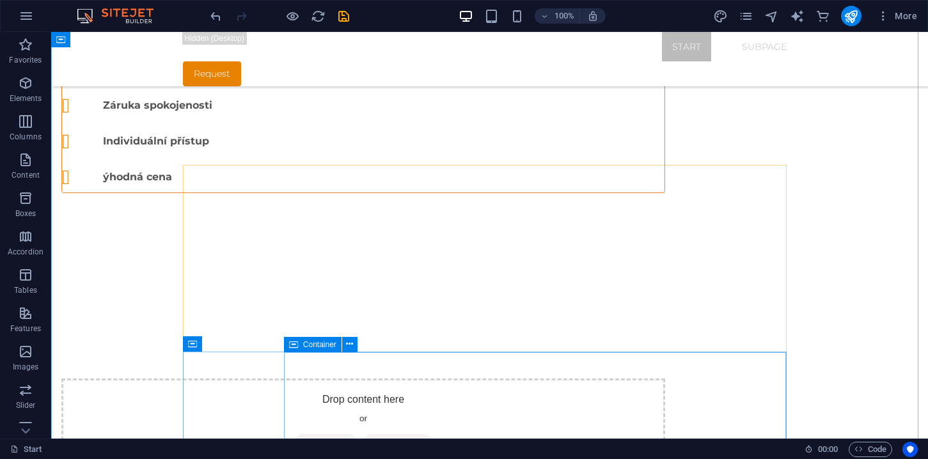
scroll to position [777, 0]
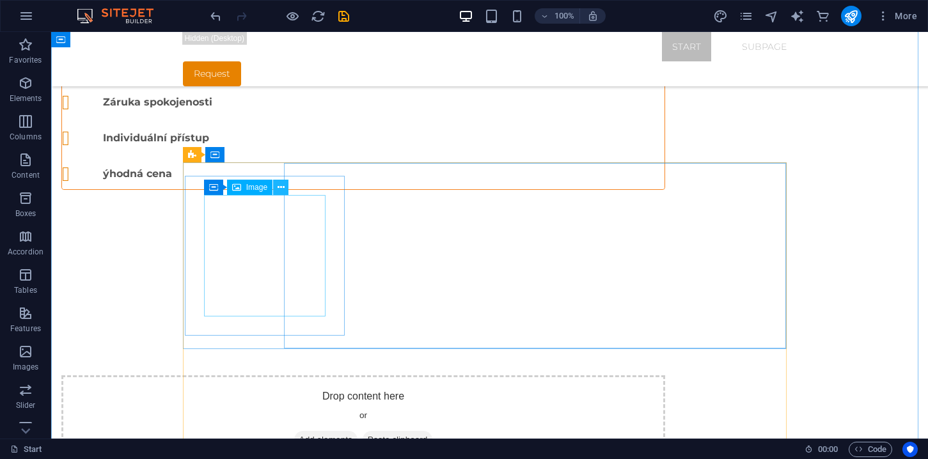
click at [283, 190] on icon at bounding box center [280, 187] width 7 height 13
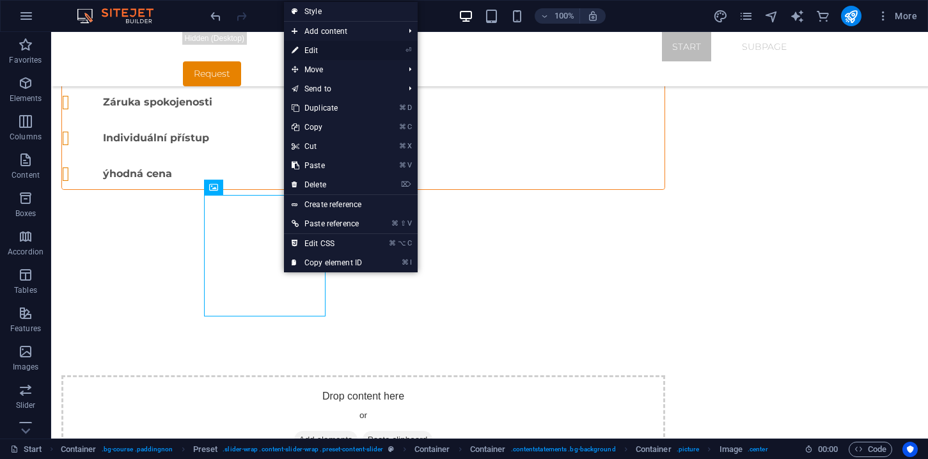
click at [323, 56] on link "⏎ Edit" at bounding box center [327, 50] width 86 height 19
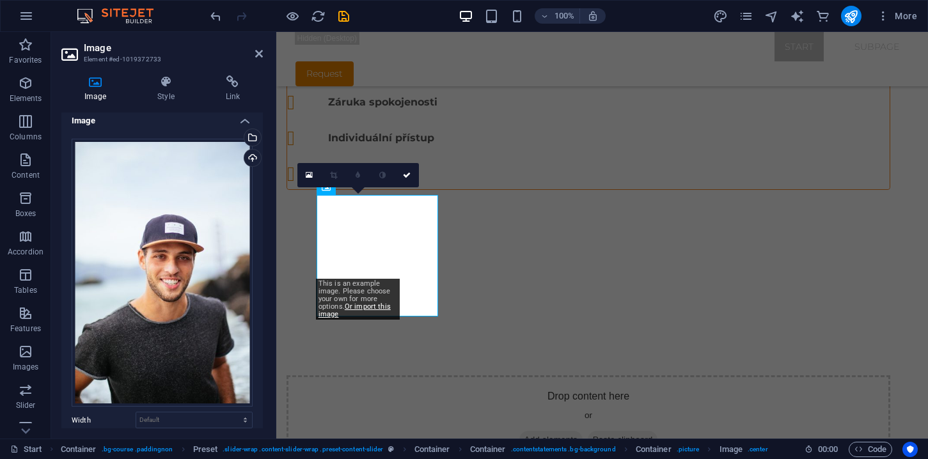
scroll to position [0, 0]
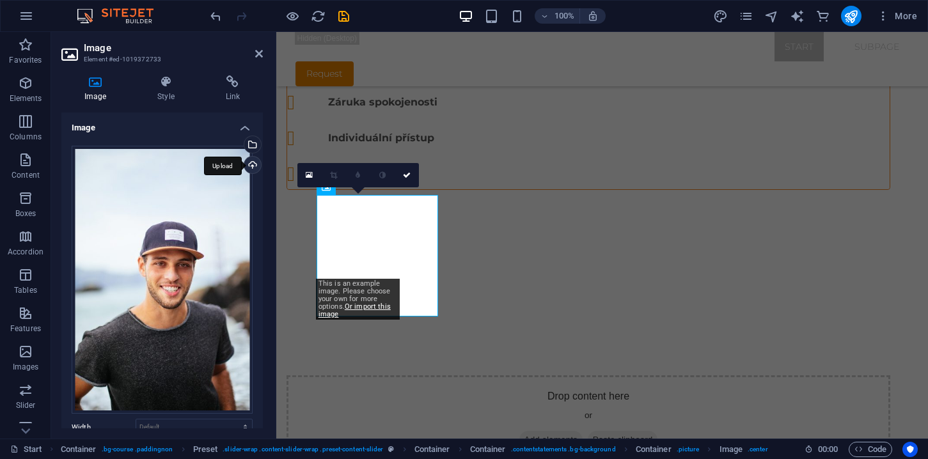
click at [252, 167] on div "Upload" at bounding box center [251, 166] width 19 height 19
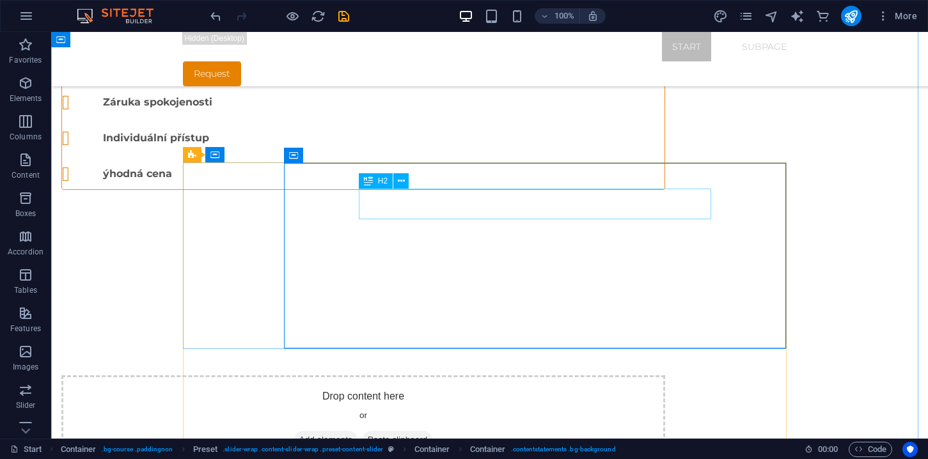
click at [405, 177] on button at bounding box center [400, 180] width 15 height 15
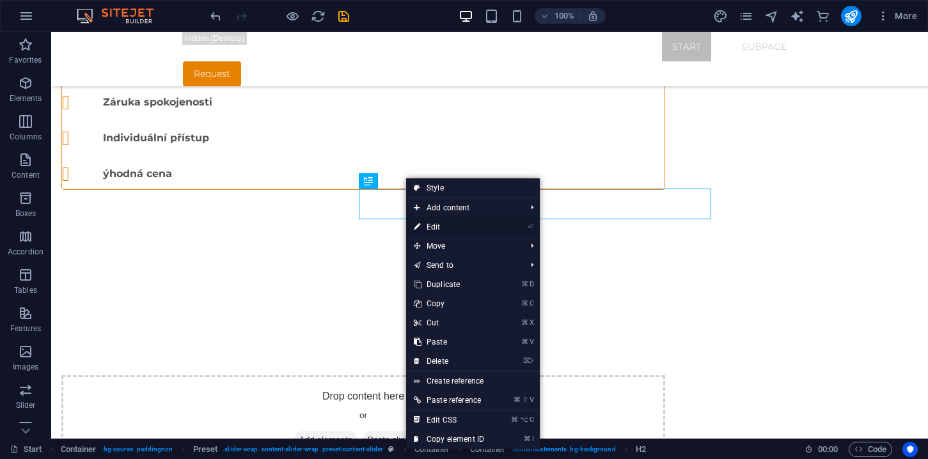
click at [451, 227] on link "⏎ Edit" at bounding box center [449, 226] width 86 height 19
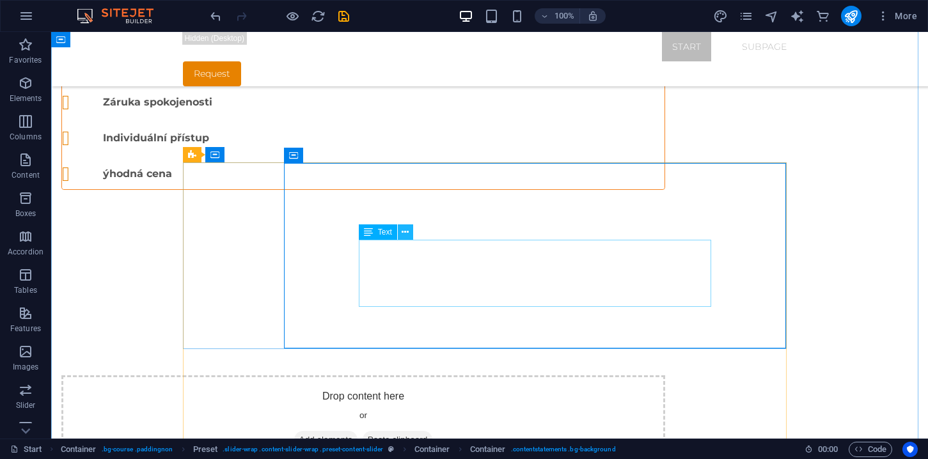
click at [407, 234] on icon at bounding box center [404, 232] width 7 height 13
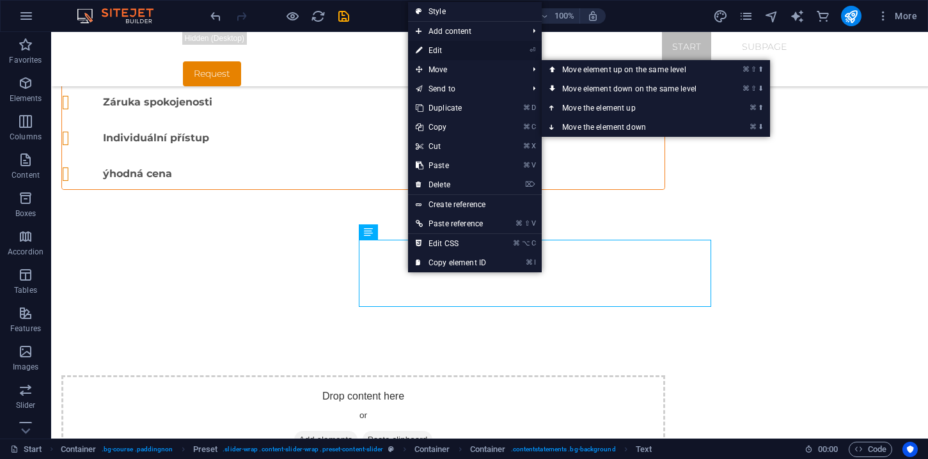
click at [447, 52] on link "⏎ Edit" at bounding box center [451, 50] width 86 height 19
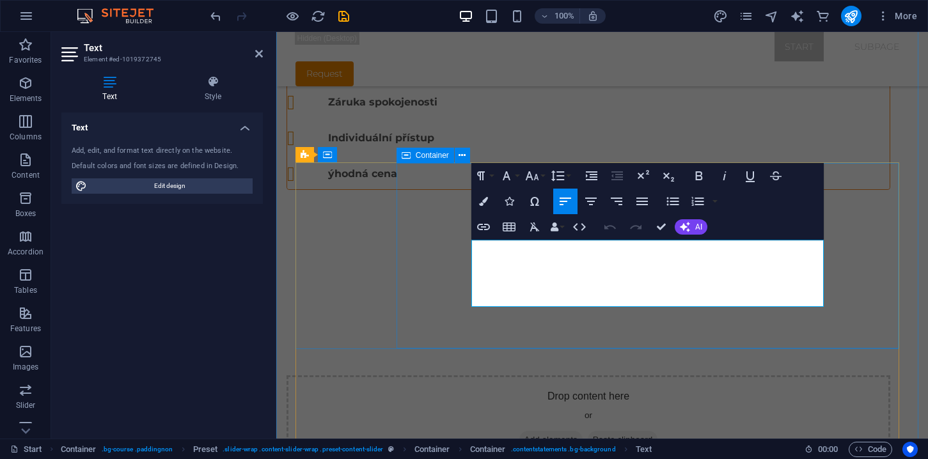
drag, startPoint x: 476, startPoint y: 247, endPoint x: 704, endPoint y: 337, distance: 246.0
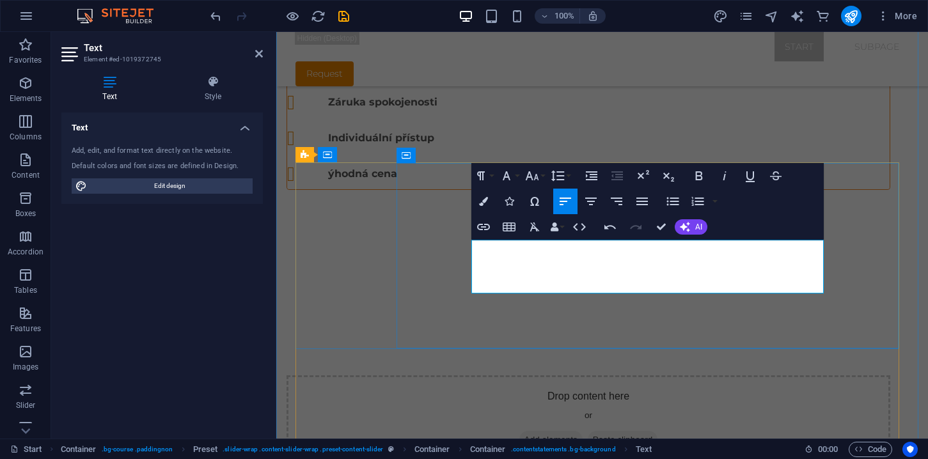
drag, startPoint x: 472, startPoint y: 247, endPoint x: 707, endPoint y: 293, distance: 239.1
click at [696, 178] on icon "button" at bounding box center [698, 175] width 15 height 15
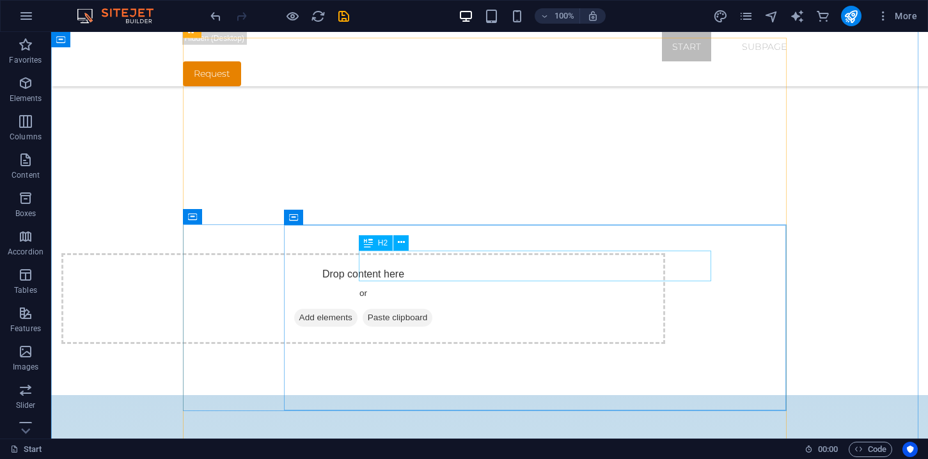
scroll to position [902, 0]
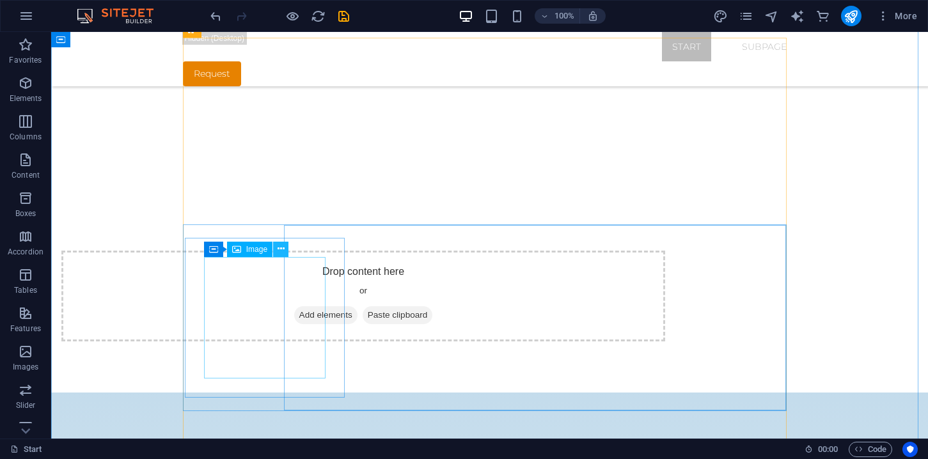
click at [283, 246] on icon at bounding box center [280, 248] width 7 height 13
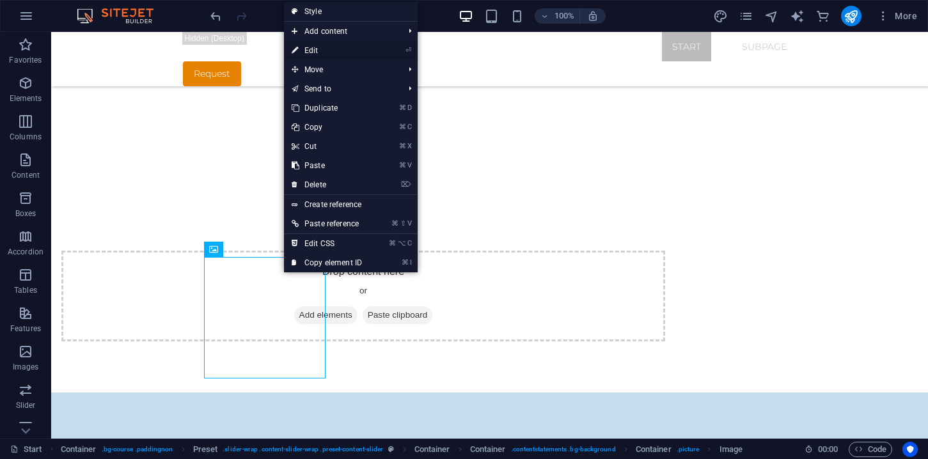
drag, startPoint x: 327, startPoint y: 53, endPoint x: 51, endPoint y: 21, distance: 277.4
click at [327, 53] on link "⏎ Edit" at bounding box center [327, 50] width 86 height 19
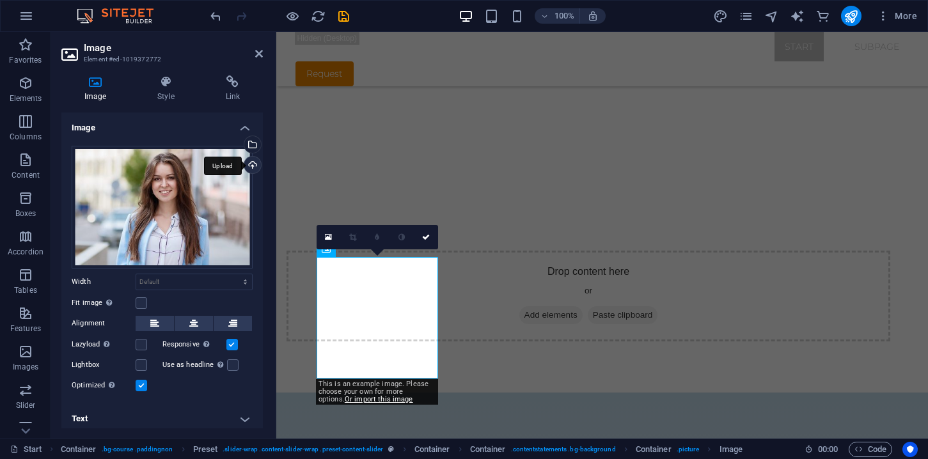
click at [252, 165] on div "Upload" at bounding box center [251, 166] width 19 height 19
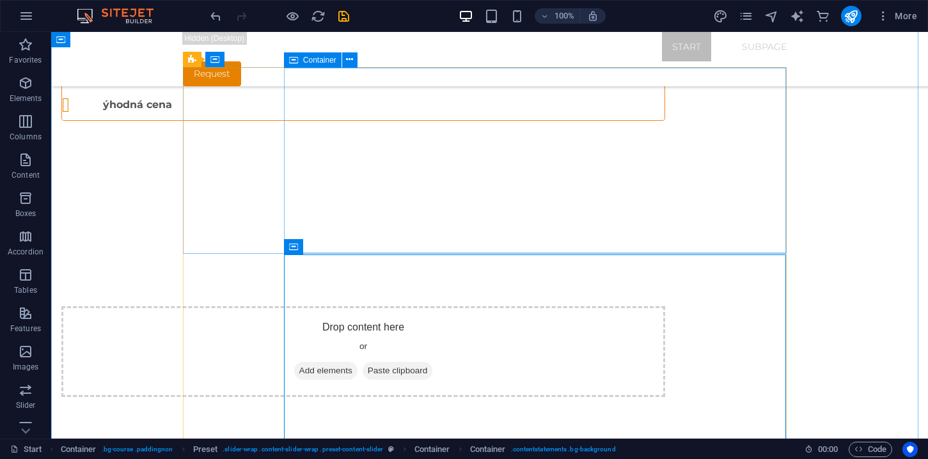
scroll to position [783, 0]
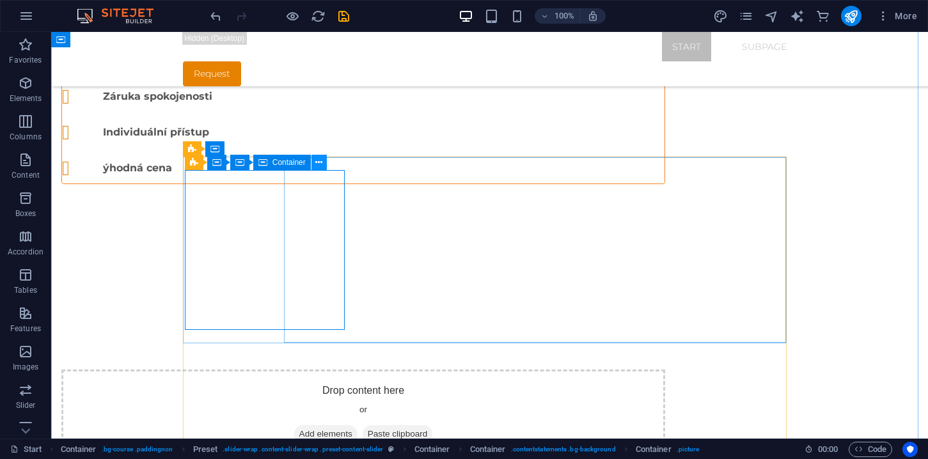
click at [320, 162] on icon at bounding box center [318, 162] width 7 height 13
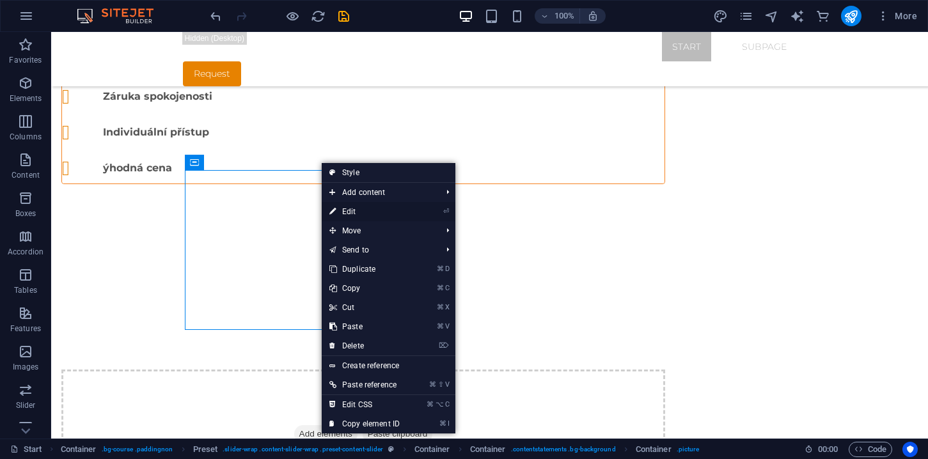
click at [359, 214] on link "⏎ Edit" at bounding box center [365, 211] width 86 height 19
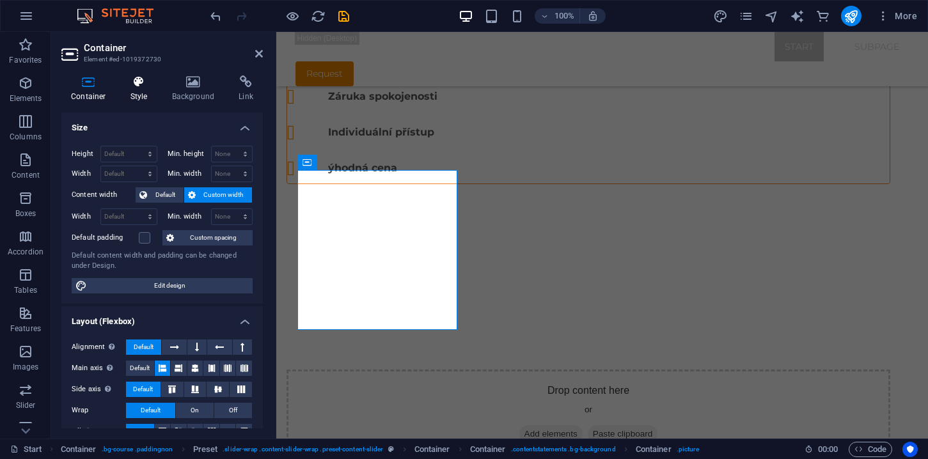
click at [136, 91] on h4 "Style" at bounding box center [142, 88] width 42 height 27
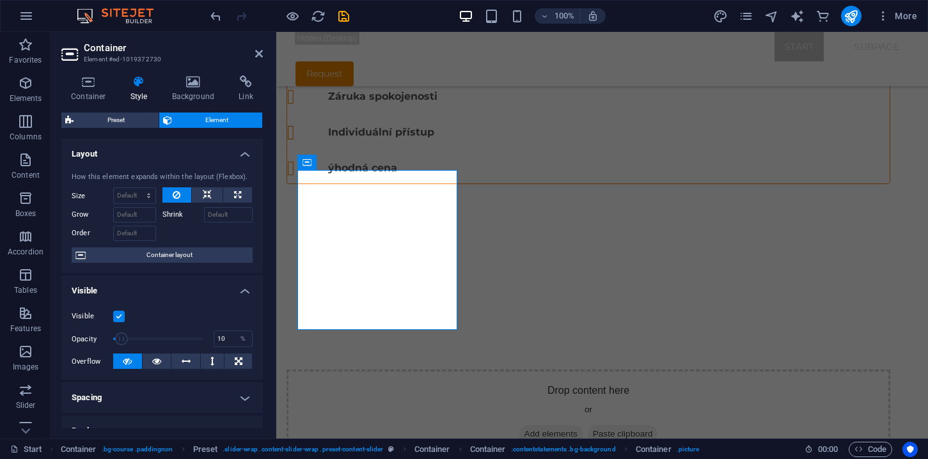
drag, startPoint x: 203, startPoint y: 342, endPoint x: 121, endPoint y: 337, distance: 81.3
click at [121, 337] on span at bounding box center [121, 338] width 13 height 13
type input "100"
drag, startPoint x: 124, startPoint y: 339, endPoint x: 207, endPoint y: 343, distance: 83.2
click at [207, 343] on span at bounding box center [203, 338] width 13 height 13
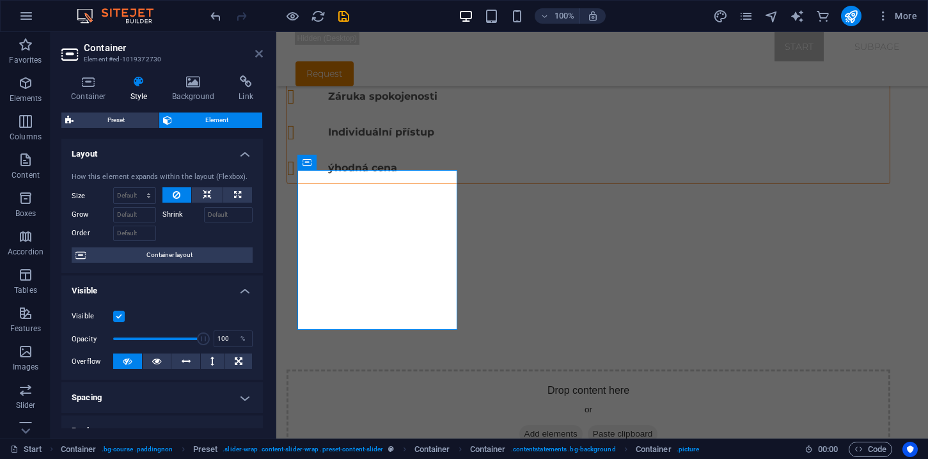
click at [260, 54] on icon at bounding box center [259, 54] width 8 height 10
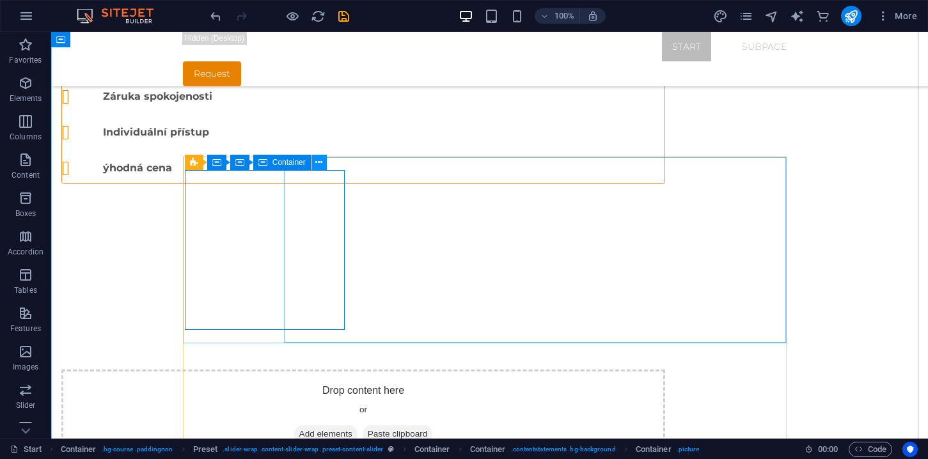
click at [320, 169] on icon at bounding box center [318, 162] width 7 height 13
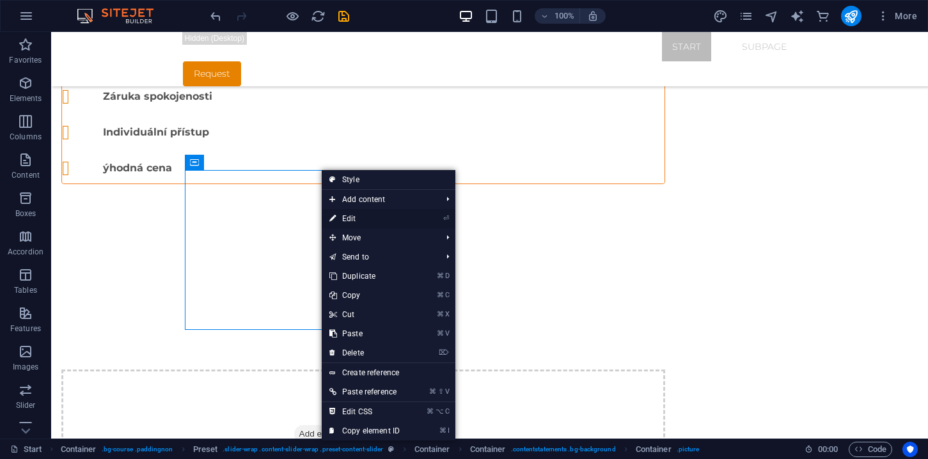
click at [353, 222] on link "⏎ Edit" at bounding box center [365, 218] width 86 height 19
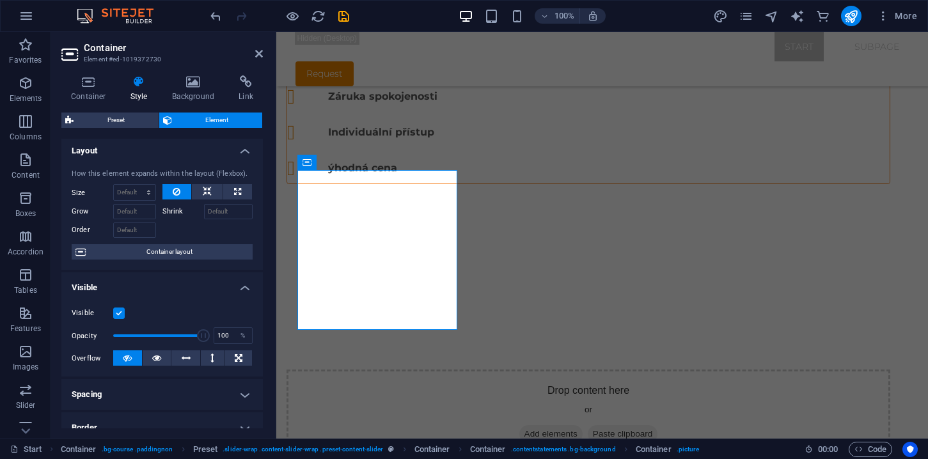
scroll to position [5, 0]
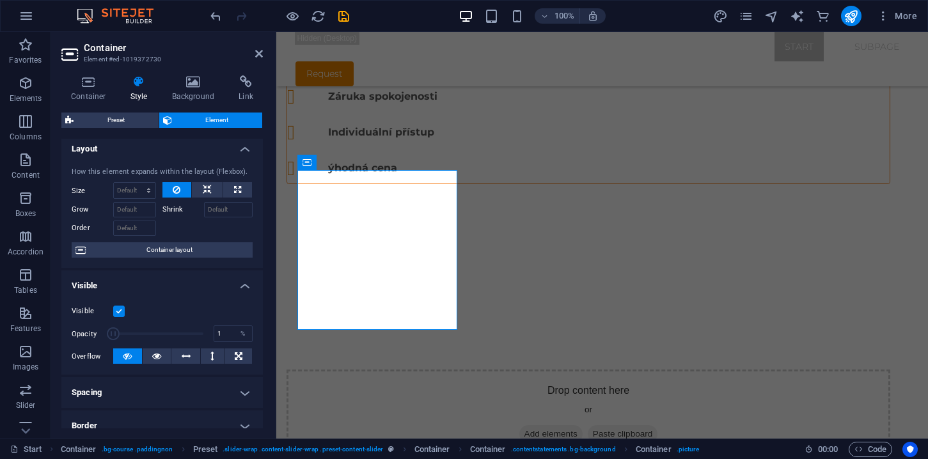
drag, startPoint x: 203, startPoint y: 336, endPoint x: 113, endPoint y: 334, distance: 90.2
click at [113, 334] on span at bounding box center [113, 333] width 13 height 13
type input "100"
drag, startPoint x: 115, startPoint y: 334, endPoint x: 226, endPoint y: 352, distance: 112.6
click at [226, 352] on div "Visible Opacity 100 % Overflow" at bounding box center [161, 333] width 201 height 81
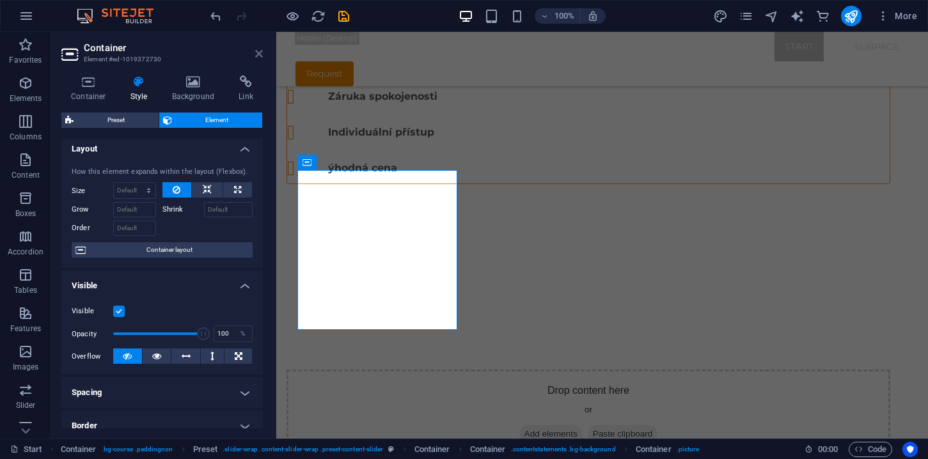
click at [261, 52] on icon at bounding box center [259, 54] width 8 height 10
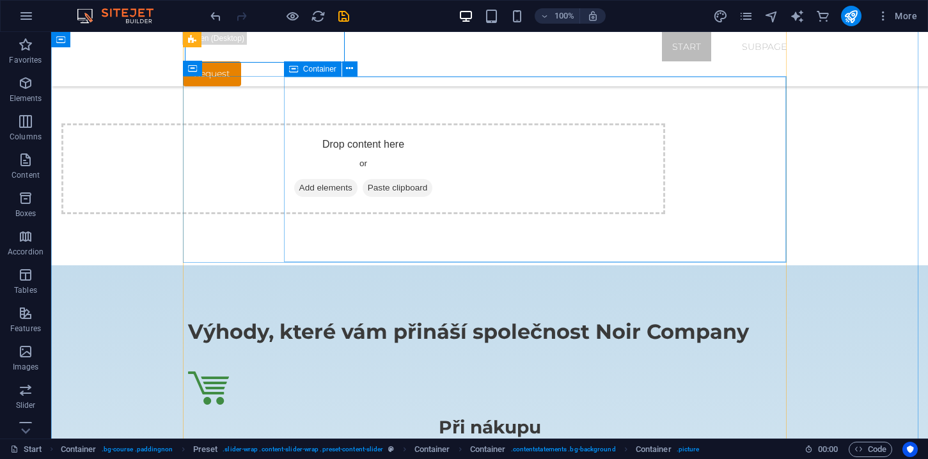
scroll to position [1050, 0]
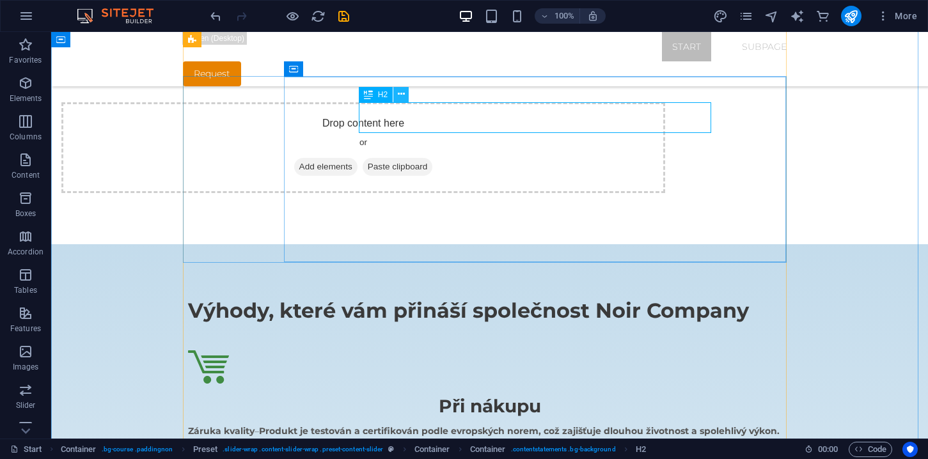
click at [398, 97] on icon at bounding box center [401, 94] width 7 height 13
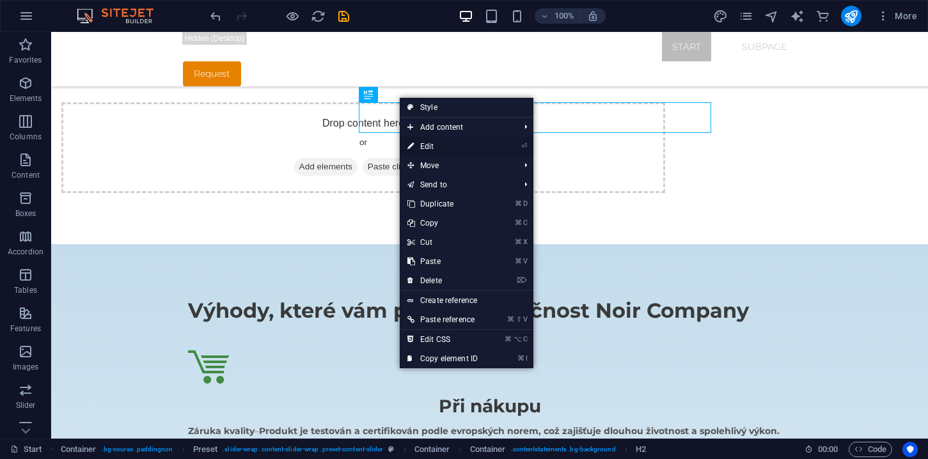
click at [431, 146] on link "⏎ Edit" at bounding box center [443, 146] width 86 height 19
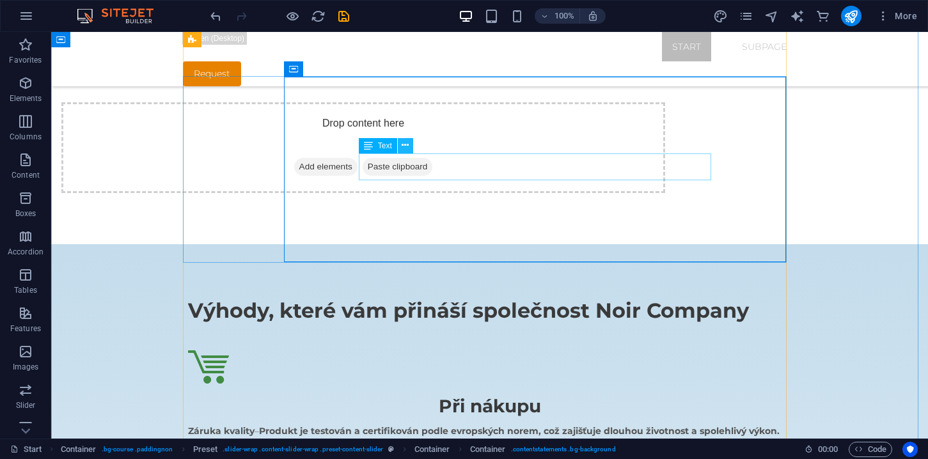
click at [408, 146] on icon at bounding box center [404, 145] width 7 height 13
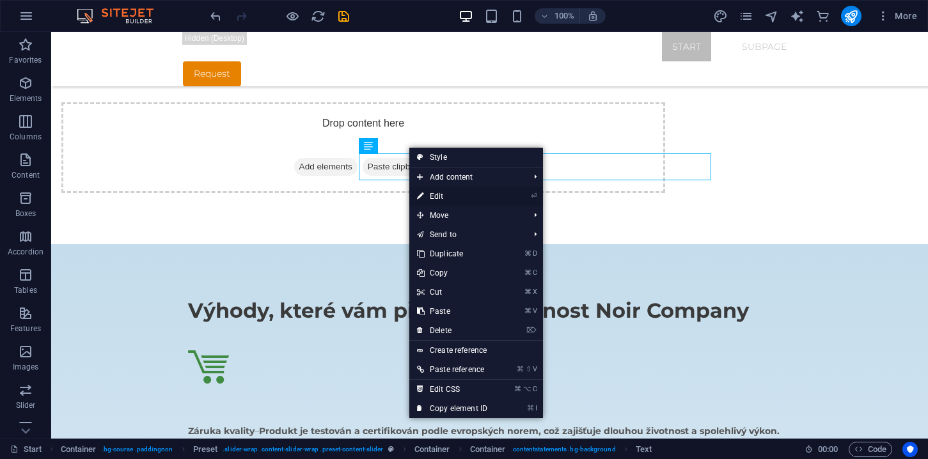
click at [460, 198] on link "⏎ Edit" at bounding box center [452, 196] width 86 height 19
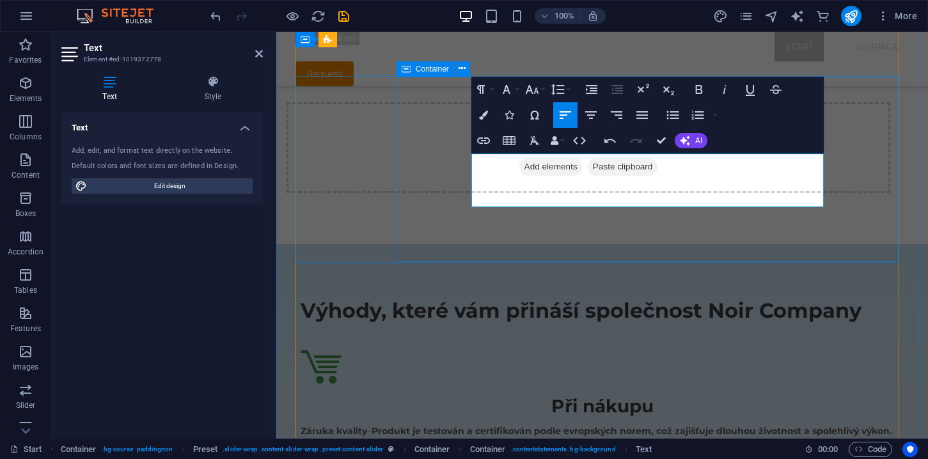
drag, startPoint x: 472, startPoint y: 160, endPoint x: 772, endPoint y: 210, distance: 304.0
click at [703, 90] on icon "button" at bounding box center [698, 89] width 15 height 15
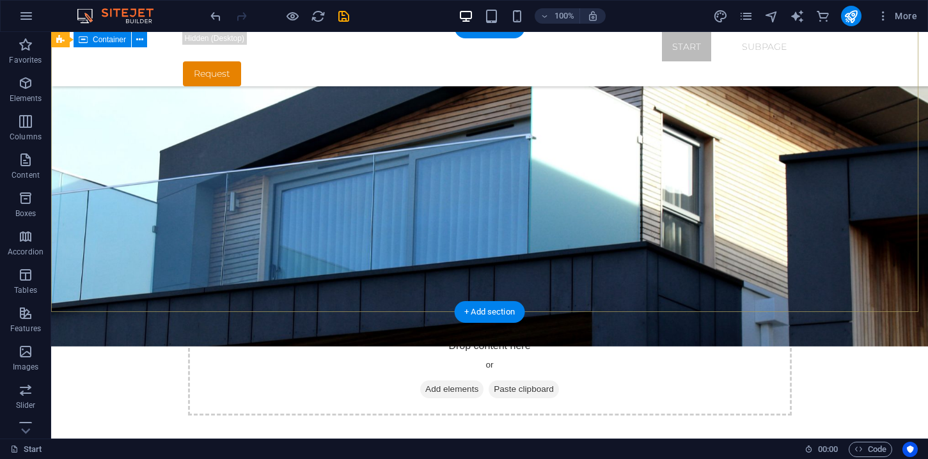
scroll to position [34, 0]
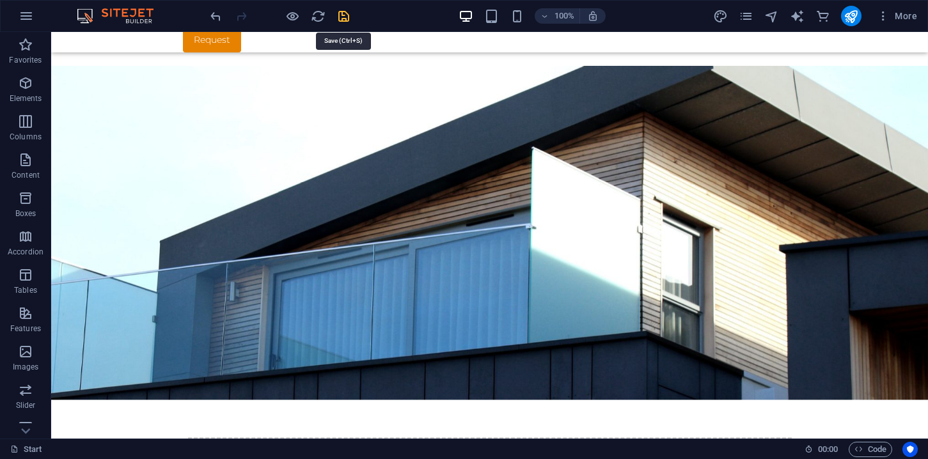
click at [346, 20] on icon "save" at bounding box center [343, 16] width 15 height 15
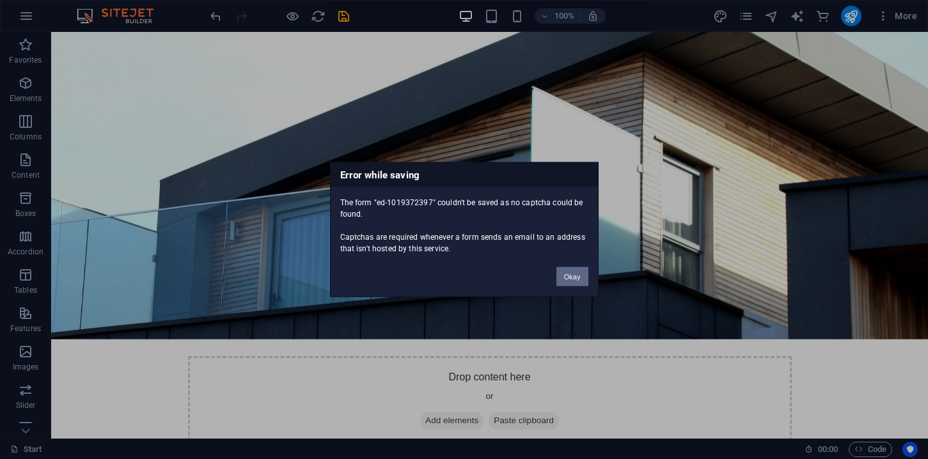
click at [568, 277] on button "Okay" at bounding box center [572, 276] width 32 height 19
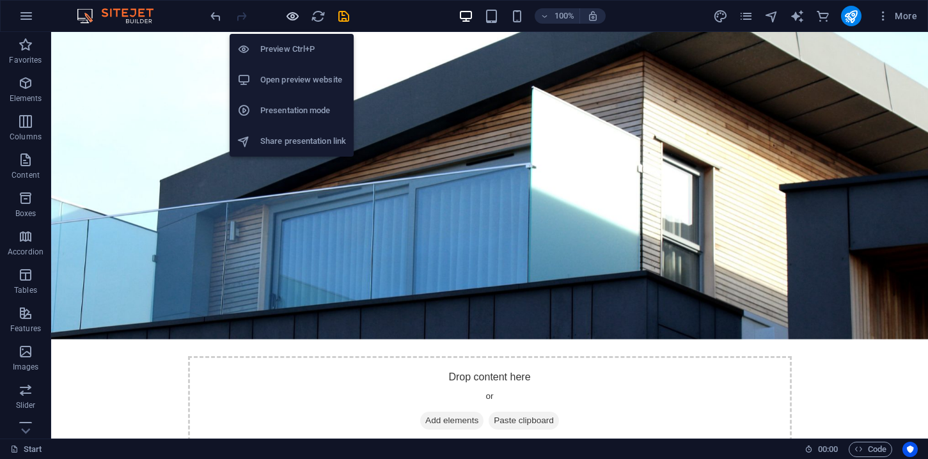
click at [292, 19] on icon "button" at bounding box center [292, 16] width 15 height 15
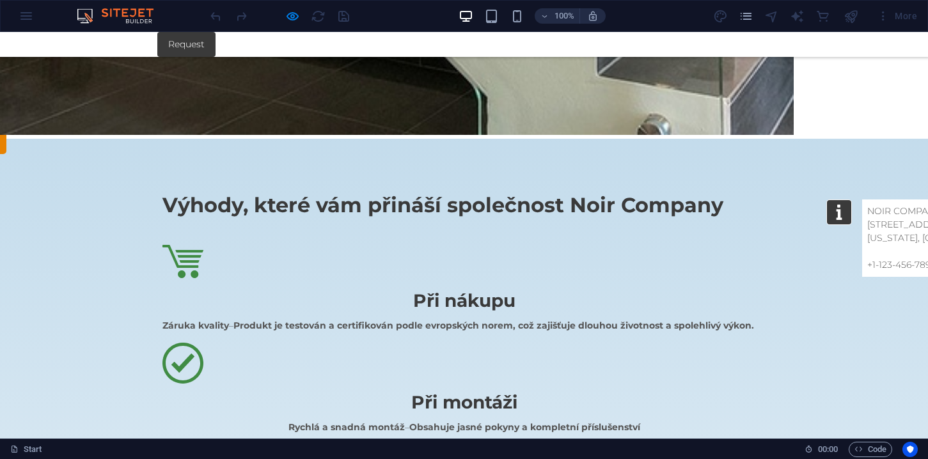
scroll to position [1113, 0]
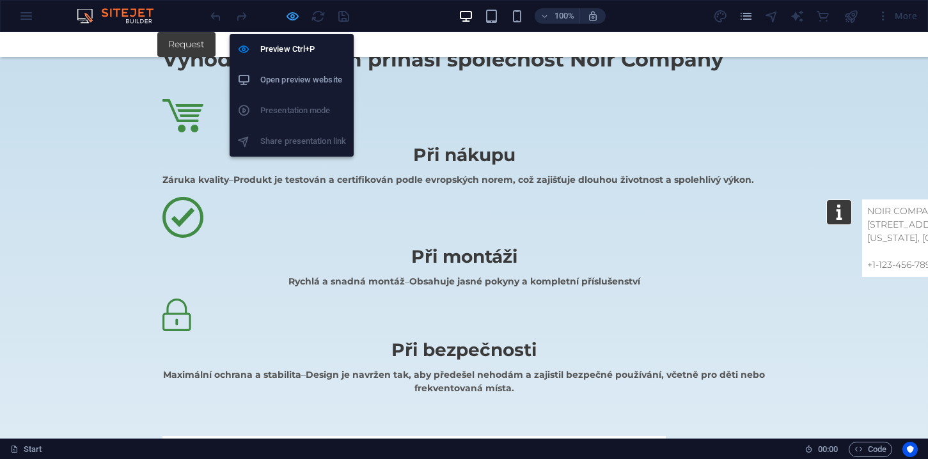
click at [291, 20] on icon "button" at bounding box center [292, 16] width 15 height 15
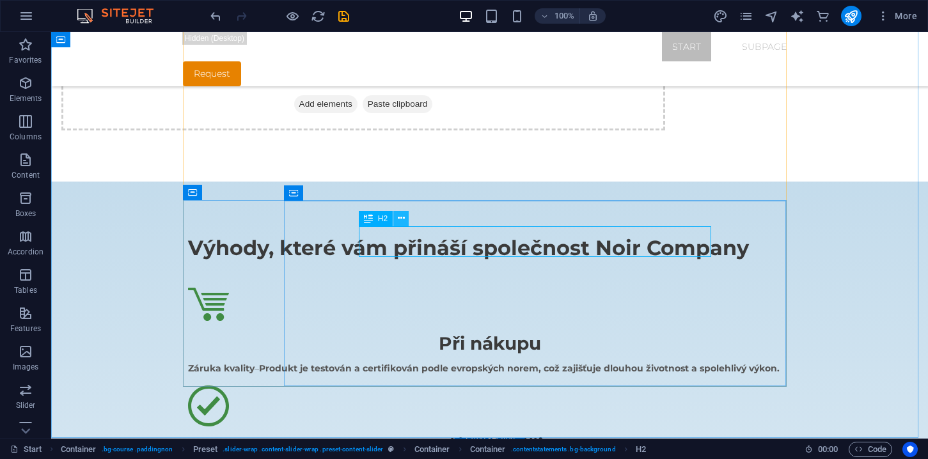
click at [405, 219] on button at bounding box center [400, 218] width 15 height 15
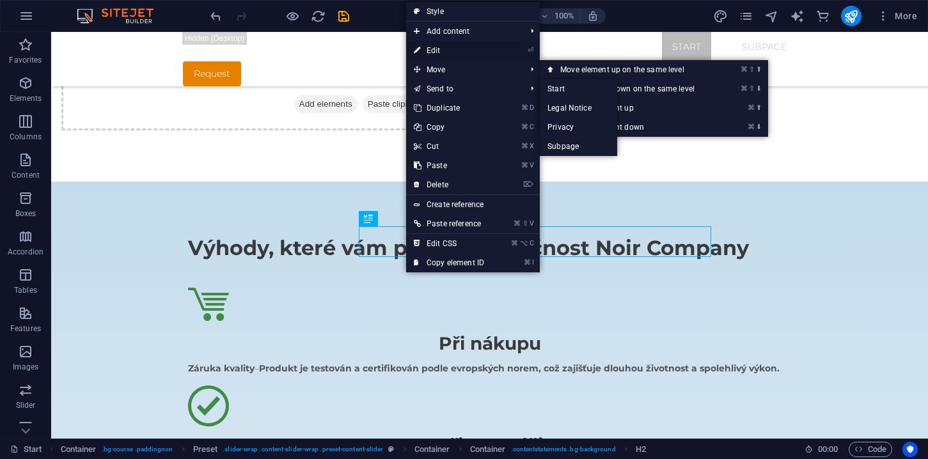
click at [449, 45] on link "⏎ Edit" at bounding box center [449, 50] width 86 height 19
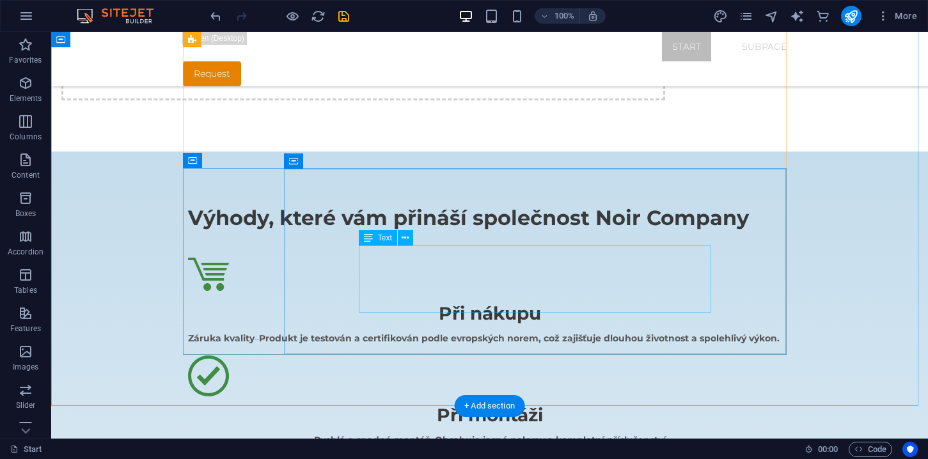
scroll to position [1146, 0]
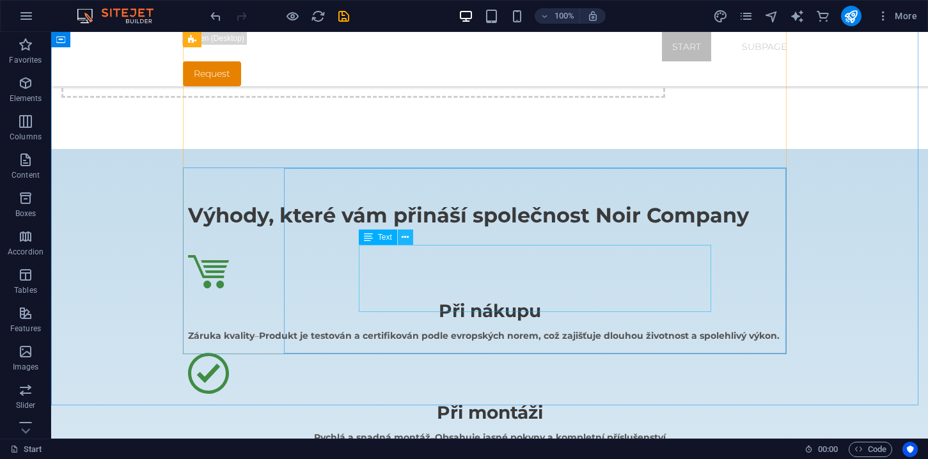
click at [405, 240] on icon at bounding box center [404, 237] width 7 height 13
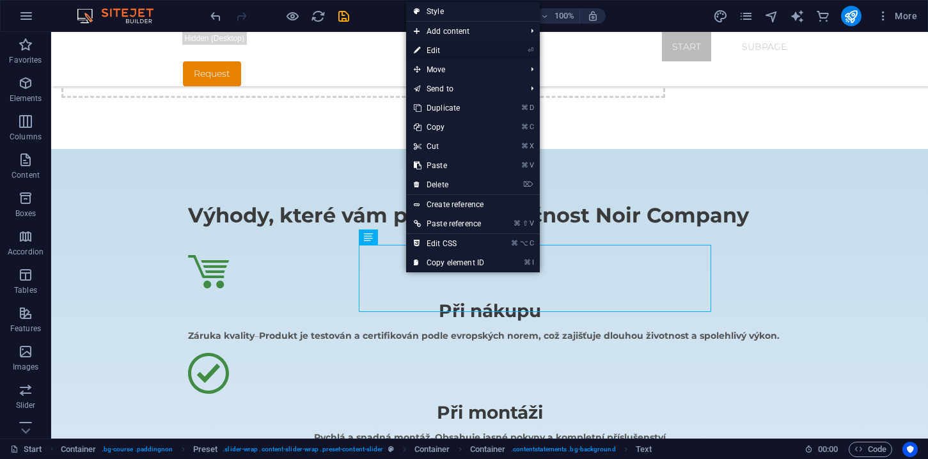
click at [451, 52] on link "⏎ Edit" at bounding box center [449, 50] width 86 height 19
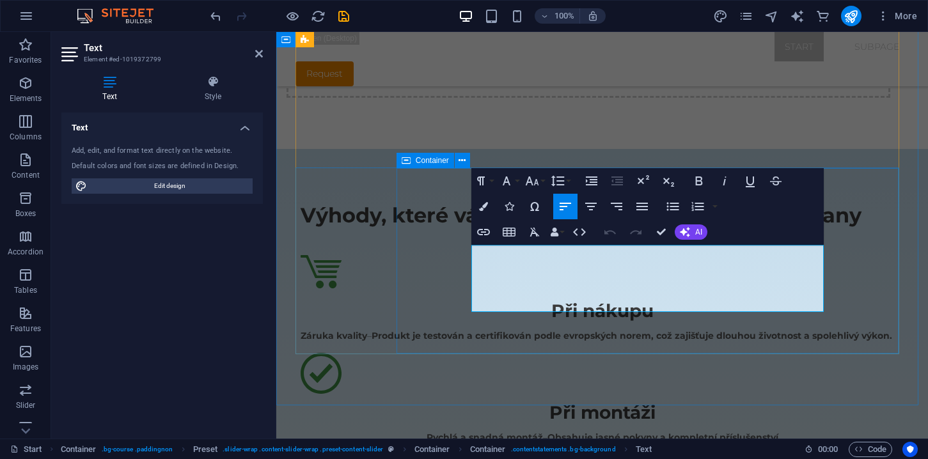
drag, startPoint x: 478, startPoint y: 252, endPoint x: 678, endPoint y: 339, distance: 218.2
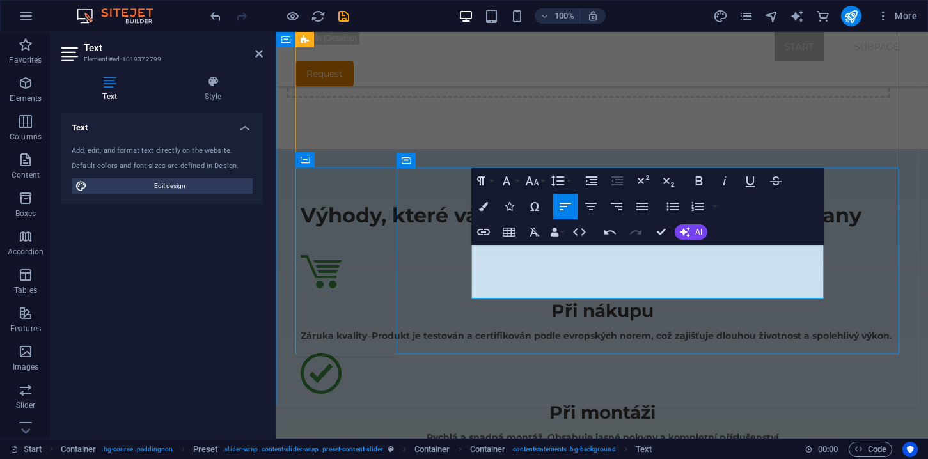
drag, startPoint x: 472, startPoint y: 267, endPoint x: 486, endPoint y: 274, distance: 15.2
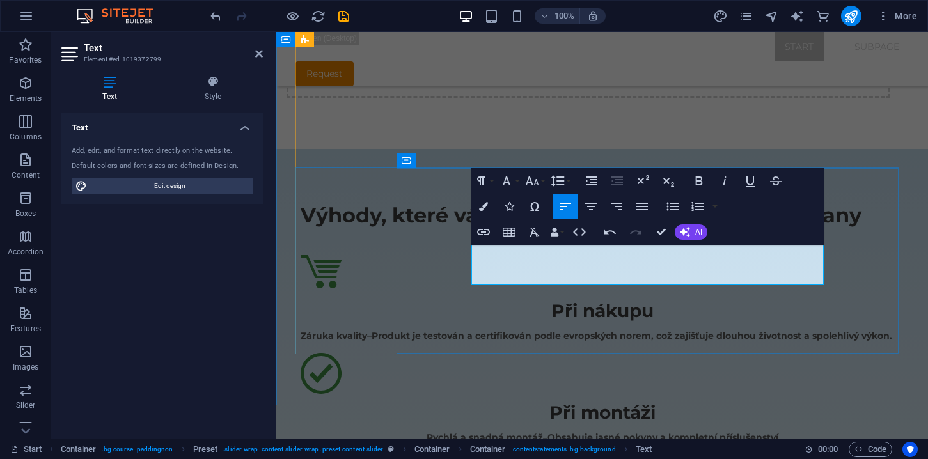
drag, startPoint x: 474, startPoint y: 252, endPoint x: 561, endPoint y: 272, distance: 88.5
drag, startPoint x: 662, startPoint y: 279, endPoint x: 470, endPoint y: 235, distance: 196.9
click at [701, 182] on icon "button" at bounding box center [698, 180] width 15 height 15
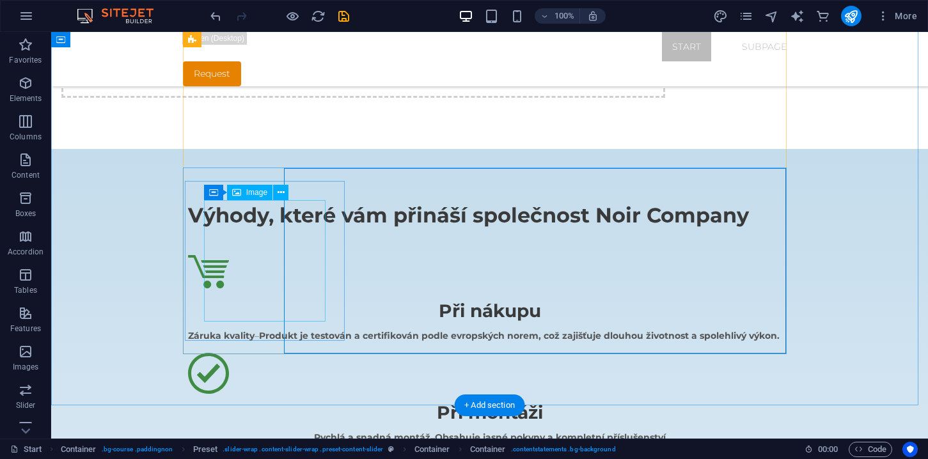
click at [281, 189] on icon at bounding box center [280, 192] width 7 height 13
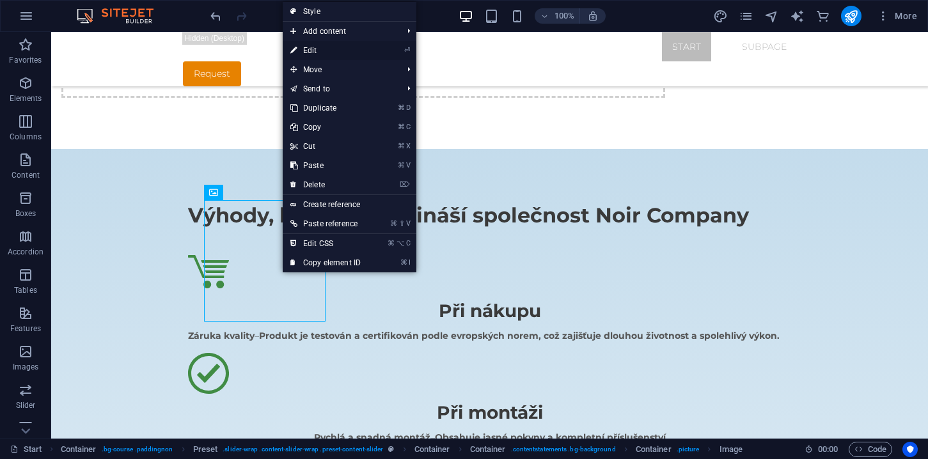
click at [316, 53] on link "⏎ Edit" at bounding box center [326, 50] width 86 height 19
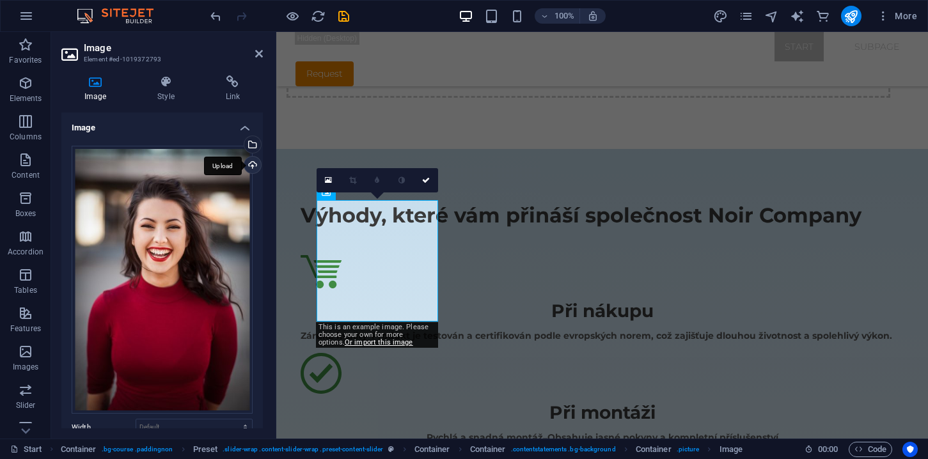
click at [251, 167] on div "Upload" at bounding box center [251, 166] width 19 height 19
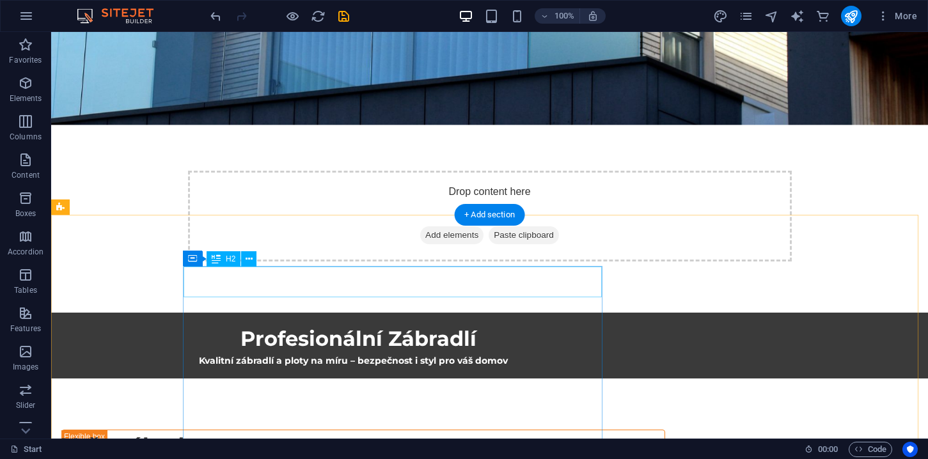
scroll to position [0, 0]
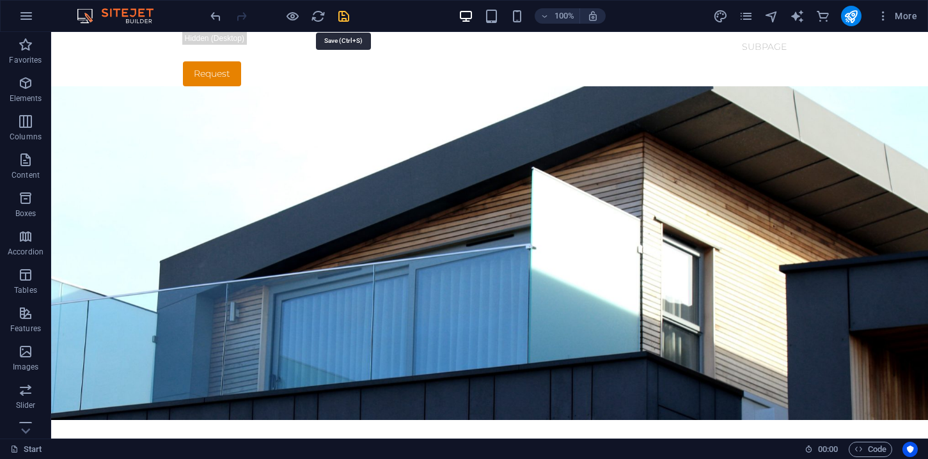
click at [345, 20] on icon "save" at bounding box center [343, 16] width 15 height 15
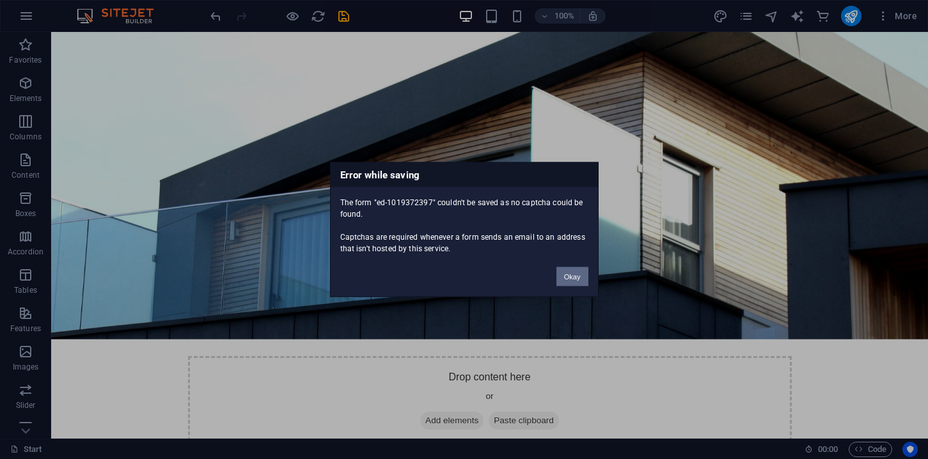
click at [568, 281] on button "Okay" at bounding box center [572, 276] width 32 height 19
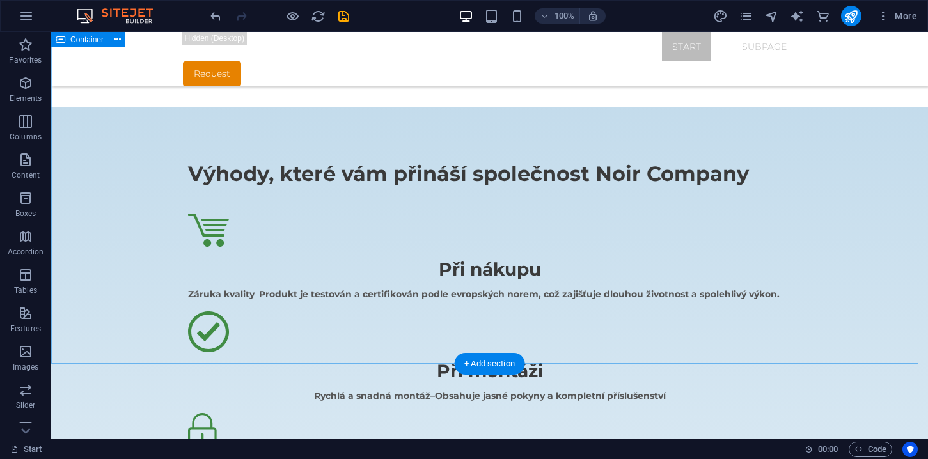
scroll to position [1187, 0]
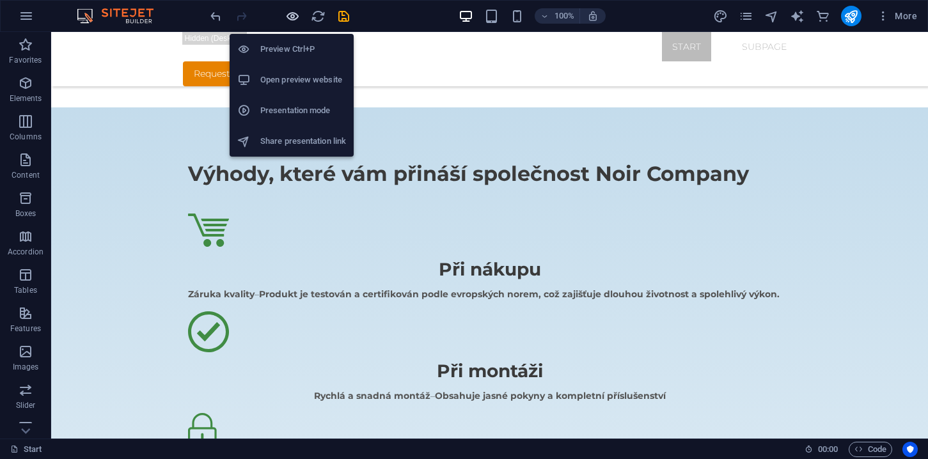
click at [294, 20] on icon "button" at bounding box center [292, 16] width 15 height 15
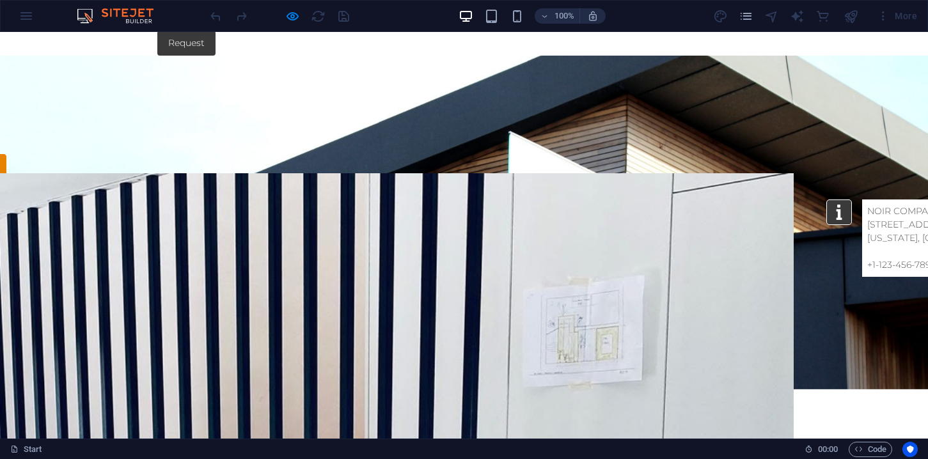
scroll to position [0, 0]
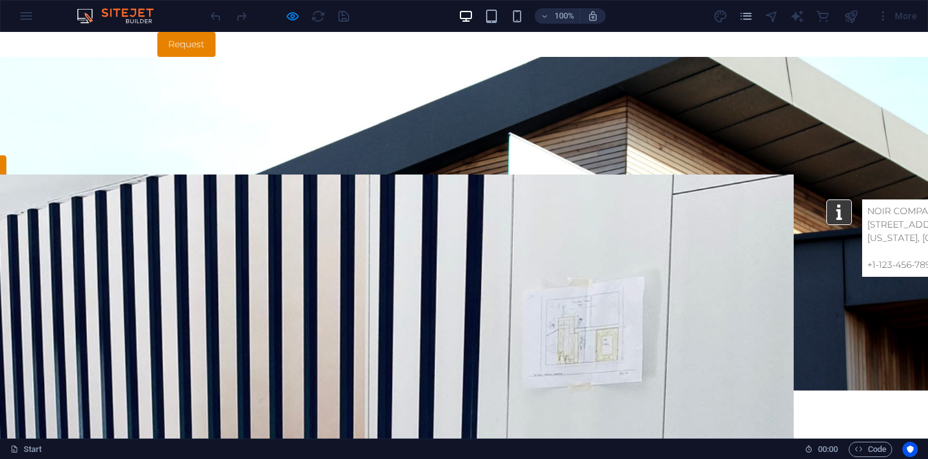
click at [186, 42] on link "Request" at bounding box center [186, 44] width 58 height 25
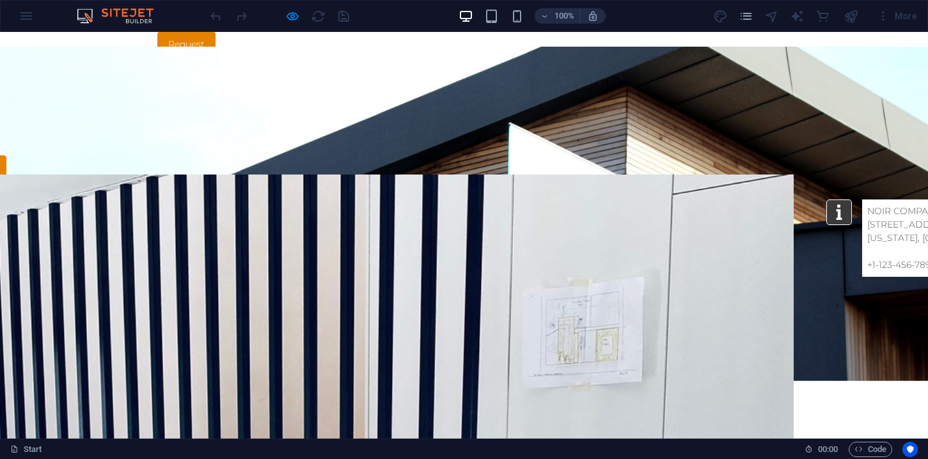
click at [187, 44] on link "Request" at bounding box center [186, 44] width 58 height 25
click at [188, 48] on link "Request" at bounding box center [186, 44] width 58 height 25
click at [185, 48] on link "Request" at bounding box center [186, 44] width 58 height 25
click at [186, 48] on link "Request" at bounding box center [186, 44] width 58 height 25
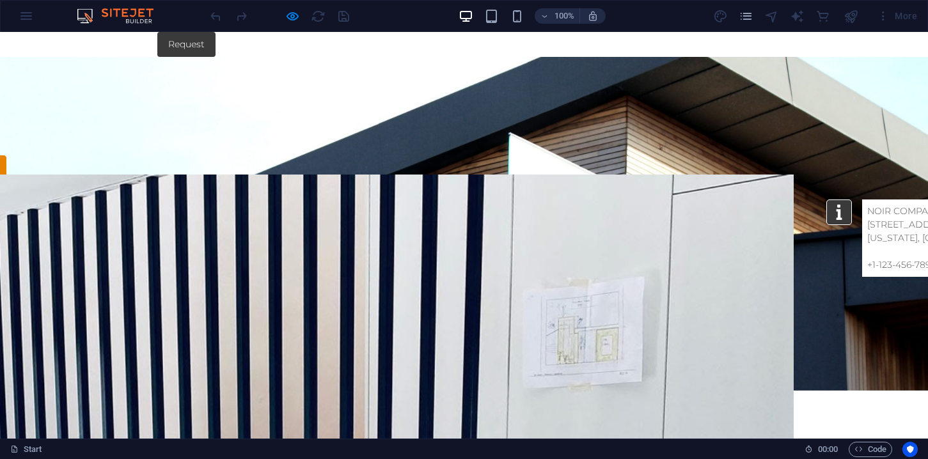
drag, startPoint x: 924, startPoint y: 407, endPoint x: 906, endPoint y: 63, distance: 343.7
